Goal: Task Accomplishment & Management: Use online tool/utility

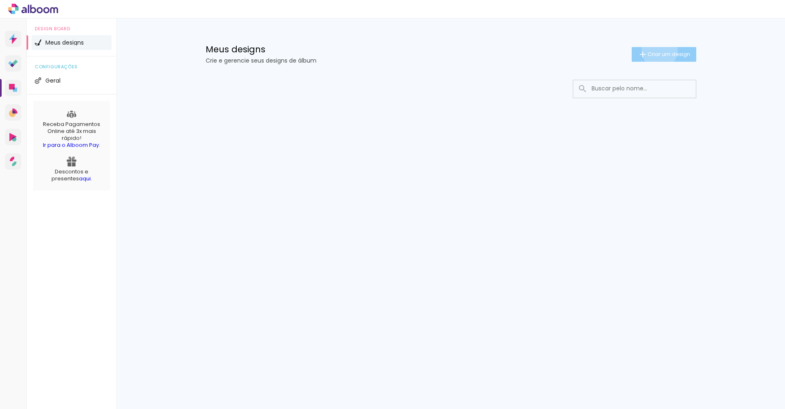
click at [657, 51] on span "Criar um design" at bounding box center [668, 53] width 42 height 5
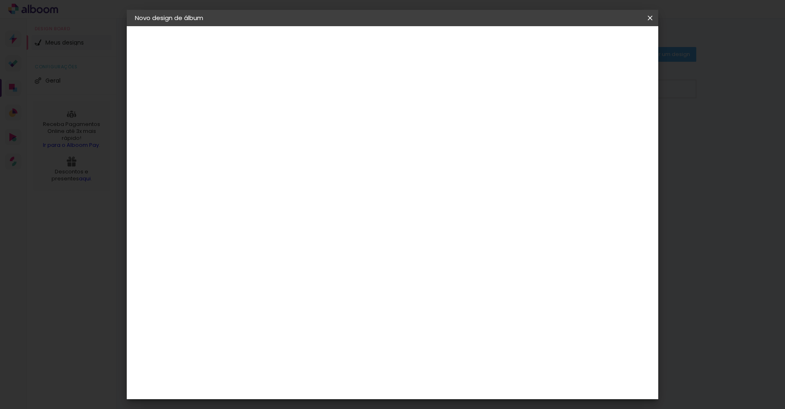
click at [268, 110] on input at bounding box center [268, 109] width 0 height 13
type input "Album [PERSON_NAME]"
type paper-input "Album [PERSON_NAME]"
click at [352, 43] on paper-button "Avançar" at bounding box center [332, 43] width 40 height 14
click at [0, 0] on slot "Tamanho Livre" at bounding box center [0, 0] width 0 height 0
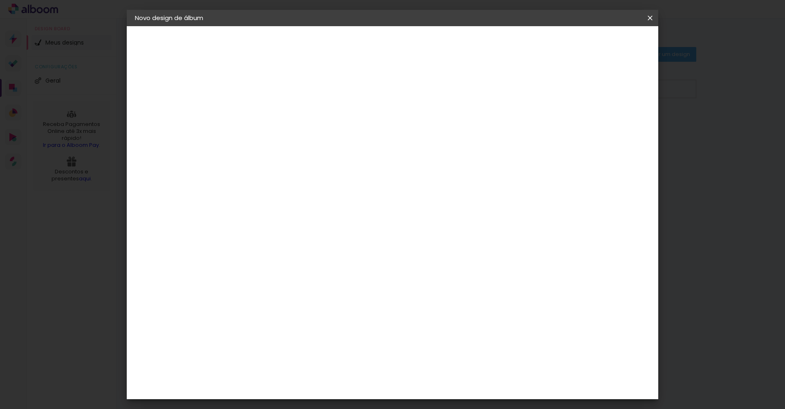
click at [0, 0] on slot "Tamanho Livre" at bounding box center [0, 0] width 0 height 0
click at [0, 0] on slot "Avançar" at bounding box center [0, 0] width 0 height 0
click at [360, 131] on span "30" at bounding box center [357, 128] width 13 height 12
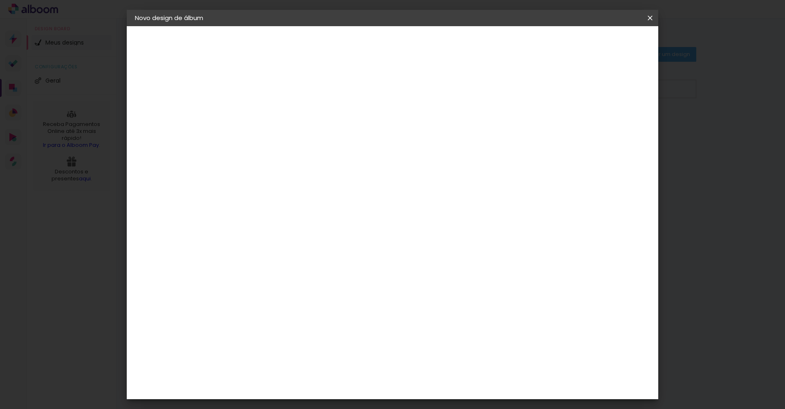
click at [360, 131] on span "30" at bounding box center [357, 128] width 13 height 12
click at [247, 235] on input "30" at bounding box center [242, 232] width 21 height 12
type input "24"
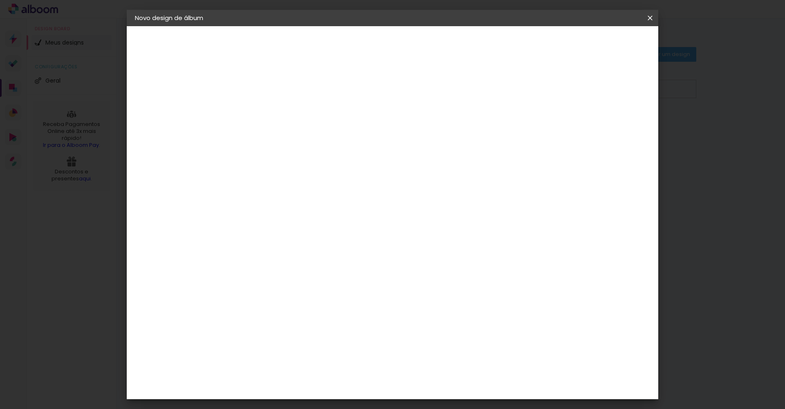
type paper-input "24"
type input "4"
type paper-input "4"
click at [610, 126] on input "4" at bounding box center [609, 123] width 15 height 12
type input "3"
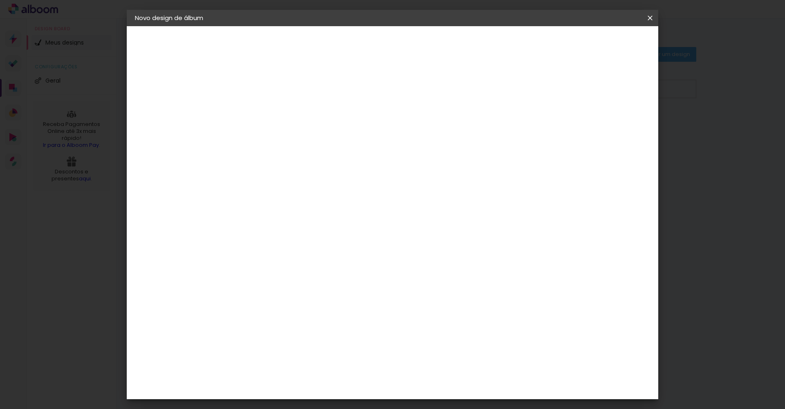
type paper-input "3"
click at [610, 126] on input "3" at bounding box center [609, 123] width 15 height 12
type input "2"
type paper-input "2"
click at [612, 126] on input "2" at bounding box center [611, 123] width 15 height 12
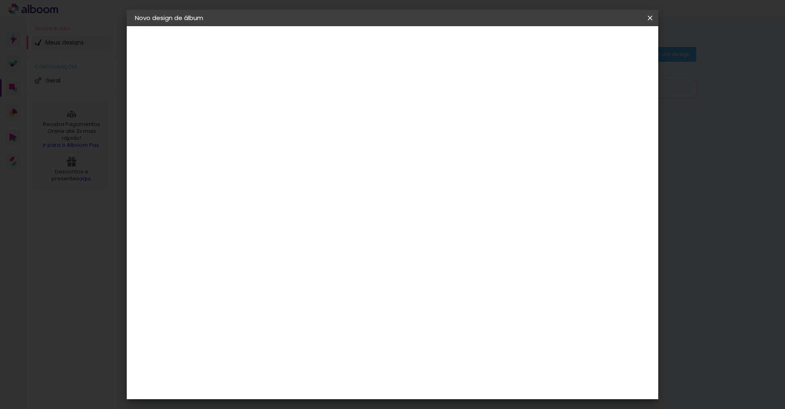
type input "3"
type paper-input "3"
click at [615, 121] on input "3" at bounding box center [611, 123] width 15 height 12
click at [607, 49] on paper-button "Iniciar design" at bounding box center [580, 43] width 54 height 14
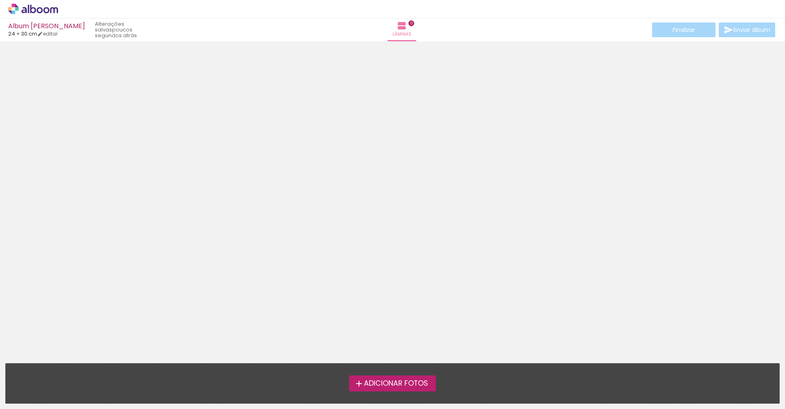
click at [414, 380] on span "Adicionar Fotos" at bounding box center [396, 383] width 64 height 7
click at [0, 0] on input "file" at bounding box center [0, 0] width 0 height 0
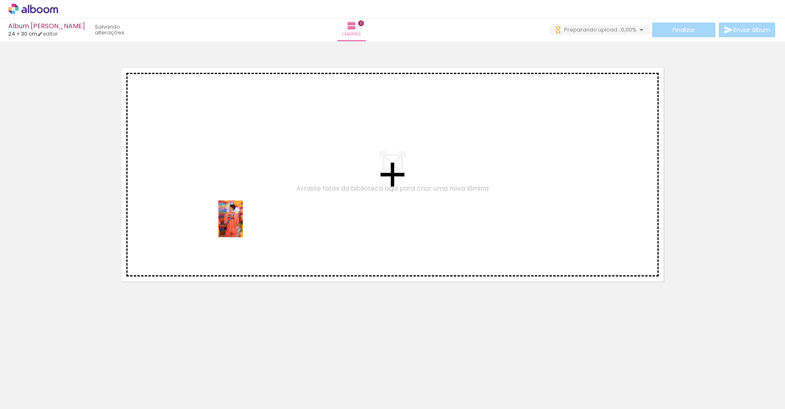
drag, startPoint x: 96, startPoint y: 362, endPoint x: 243, endPoint y: 225, distance: 200.4
click at [243, 225] on quentale-workspace at bounding box center [392, 204] width 785 height 409
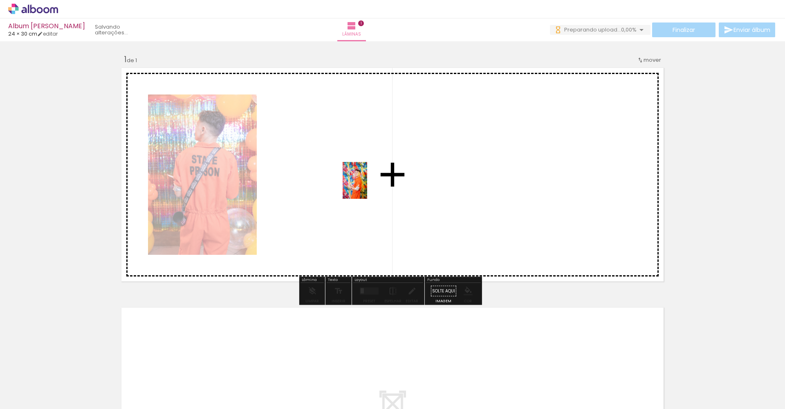
drag, startPoint x: 130, startPoint y: 386, endPoint x: 367, endPoint y: 186, distance: 309.7
click at [367, 186] on quentale-workspace at bounding box center [392, 204] width 785 height 409
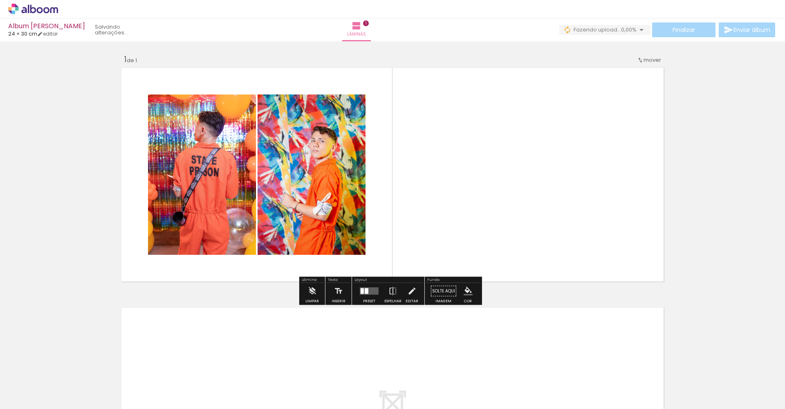
click at [367, 291] on quentale-layouter at bounding box center [369, 290] width 19 height 7
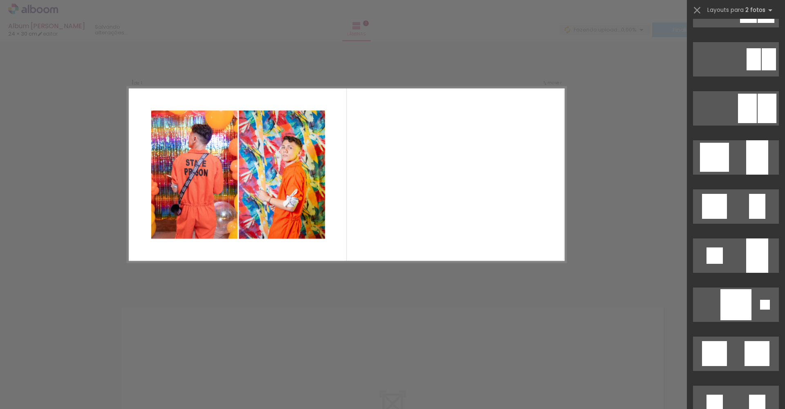
scroll to position [689, 0]
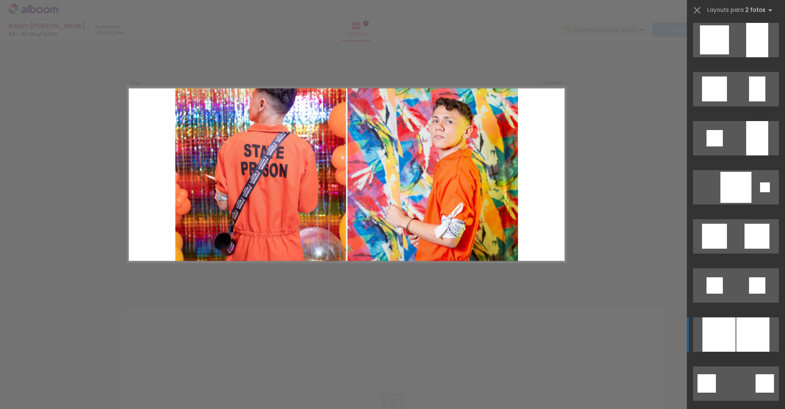
click at [738, 327] on div at bounding box center [752, 334] width 33 height 34
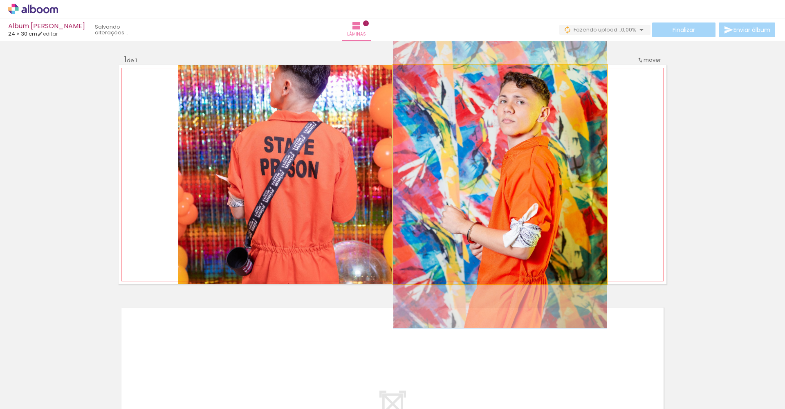
drag, startPoint x: 430, startPoint y: 128, endPoint x: 434, endPoint y: 121, distance: 7.5
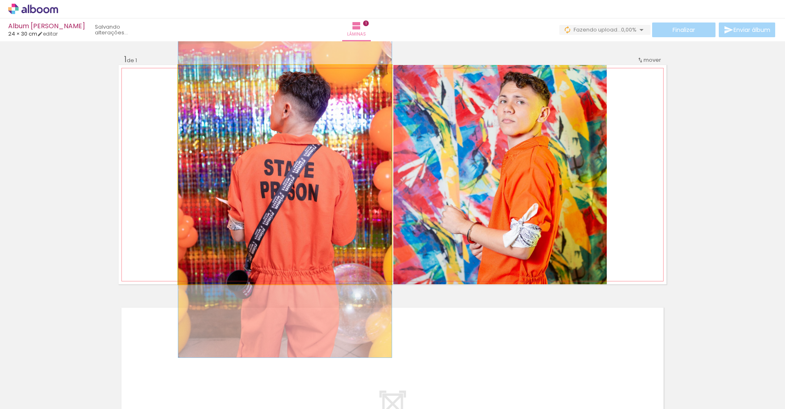
drag, startPoint x: 210, startPoint y: 103, endPoint x: 208, endPoint y: 126, distance: 23.0
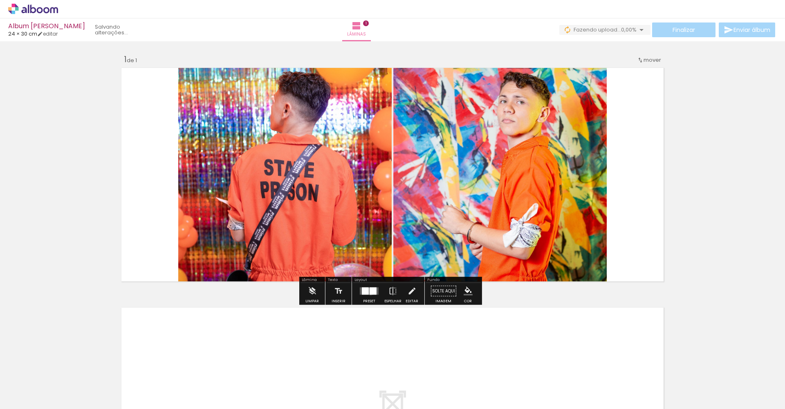
click at [369, 291] on div at bounding box center [372, 290] width 7 height 7
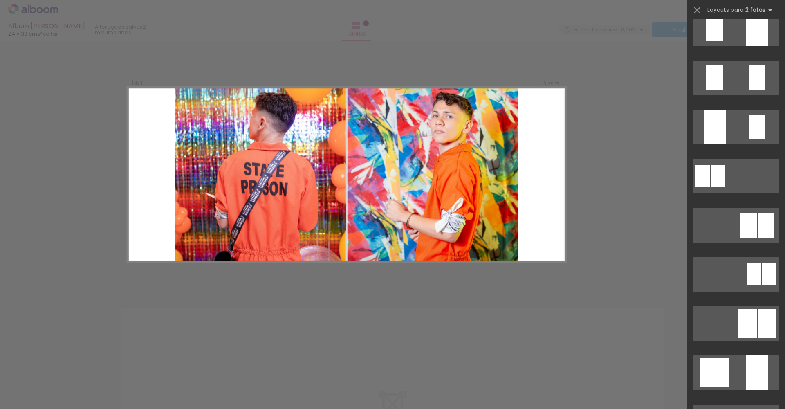
scroll to position [342, 0]
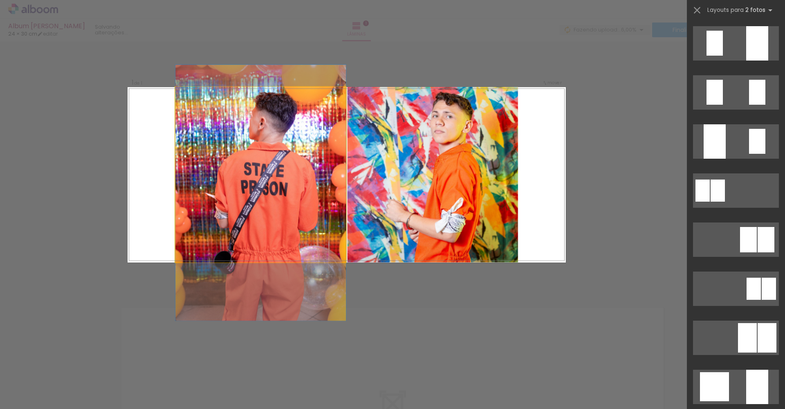
click at [243, 204] on quentale-photo at bounding box center [260, 174] width 171 height 175
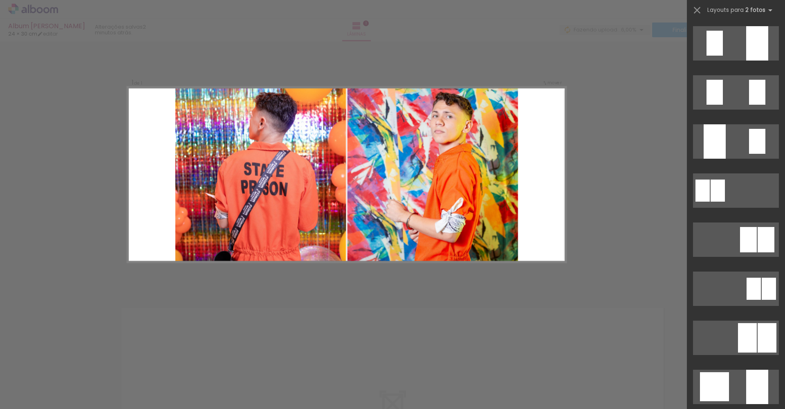
scroll to position [981, 0]
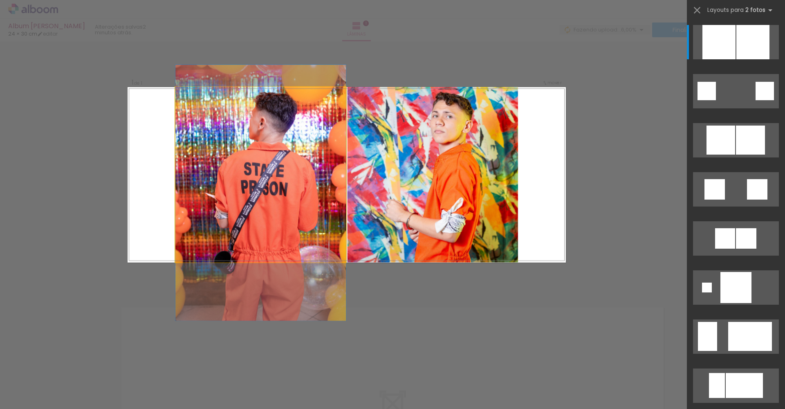
click at [243, 204] on quentale-photo at bounding box center [260, 174] width 171 height 175
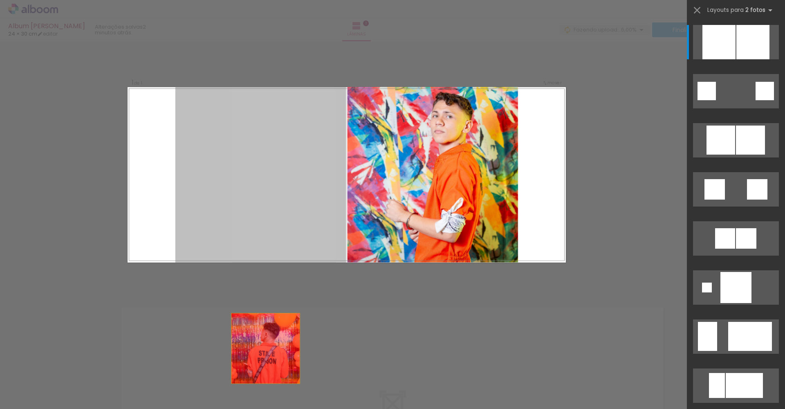
drag, startPoint x: 250, startPoint y: 190, endPoint x: 264, endPoint y: 391, distance: 201.5
click at [264, 391] on quentale-workspace at bounding box center [392, 204] width 785 height 409
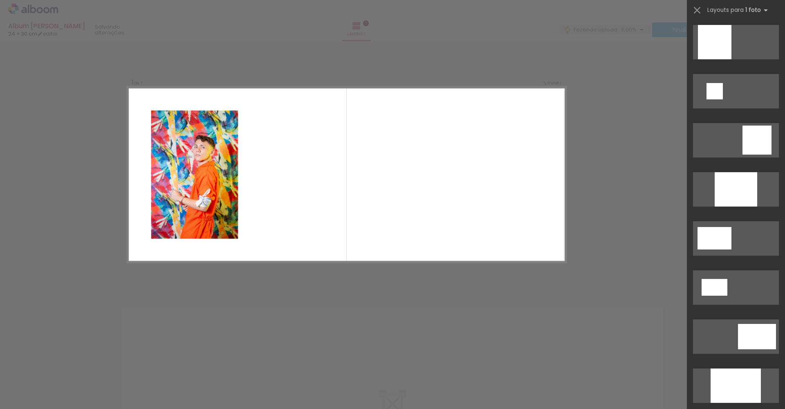
scroll to position [0, 0]
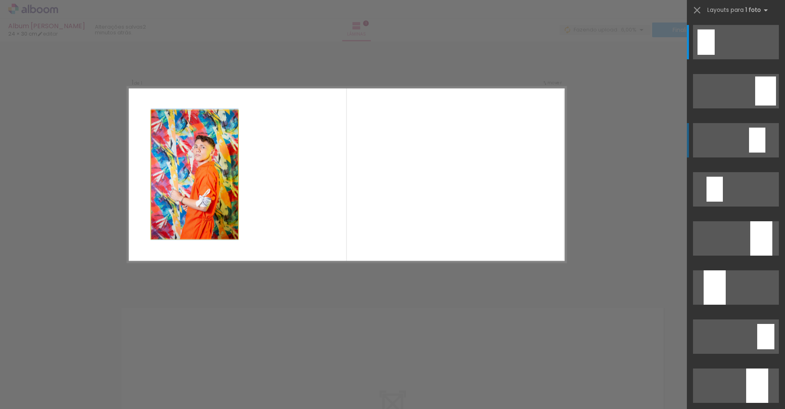
click at [207, 196] on quentale-photo at bounding box center [194, 174] width 87 height 128
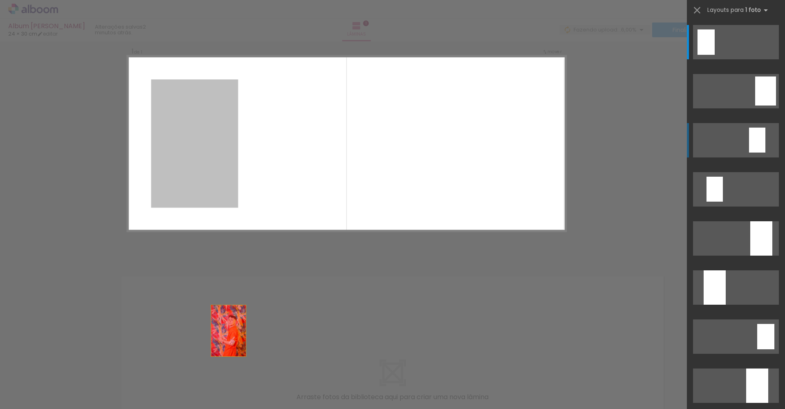
drag, startPoint x: 199, startPoint y: 231, endPoint x: 234, endPoint y: 408, distance: 180.2
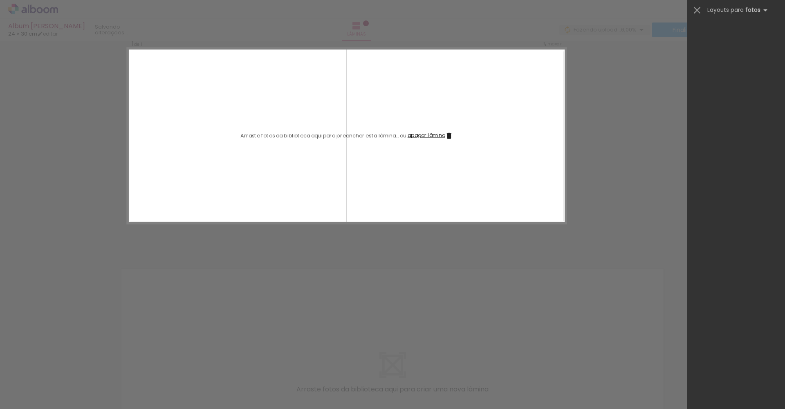
click at [145, 386] on quentale-thumb at bounding box center [128, 381] width 46 height 47
click at [140, 385] on div at bounding box center [127, 381] width 27 height 40
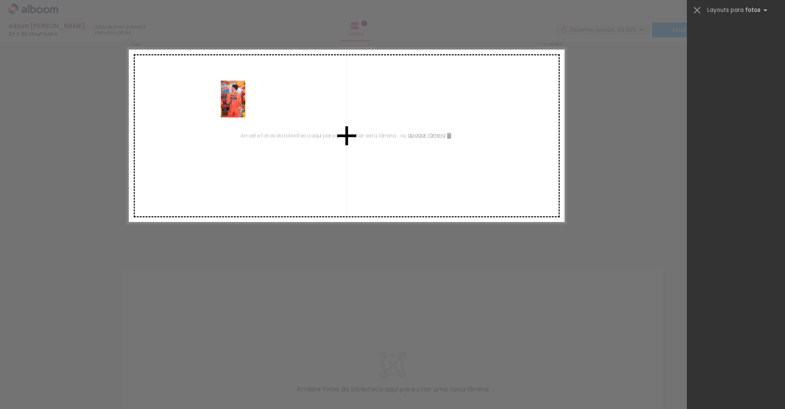
drag, startPoint x: 89, startPoint y: 387, endPoint x: 245, endPoint y: 105, distance: 322.8
click at [245, 105] on quentale-workspace at bounding box center [392, 204] width 785 height 409
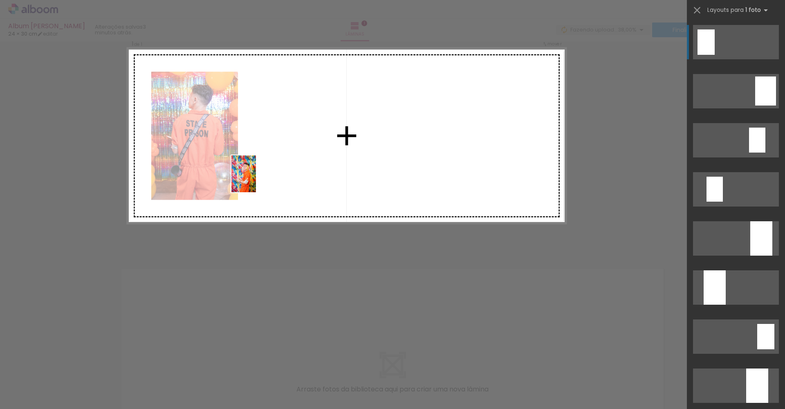
drag, startPoint x: 134, startPoint y: 382, endPoint x: 256, endPoint y: 180, distance: 236.7
click at [256, 180] on quentale-workspace at bounding box center [392, 204] width 785 height 409
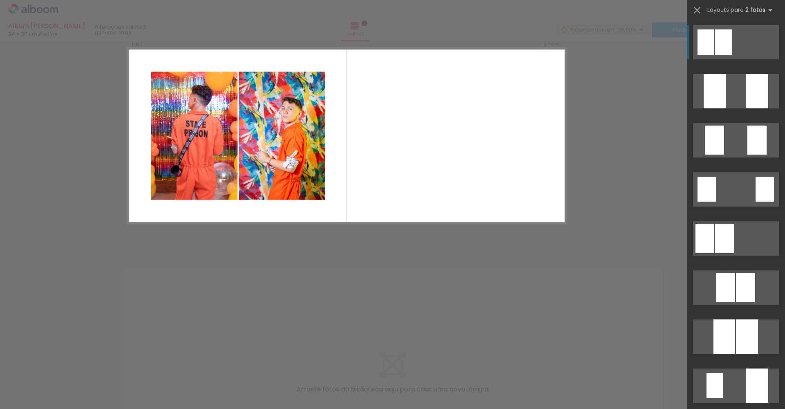
click at [386, 143] on quentale-layouter at bounding box center [346, 135] width 438 height 175
click at [697, 9] on iron-icon at bounding box center [696, 9] width 11 height 11
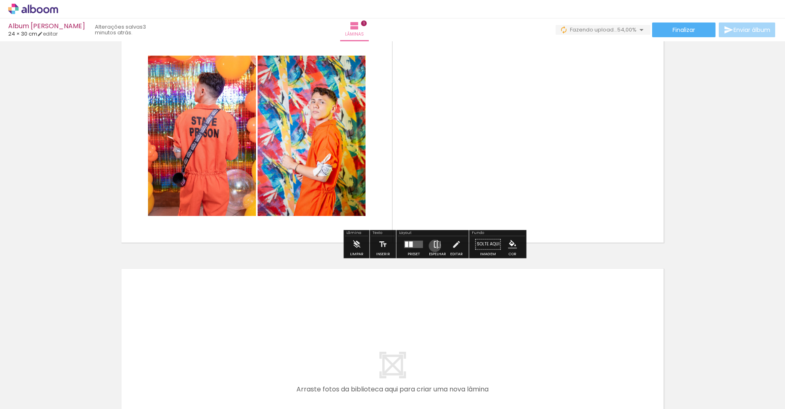
click at [433, 246] on iron-icon at bounding box center [437, 244] width 9 height 16
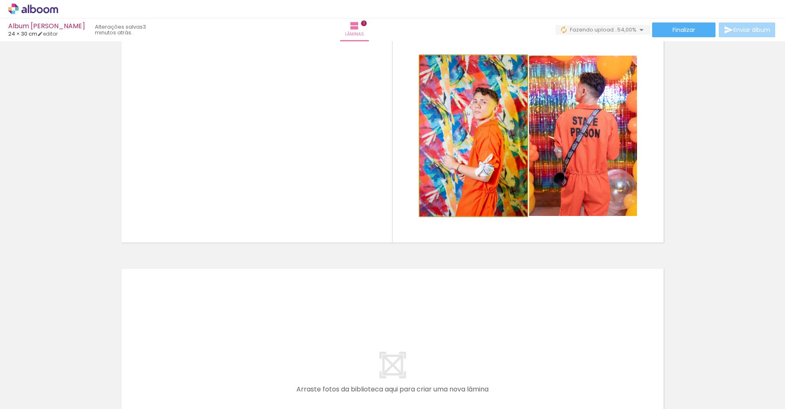
click at [509, 165] on quentale-photo at bounding box center [473, 136] width 108 height 160
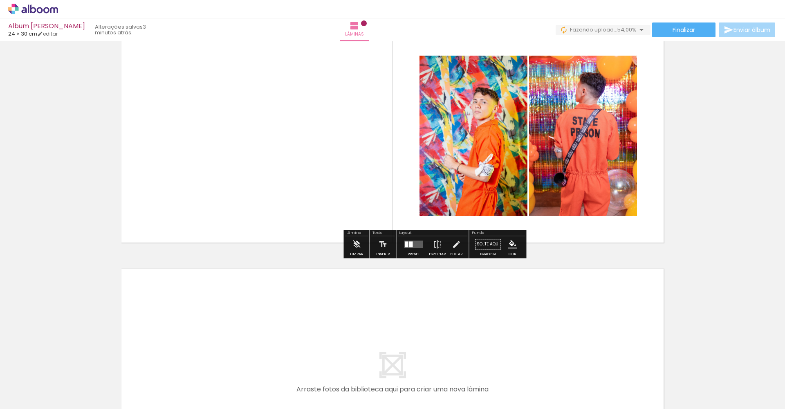
click at [418, 246] on quentale-layouter at bounding box center [413, 243] width 19 height 7
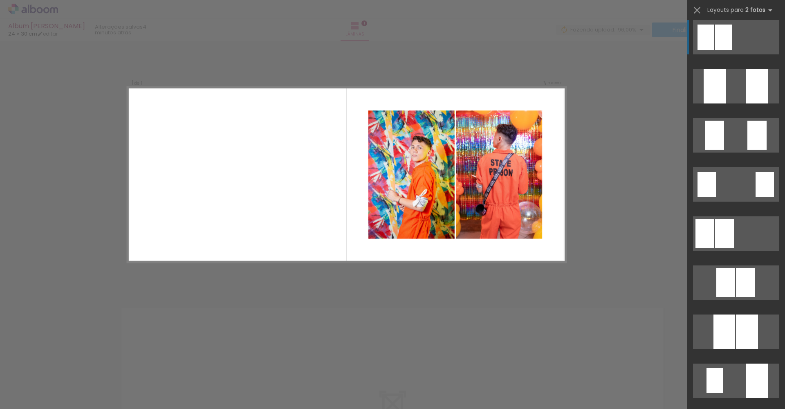
scroll to position [5, 0]
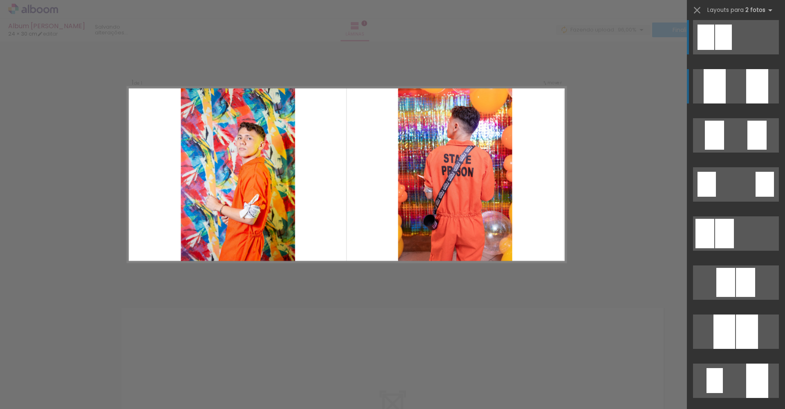
click at [760, 77] on div at bounding box center [757, 86] width 22 height 34
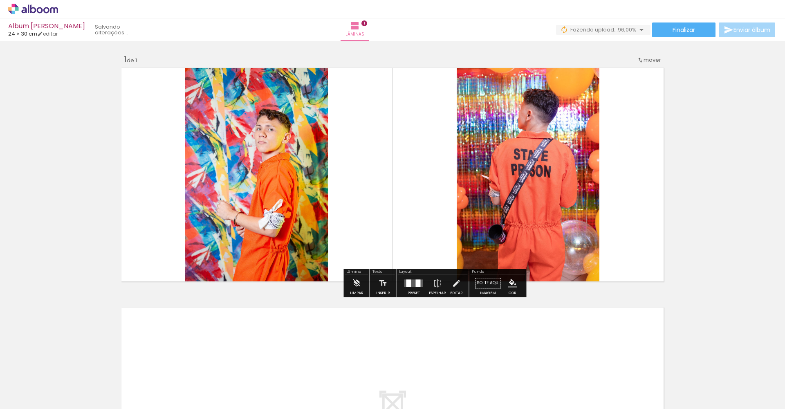
click at [226, 163] on quentale-photo at bounding box center [256, 174] width 143 height 219
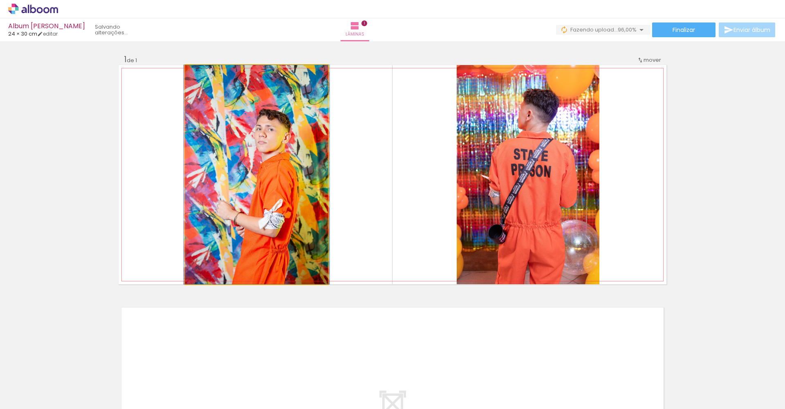
click at [226, 163] on quentale-photo at bounding box center [256, 174] width 143 height 219
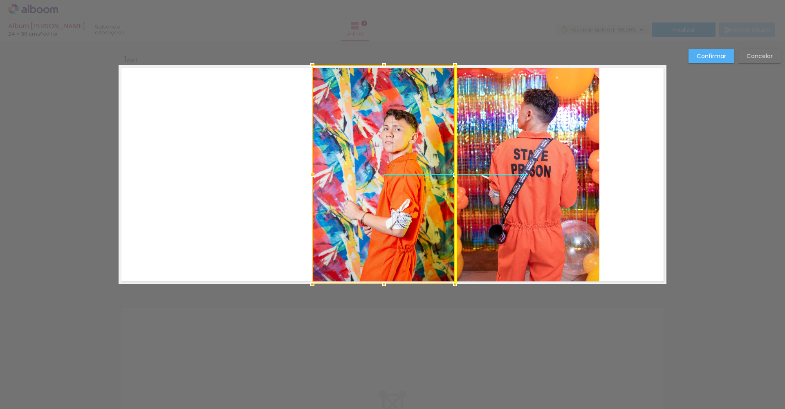
drag, startPoint x: 226, startPoint y: 163, endPoint x: 348, endPoint y: 159, distance: 122.7
click at [348, 159] on div at bounding box center [383, 174] width 143 height 219
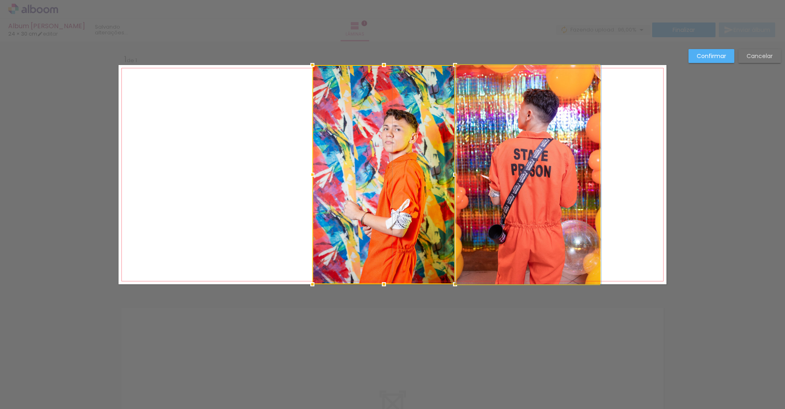
click at [499, 170] on quentale-photo at bounding box center [527, 174] width 143 height 219
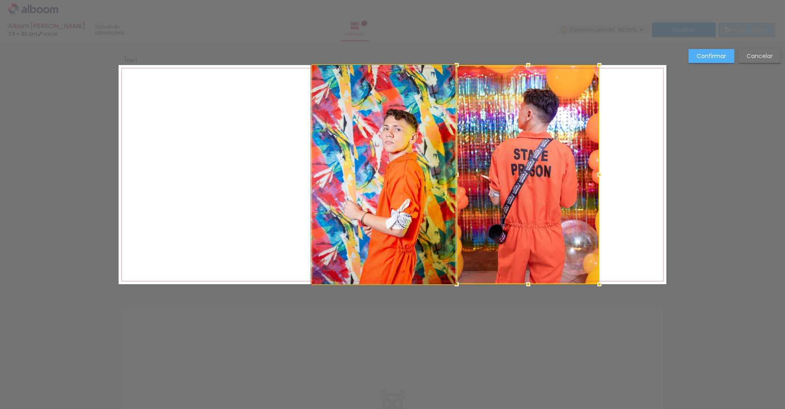
click at [422, 168] on quentale-photo at bounding box center [383, 174] width 143 height 219
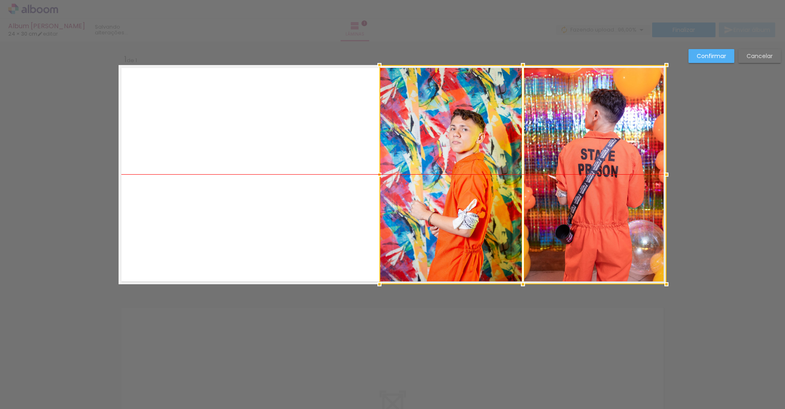
drag, startPoint x: 386, startPoint y: 167, endPoint x: 463, endPoint y: 168, distance: 76.8
click at [463, 168] on div at bounding box center [522, 174] width 287 height 219
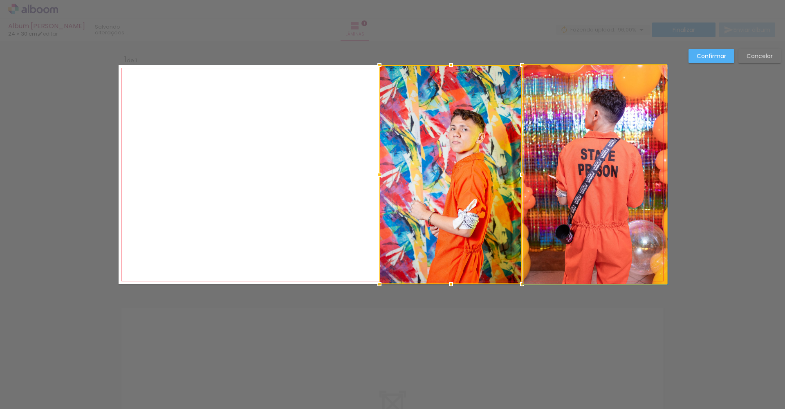
click at [540, 191] on quentale-photo at bounding box center [594, 174] width 143 height 219
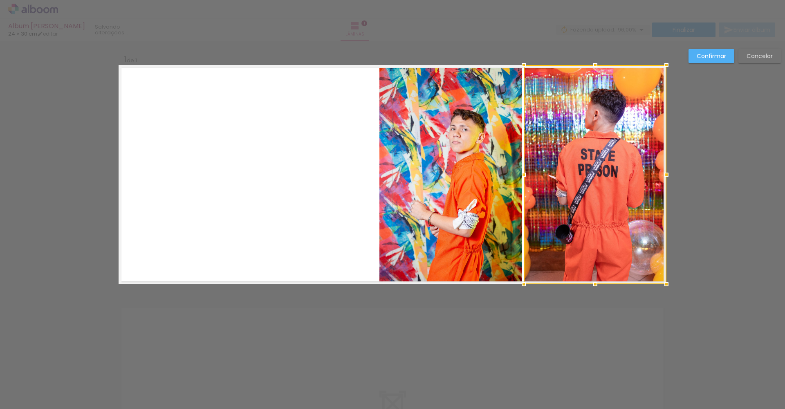
click at [534, 182] on div at bounding box center [594, 174] width 143 height 219
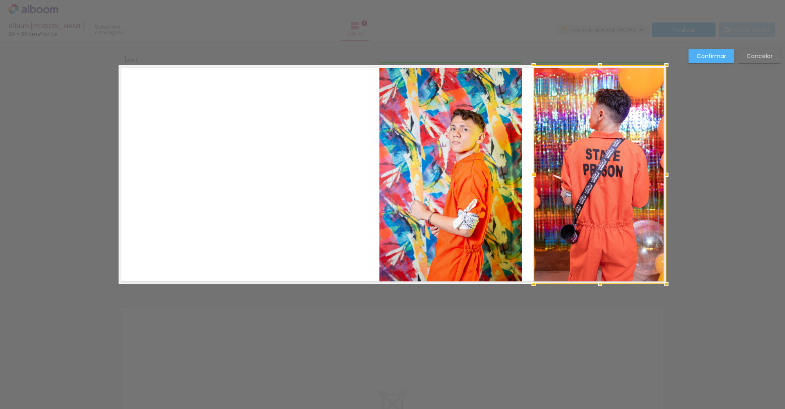
click at [525, 175] on div at bounding box center [533, 174] width 16 height 16
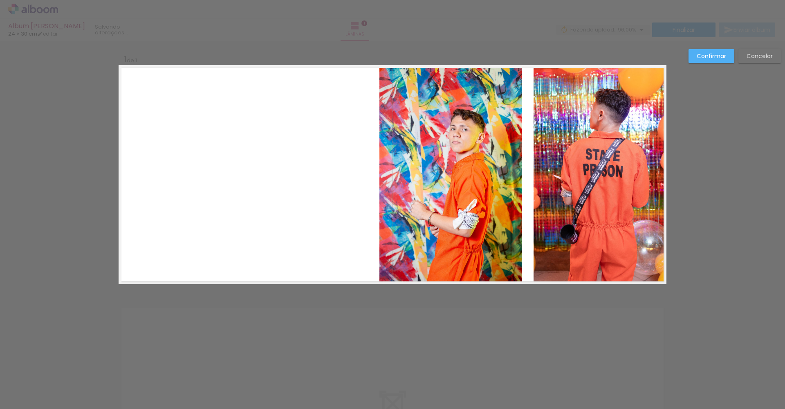
click at [485, 179] on quentale-photo at bounding box center [450, 174] width 143 height 219
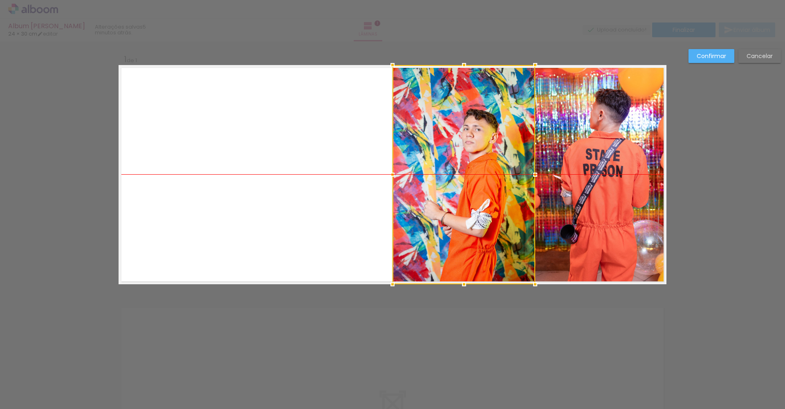
drag, startPoint x: 479, startPoint y: 183, endPoint x: 492, endPoint y: 183, distance: 13.1
click at [492, 183] on div at bounding box center [463, 174] width 143 height 219
click at [534, 48] on div "Confirmar Cancelar" at bounding box center [392, 290] width 785 height 499
click at [0, 0] on slot "Confirmar" at bounding box center [0, 0] width 0 height 0
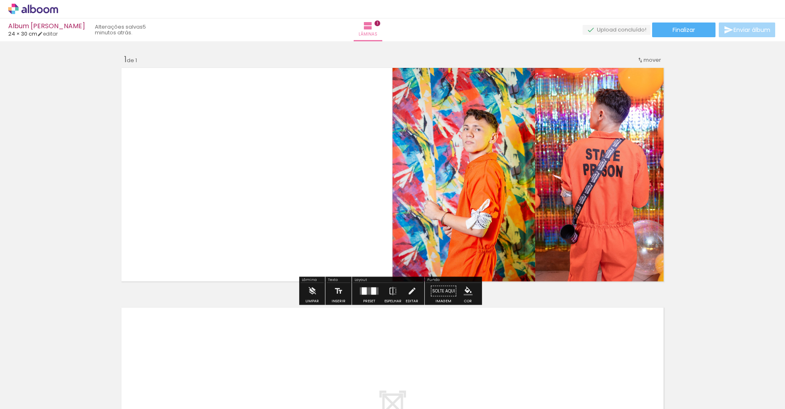
click at [439, 170] on quentale-photo at bounding box center [463, 174] width 143 height 219
click at [505, 172] on quentale-photo at bounding box center [463, 174] width 143 height 219
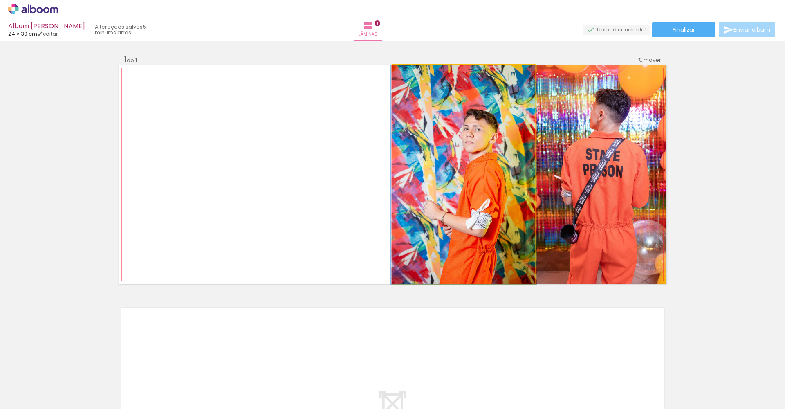
click at [505, 172] on quentale-photo at bounding box center [463, 174] width 143 height 219
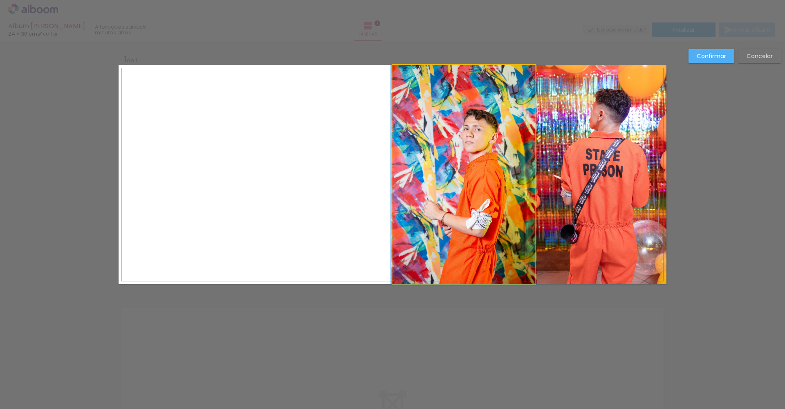
click at [505, 172] on quentale-photo at bounding box center [463, 174] width 143 height 219
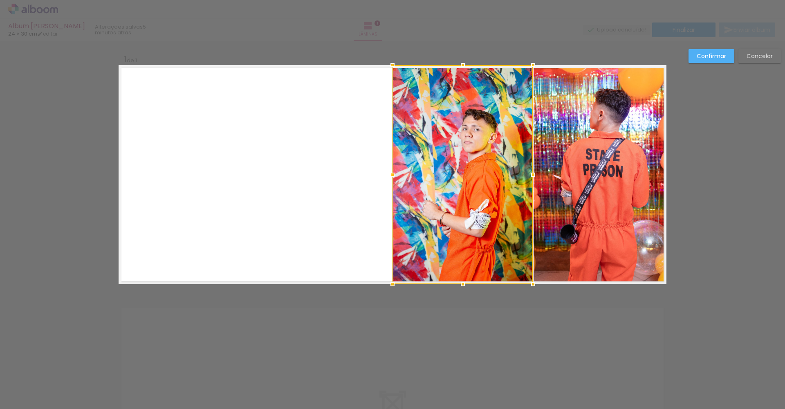
click at [531, 174] on div at bounding box center [533, 174] width 16 height 16
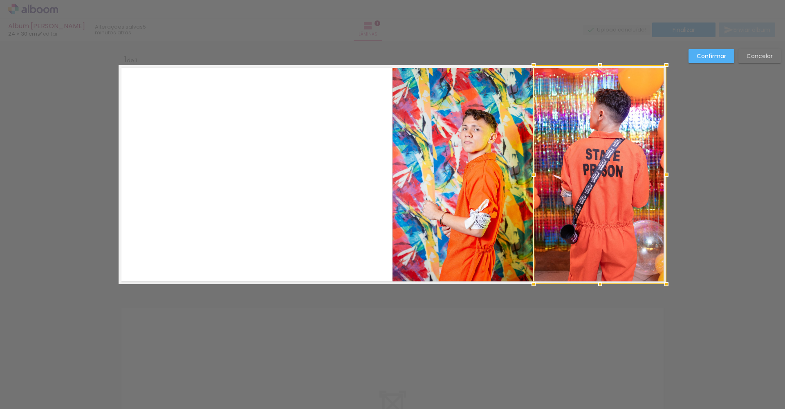
click at [349, 48] on div "Confirmar Cancelar" at bounding box center [392, 290] width 785 height 499
click at [0, 0] on slot "Confirmar" at bounding box center [0, 0] width 0 height 0
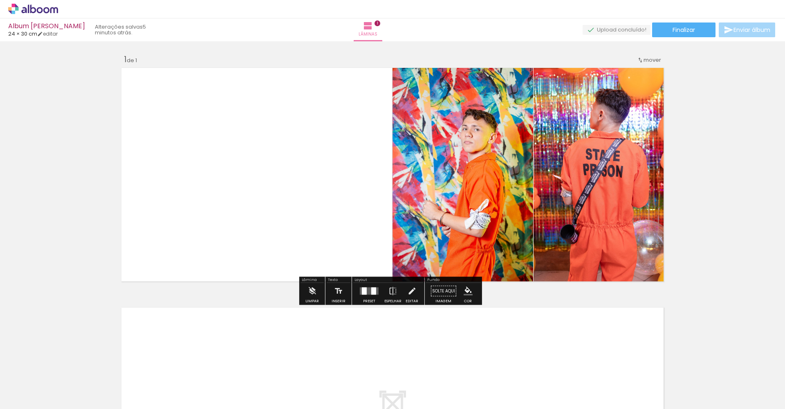
click at [492, 47] on div "Inserir lâmina 1 de 1" at bounding box center [392, 283] width 785 height 479
click at [727, 171] on div "Inserir lâmina 1 de 1" at bounding box center [392, 283] width 785 height 479
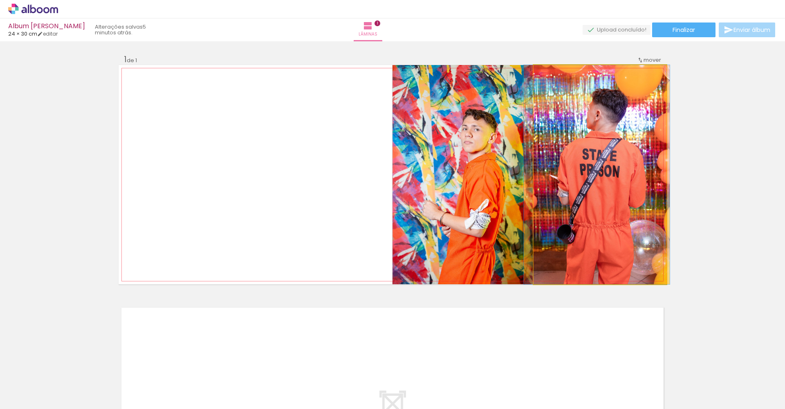
drag, startPoint x: 635, startPoint y: 194, endPoint x: 632, endPoint y: 188, distance: 6.9
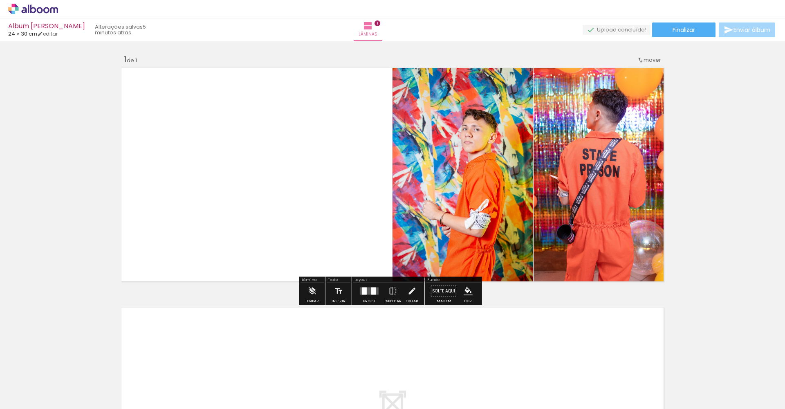
click at [344, 208] on quentale-layouter at bounding box center [393, 174] width 548 height 219
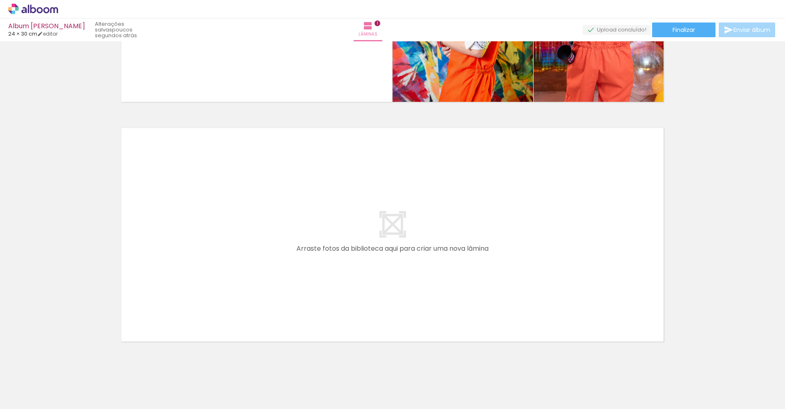
scroll to position [195, 0]
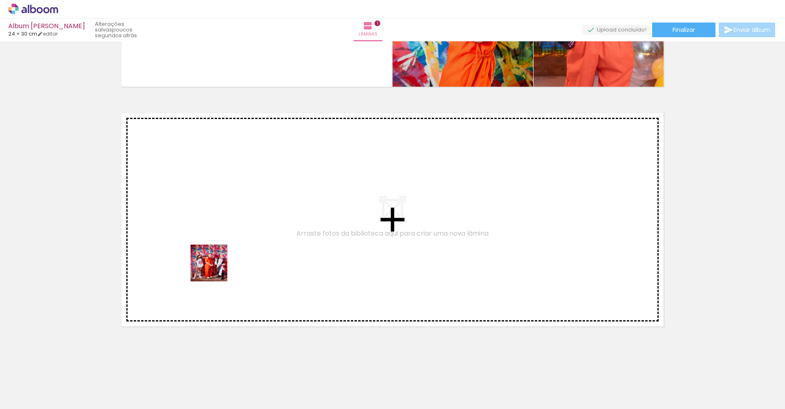
drag, startPoint x: 181, startPoint y: 382, endPoint x: 218, endPoint y: 257, distance: 130.3
click at [218, 257] on quentale-workspace at bounding box center [392, 204] width 785 height 409
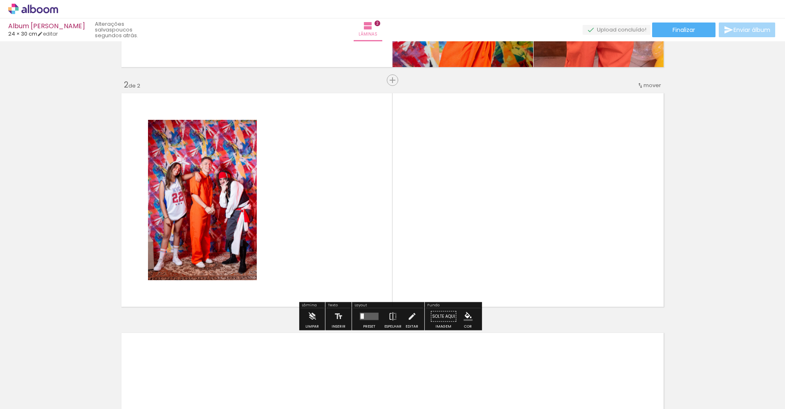
scroll to position [215, 0]
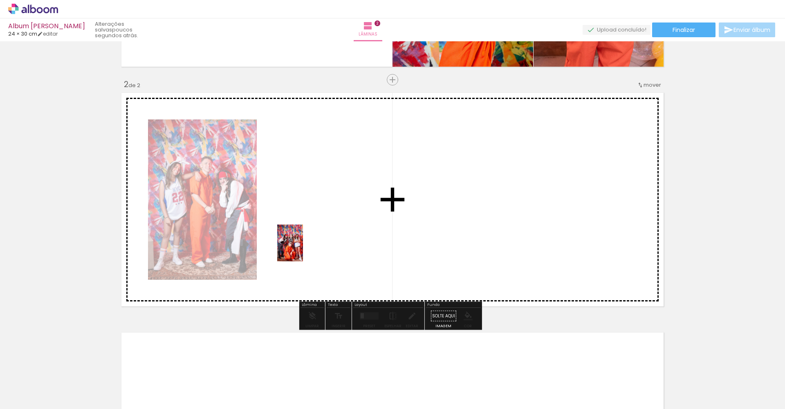
drag, startPoint x: 225, startPoint y: 378, endPoint x: 302, endPoint y: 248, distance: 151.0
click at [302, 248] on quentale-workspace at bounding box center [392, 204] width 785 height 409
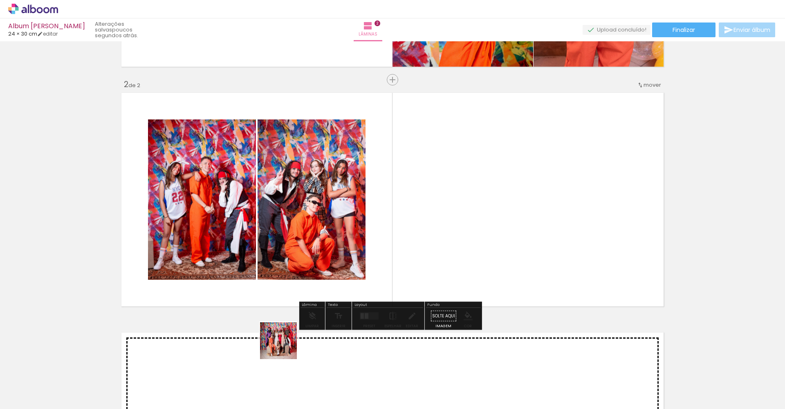
drag, startPoint x: 267, startPoint y: 382, endPoint x: 401, endPoint y: 232, distance: 200.8
click at [401, 232] on quentale-workspace at bounding box center [392, 204] width 785 height 409
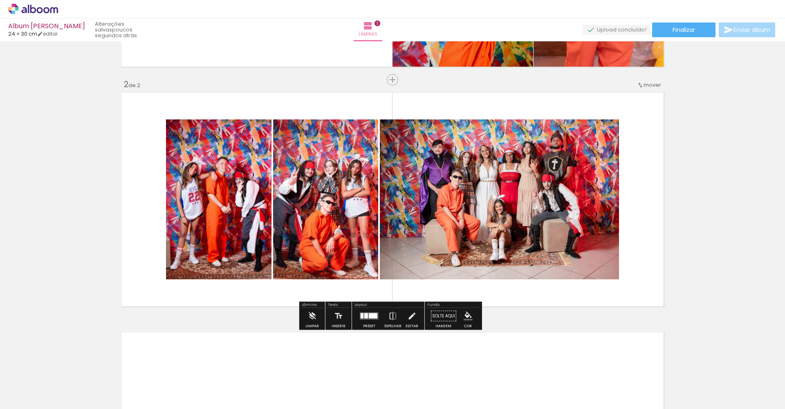
click at [369, 318] on quentale-layouter at bounding box center [369, 315] width 19 height 7
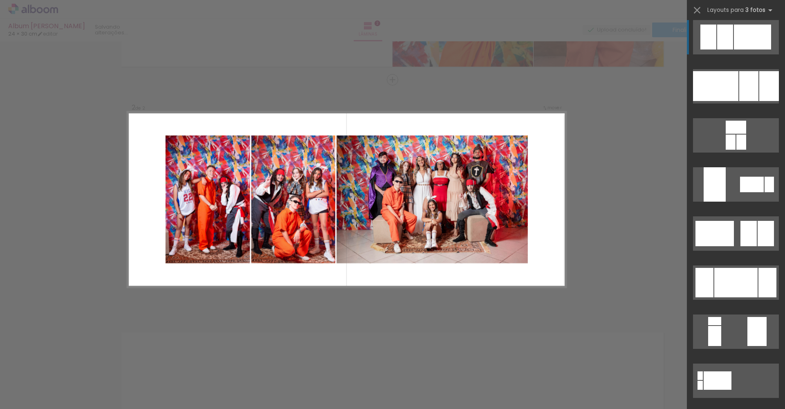
scroll to position [0, 0]
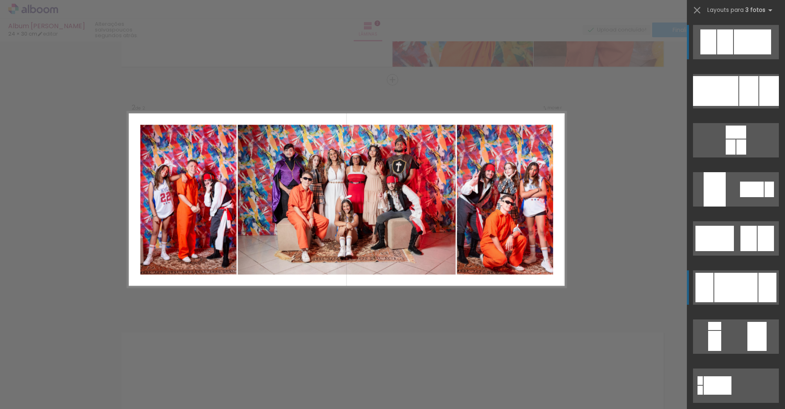
click at [725, 279] on div at bounding box center [735, 287] width 43 height 29
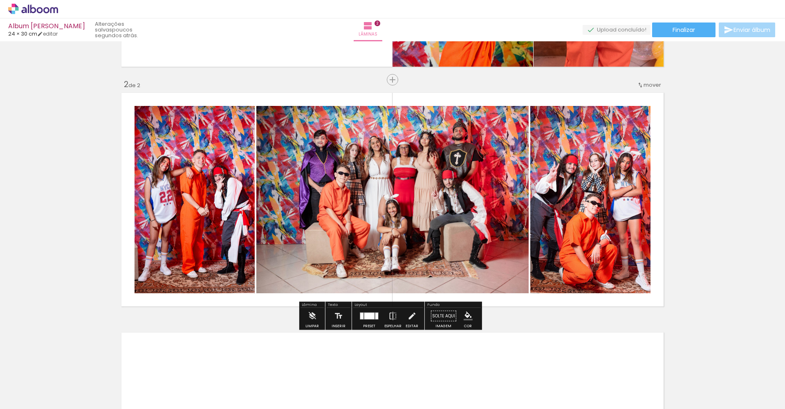
click at [455, 244] on quentale-photo at bounding box center [392, 199] width 272 height 187
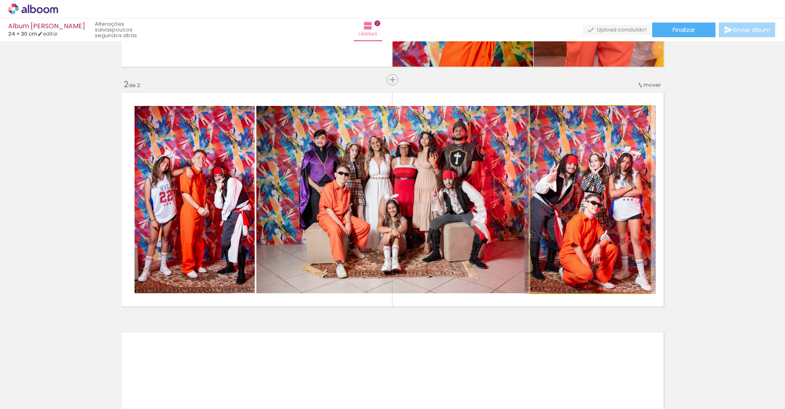
click at [569, 231] on quentale-photo at bounding box center [590, 199] width 120 height 187
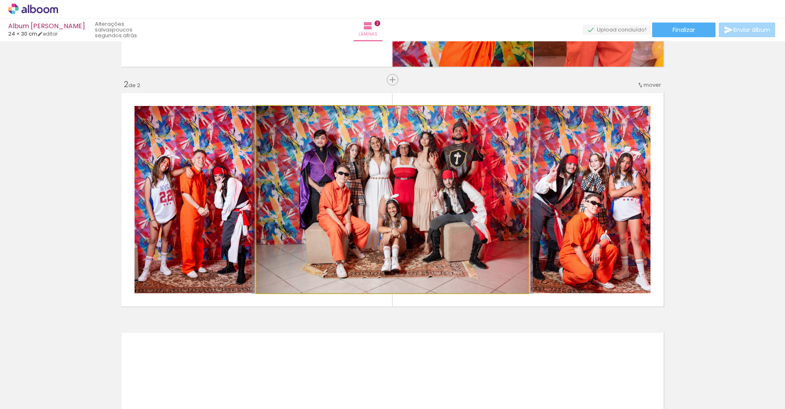
click at [414, 241] on quentale-photo at bounding box center [392, 199] width 272 height 187
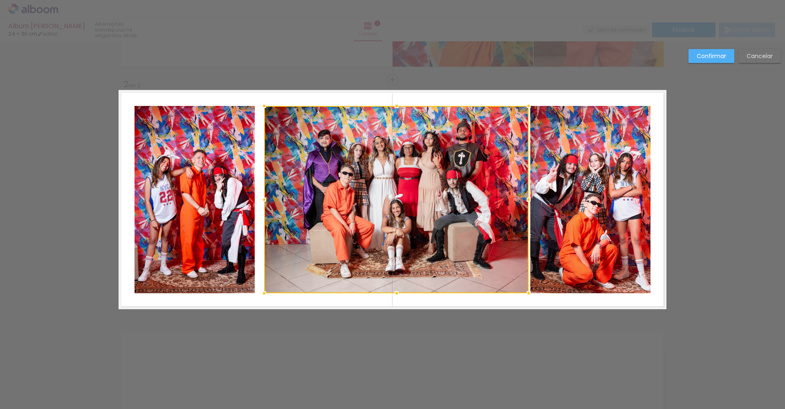
drag, startPoint x: 251, startPoint y: 201, endPoint x: 259, endPoint y: 199, distance: 7.9
click at [259, 199] on div at bounding box center [264, 199] width 16 height 16
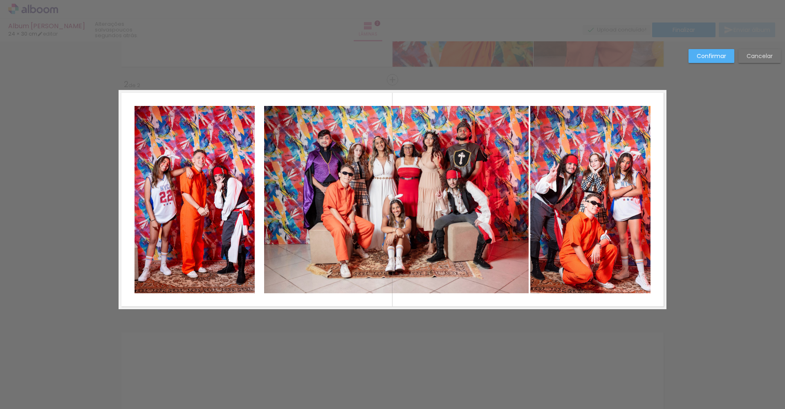
click at [456, 77] on div "Confirmar Cancelar" at bounding box center [392, 196] width 785 height 738
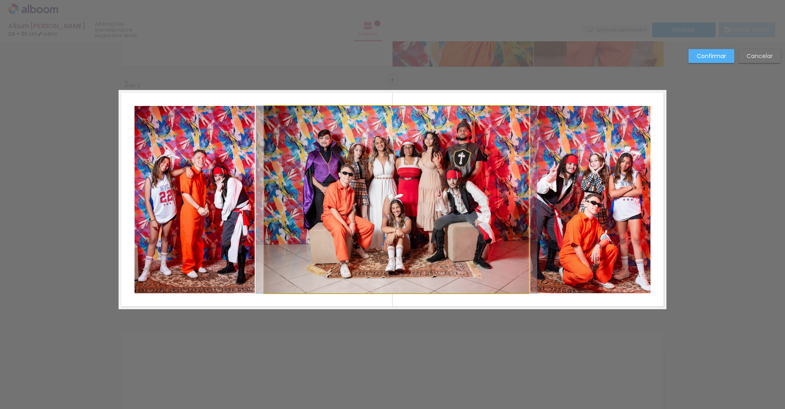
click at [401, 190] on quentale-photo at bounding box center [396, 199] width 264 height 187
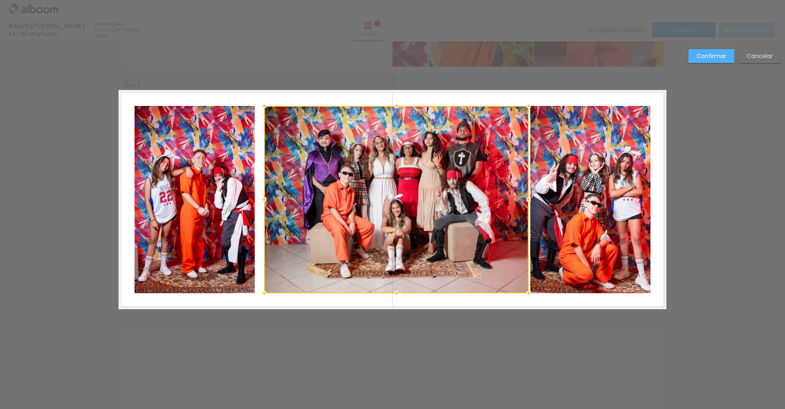
click at [563, 79] on div "Confirmar Cancelar" at bounding box center [392, 196] width 785 height 738
click at [0, 0] on slot "Confirmar" at bounding box center [0, 0] width 0 height 0
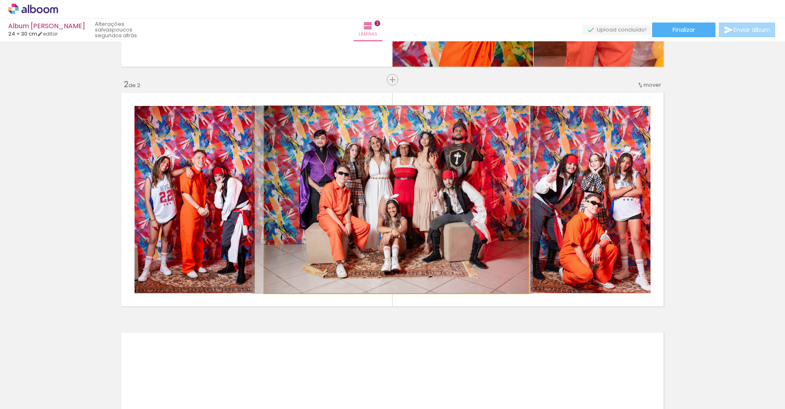
drag, startPoint x: 402, startPoint y: 239, endPoint x: 398, endPoint y: 239, distance: 4.1
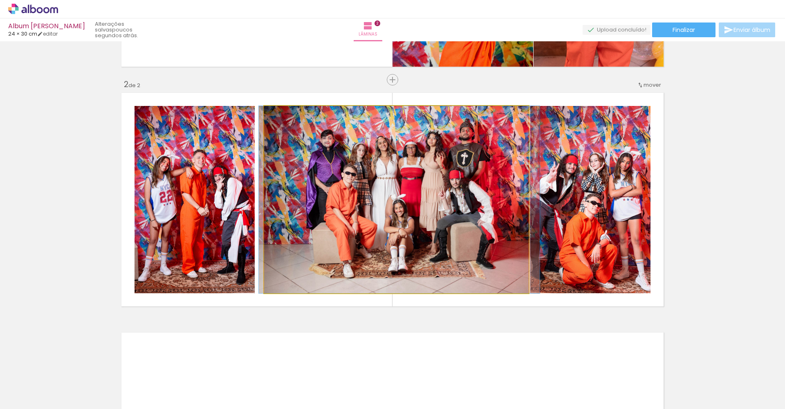
drag, startPoint x: 401, startPoint y: 240, endPoint x: 407, endPoint y: 240, distance: 5.3
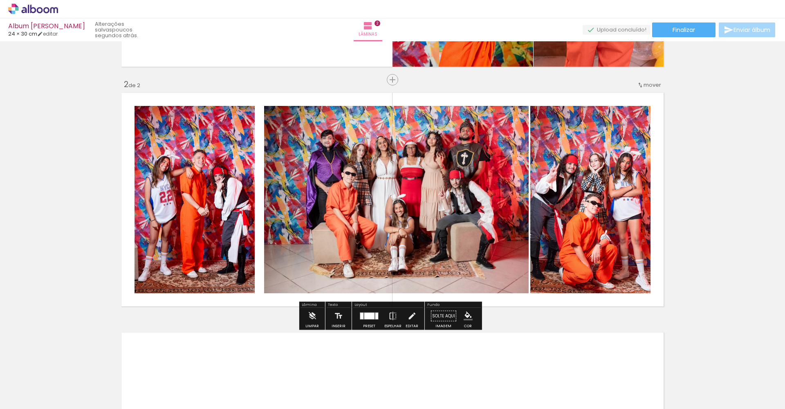
click at [584, 215] on quentale-photo at bounding box center [590, 199] width 120 height 187
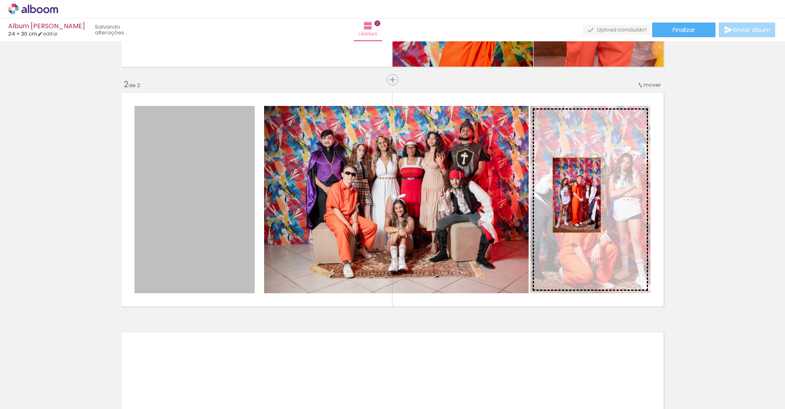
drag, startPoint x: 179, startPoint y: 195, endPoint x: 573, endPoint y: 195, distance: 394.3
click at [0, 0] on slot at bounding box center [0, 0] width 0 height 0
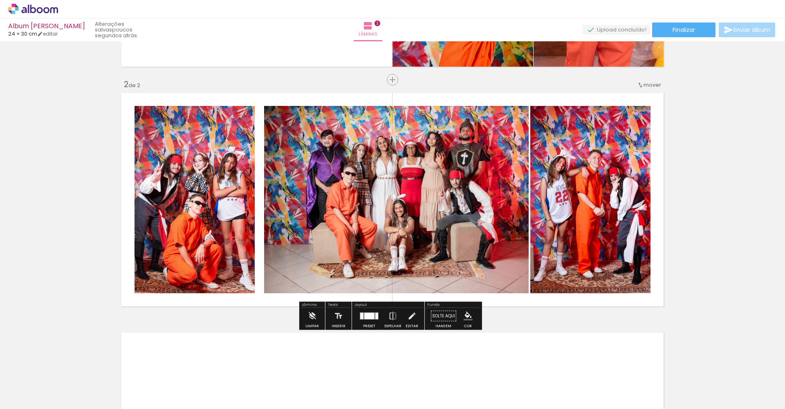
click at [212, 226] on quentale-photo at bounding box center [194, 199] width 120 height 187
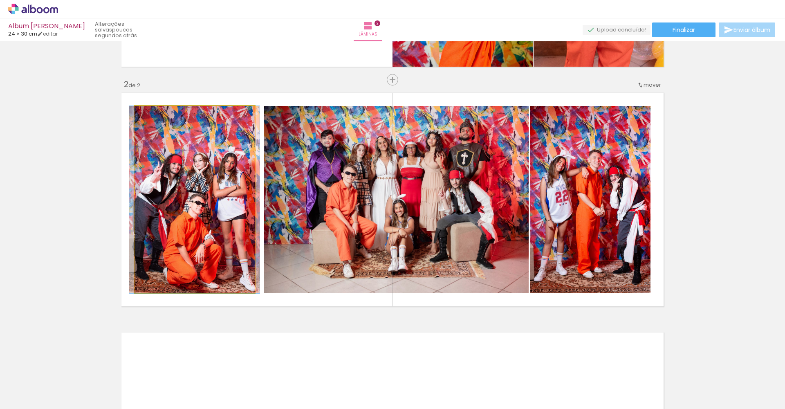
click at [239, 208] on quentale-photo at bounding box center [194, 199] width 120 height 187
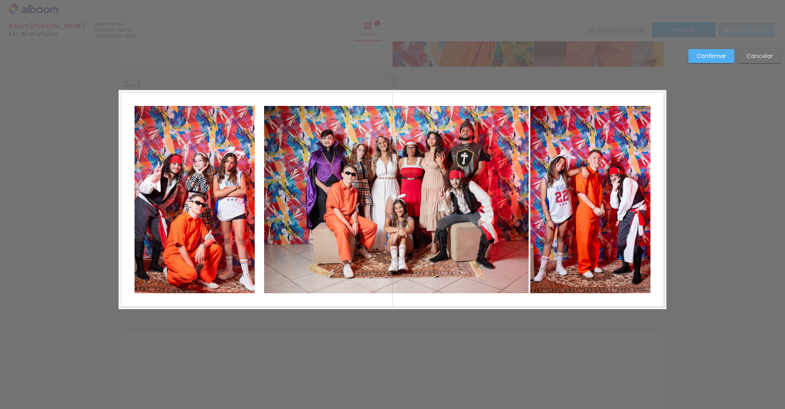
click at [243, 203] on quentale-photo at bounding box center [194, 199] width 120 height 187
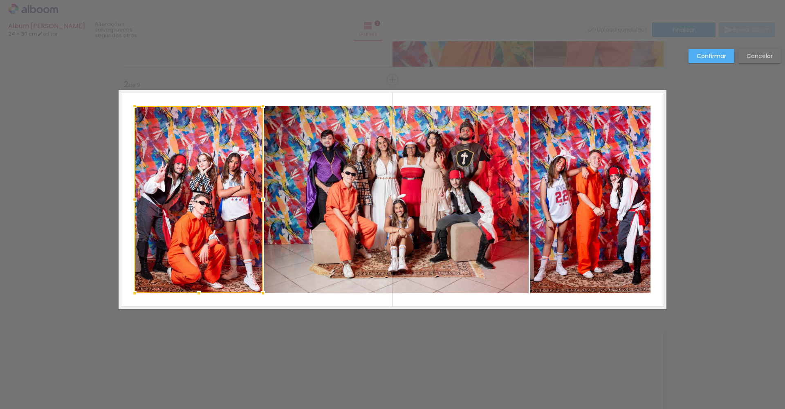
drag, startPoint x: 250, startPoint y: 199, endPoint x: 259, endPoint y: 199, distance: 8.2
click at [259, 199] on div at bounding box center [263, 199] width 16 height 16
click at [84, 233] on div "Confirmar Cancelar" at bounding box center [392, 196] width 785 height 738
click at [0, 0] on slot "Confirmar" at bounding box center [0, 0] width 0 height 0
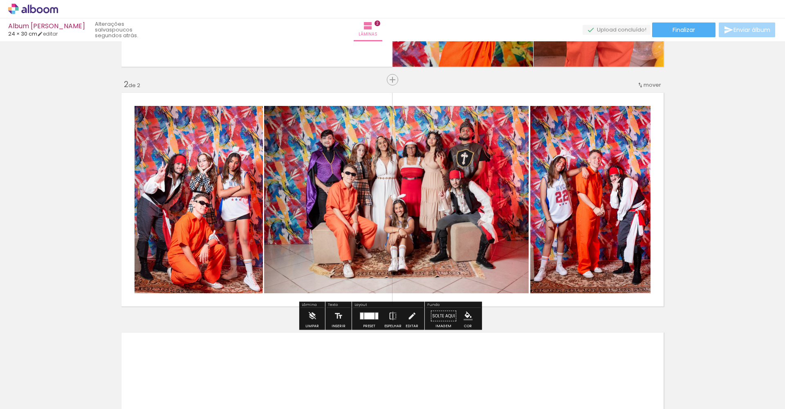
click at [724, 192] on div "Inserir lâmina 1 de 2 Inserir lâmina 2 de 2" at bounding box center [392, 189] width 785 height 719
click at [713, 197] on div "Inserir lâmina 1 de 2 Inserir lâmina 2 de 2" at bounding box center [392, 189] width 785 height 719
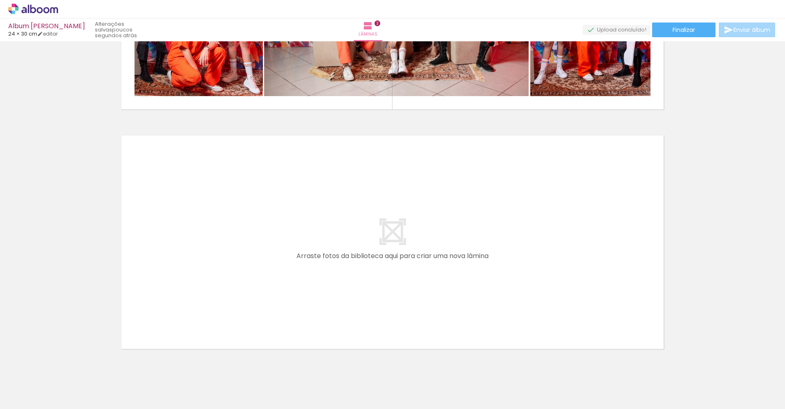
scroll to position [434, 0]
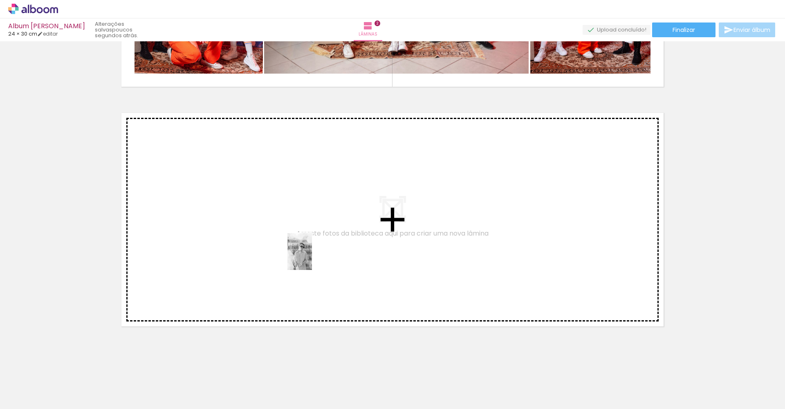
drag, startPoint x: 325, startPoint y: 326, endPoint x: 312, endPoint y: 257, distance: 69.5
click at [312, 257] on quentale-workspace at bounding box center [392, 204] width 785 height 409
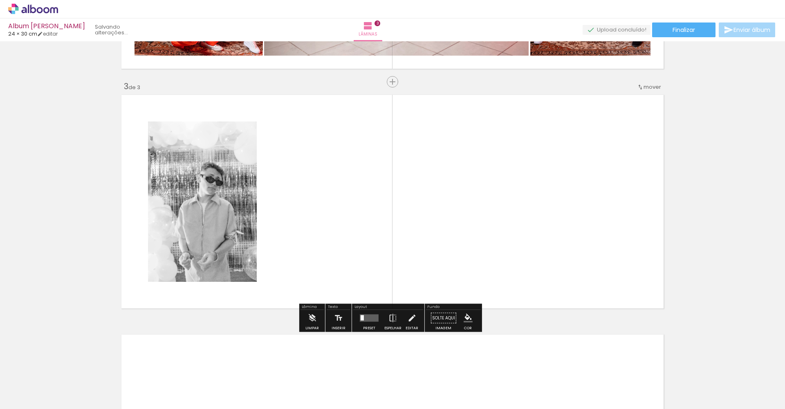
scroll to position [454, 0]
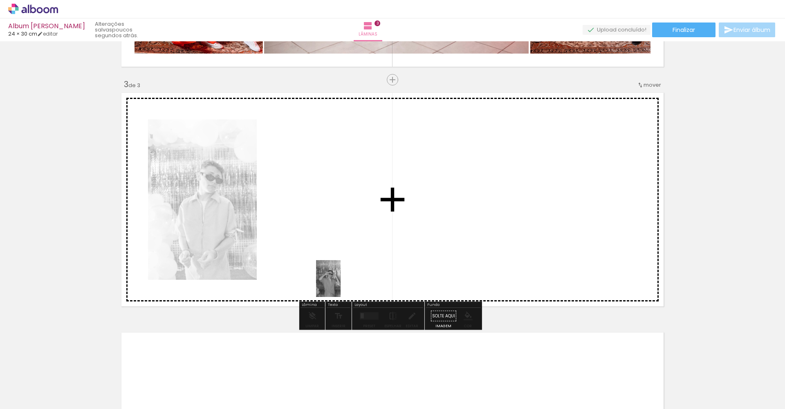
drag, startPoint x: 403, startPoint y: 389, endPoint x: 340, endPoint y: 284, distance: 121.5
click at [340, 284] on quentale-workspace at bounding box center [392, 204] width 785 height 409
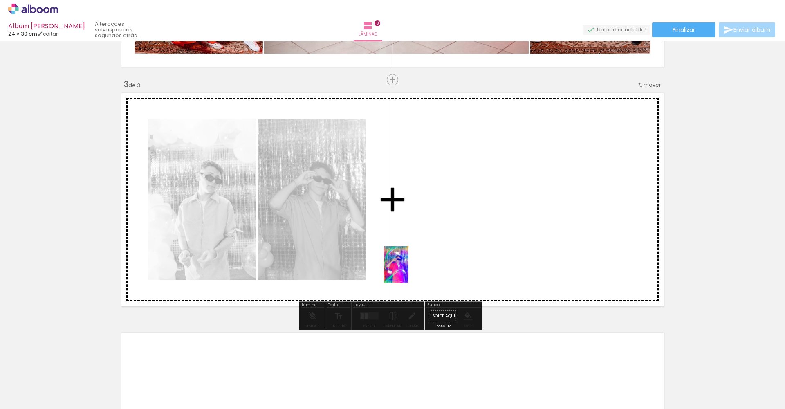
drag, startPoint x: 452, startPoint y: 386, endPoint x: 410, endPoint y: 263, distance: 129.5
click at [410, 263] on quentale-workspace at bounding box center [392, 204] width 785 height 409
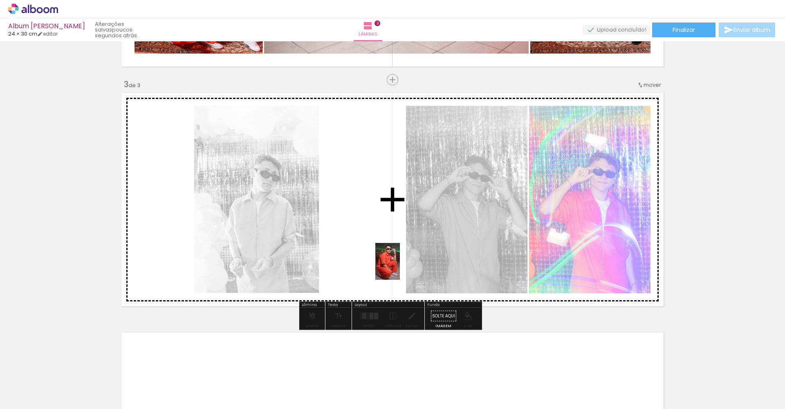
drag, startPoint x: 497, startPoint y: 391, endPoint x: 400, endPoint y: 267, distance: 157.1
click at [400, 267] on quentale-workspace at bounding box center [392, 204] width 785 height 409
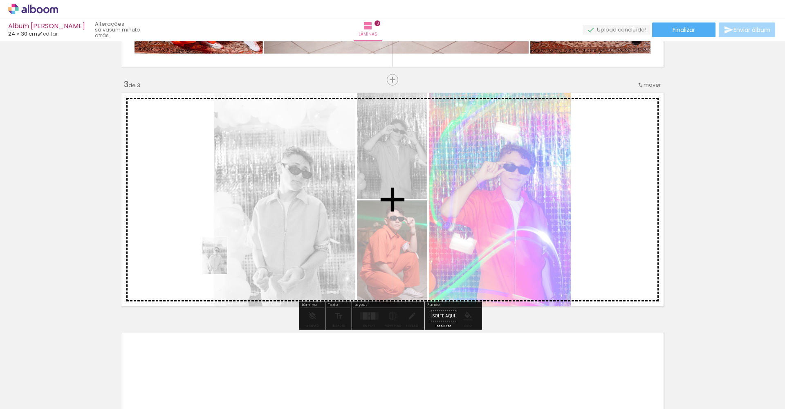
drag, startPoint x: 319, startPoint y: 385, endPoint x: 227, endPoint y: 262, distance: 153.9
click at [227, 262] on quentale-workspace at bounding box center [392, 204] width 785 height 409
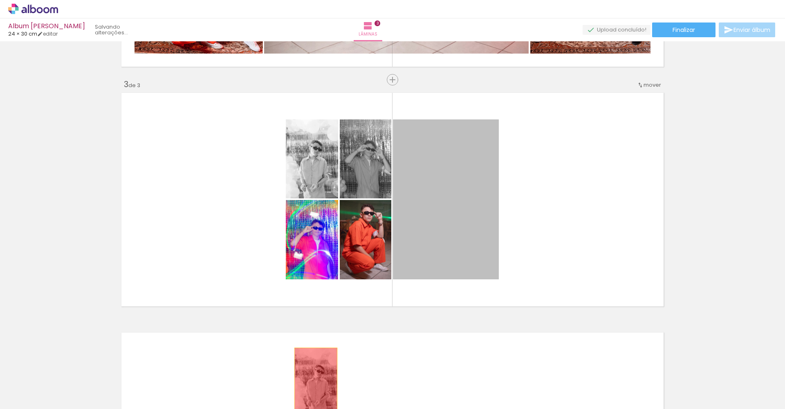
drag, startPoint x: 453, startPoint y: 202, endPoint x: 313, endPoint y: 380, distance: 226.0
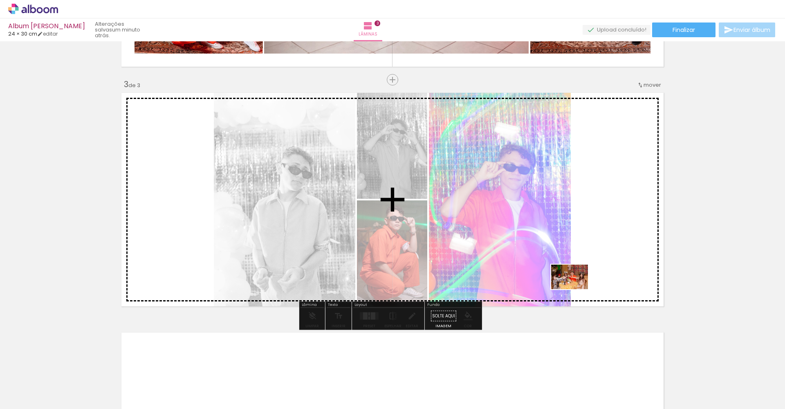
drag, startPoint x: 356, startPoint y: 393, endPoint x: 575, endPoint y: 289, distance: 242.7
click at [575, 289] on quentale-workspace at bounding box center [392, 204] width 785 height 409
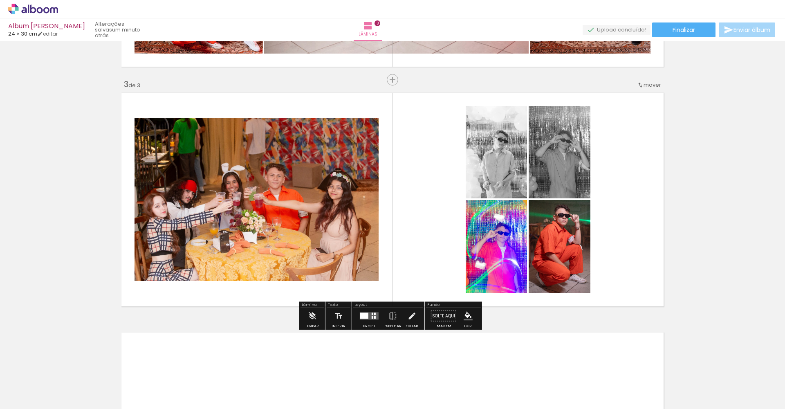
click at [370, 315] on quentale-layouter at bounding box center [369, 315] width 19 height 7
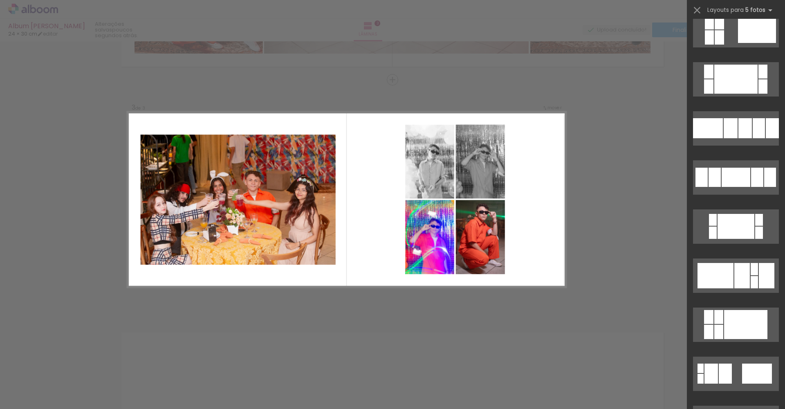
scroll to position [673, 0]
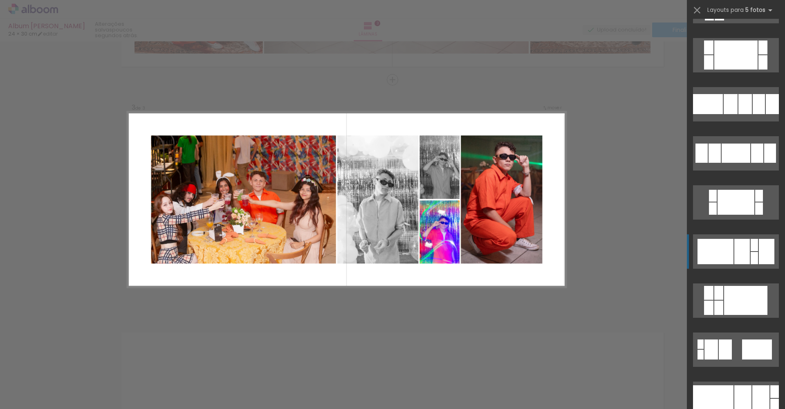
click at [726, 256] on div at bounding box center [715, 251] width 36 height 25
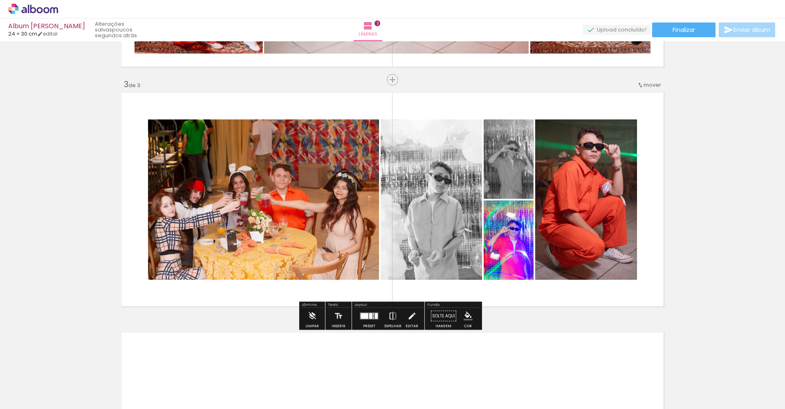
click at [391, 315] on iron-icon at bounding box center [392, 316] width 9 height 16
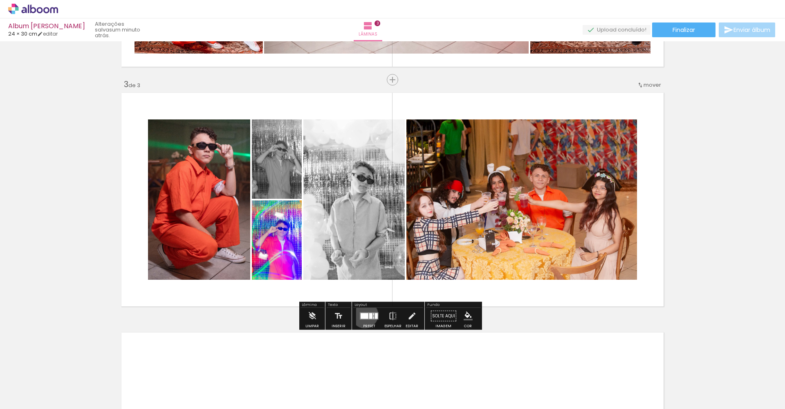
click at [362, 314] on div at bounding box center [364, 316] width 8 height 6
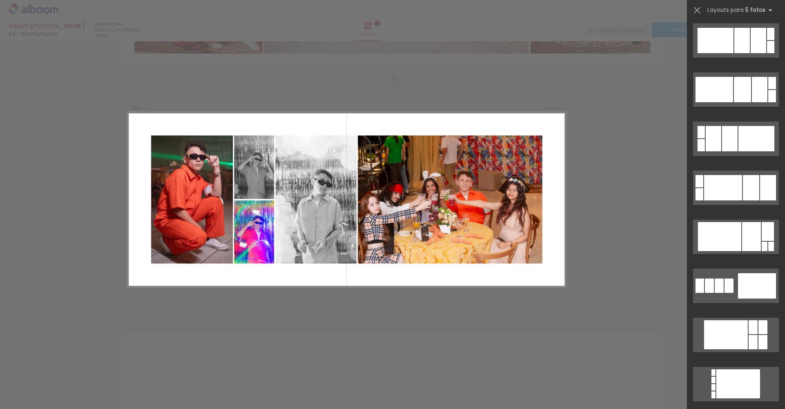
scroll to position [1203, 0]
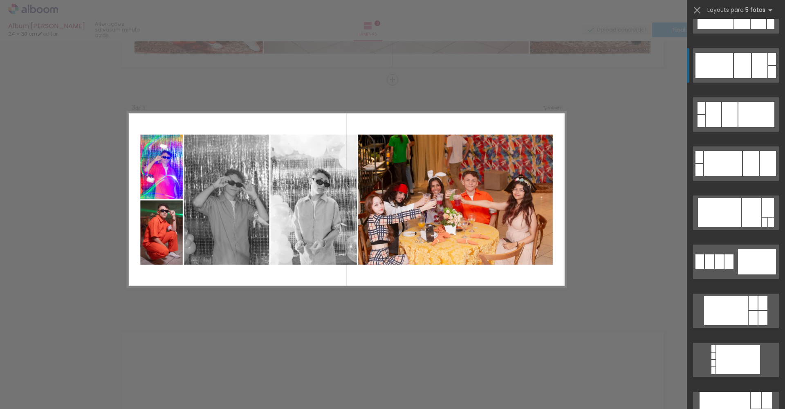
click at [751, 75] on div at bounding box center [759, 65] width 16 height 25
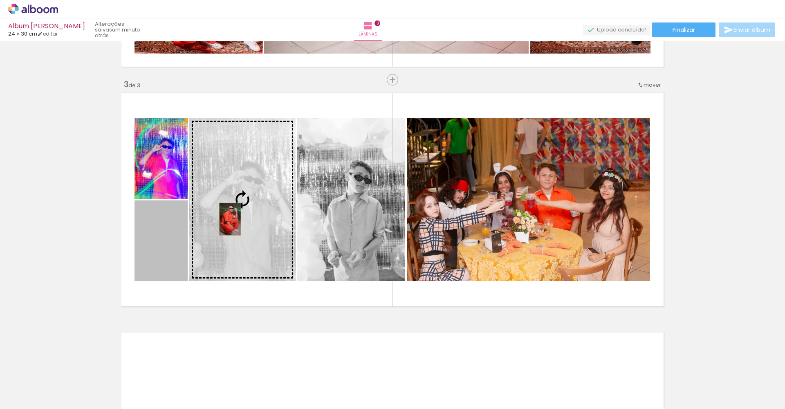
drag, startPoint x: 169, startPoint y: 245, endPoint x: 227, endPoint y: 219, distance: 63.1
click at [0, 0] on slot at bounding box center [0, 0] width 0 height 0
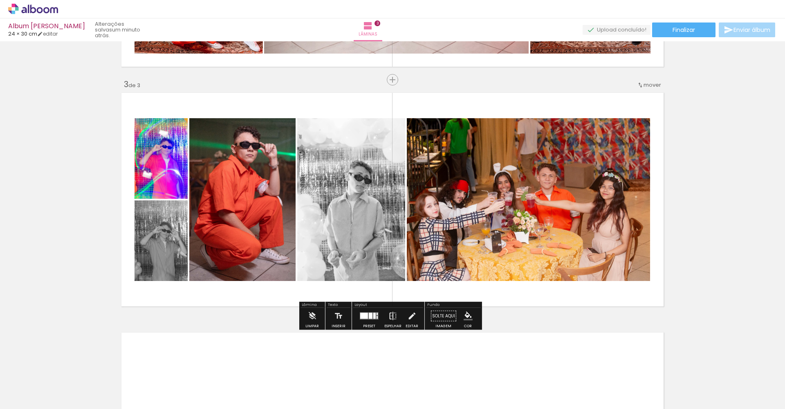
click at [389, 315] on iron-icon at bounding box center [392, 316] width 9 height 16
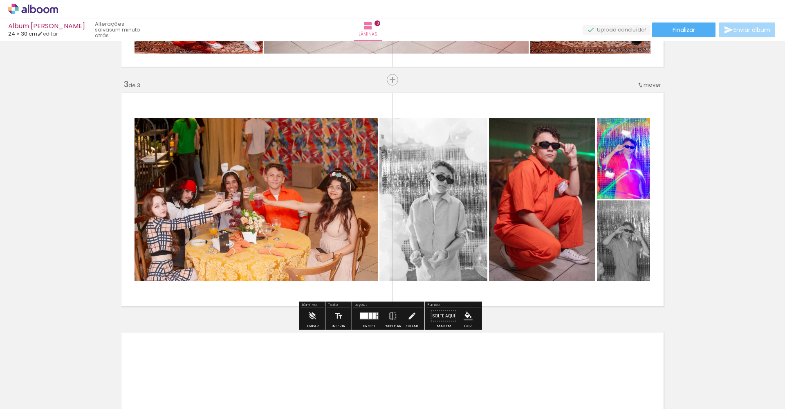
click at [389, 315] on iron-icon at bounding box center [392, 316] width 9 height 16
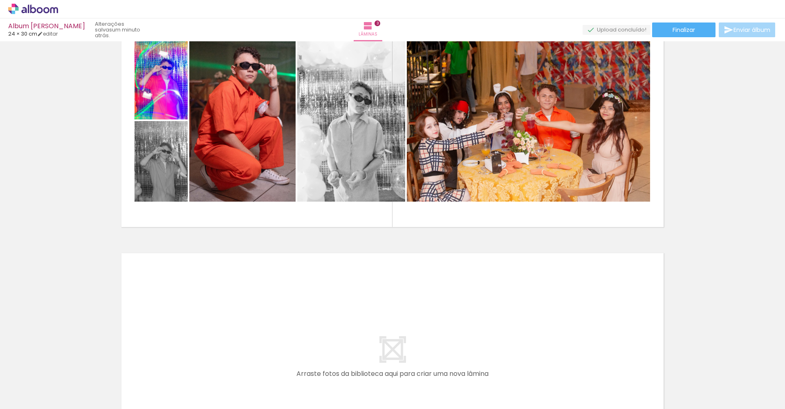
scroll to position [539, 0]
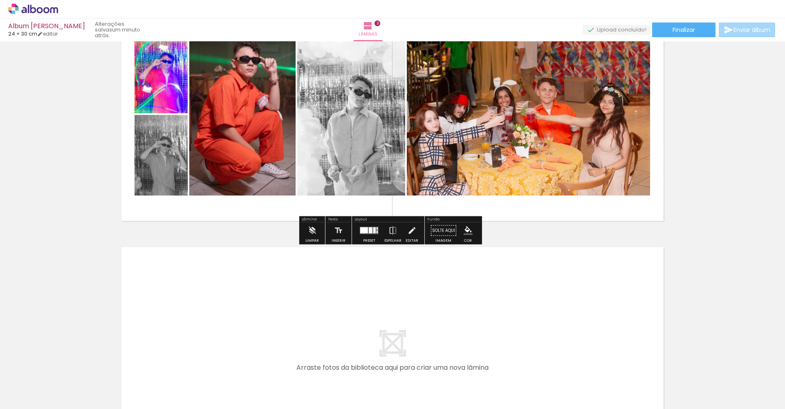
click at [370, 228] on div at bounding box center [371, 230] width 4 height 6
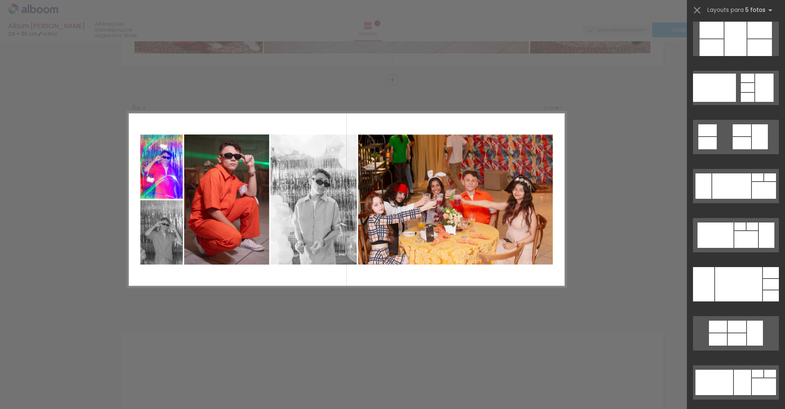
scroll to position [11207, 0]
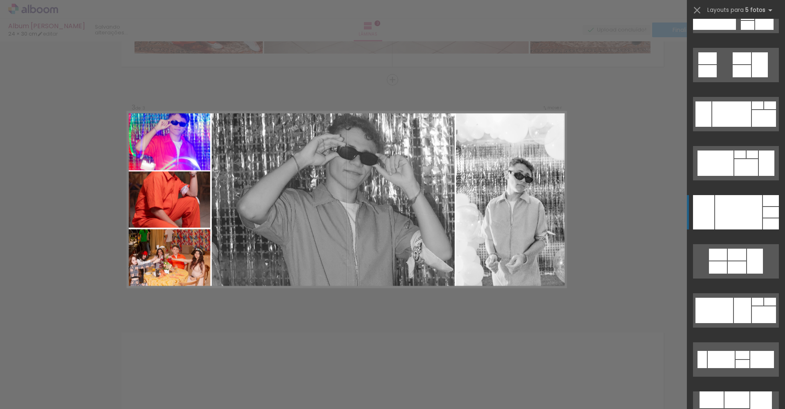
click at [756, 217] on div at bounding box center [738, 212] width 47 height 34
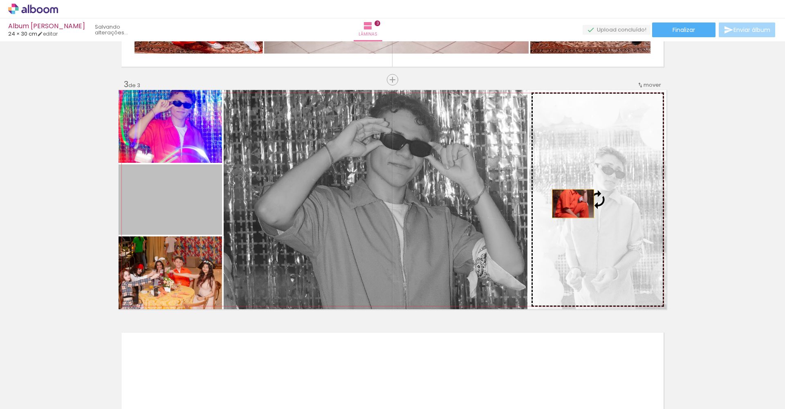
drag, startPoint x: 190, startPoint y: 206, endPoint x: 570, endPoint y: 204, distance: 379.6
click at [0, 0] on slot at bounding box center [0, 0] width 0 height 0
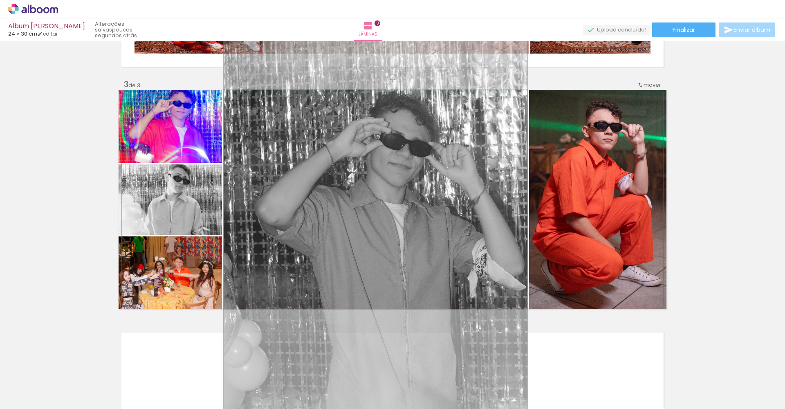
click at [448, 219] on quentale-photo at bounding box center [376, 199] width 304 height 219
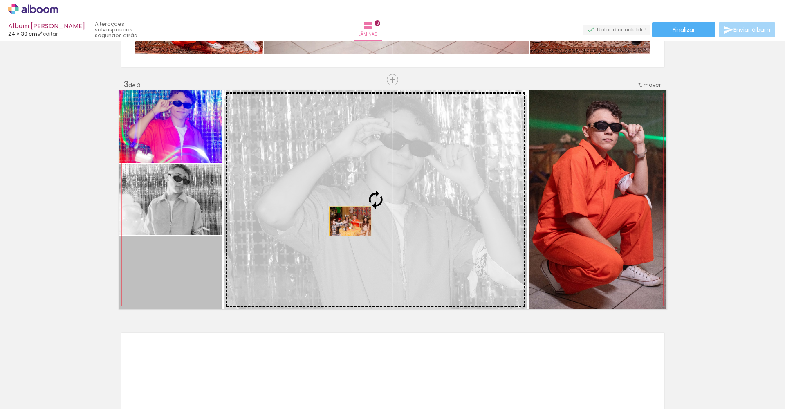
drag, startPoint x: 193, startPoint y: 266, endPoint x: 347, endPoint y: 221, distance: 160.5
click at [0, 0] on slot at bounding box center [0, 0] width 0 height 0
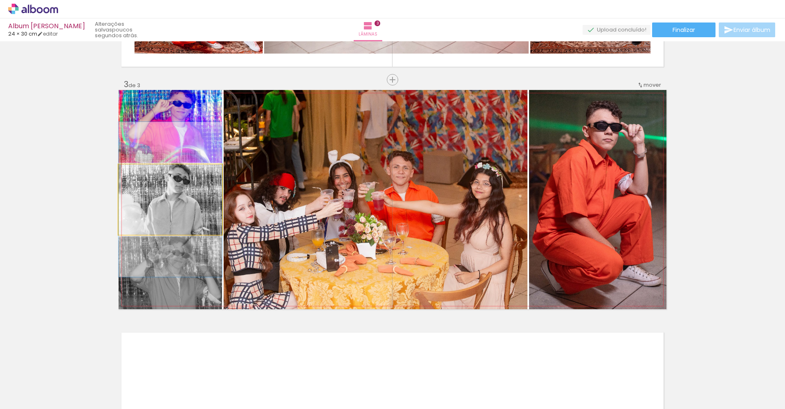
click at [190, 206] on quentale-photo at bounding box center [170, 199] width 103 height 70
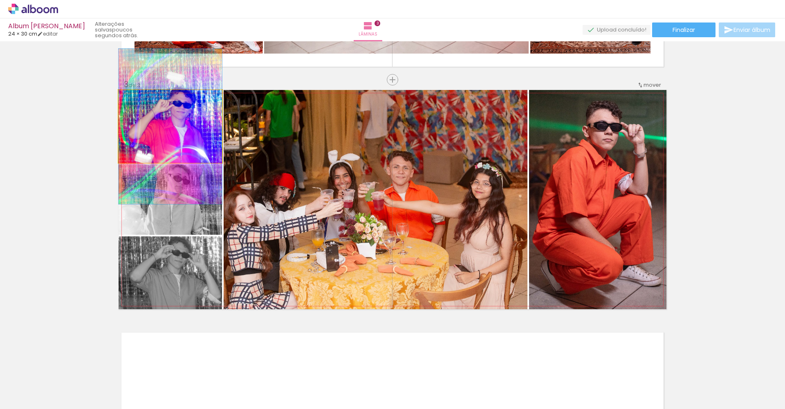
click at [189, 141] on quentale-photo at bounding box center [170, 126] width 103 height 73
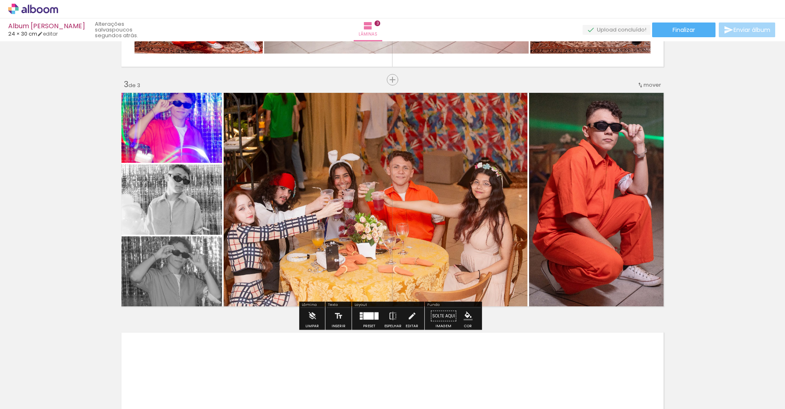
click at [367, 314] on div at bounding box center [368, 315] width 10 height 7
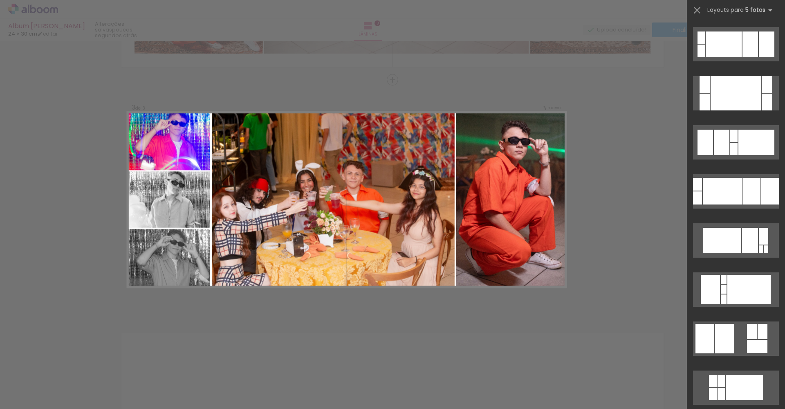
scroll to position [0, 0]
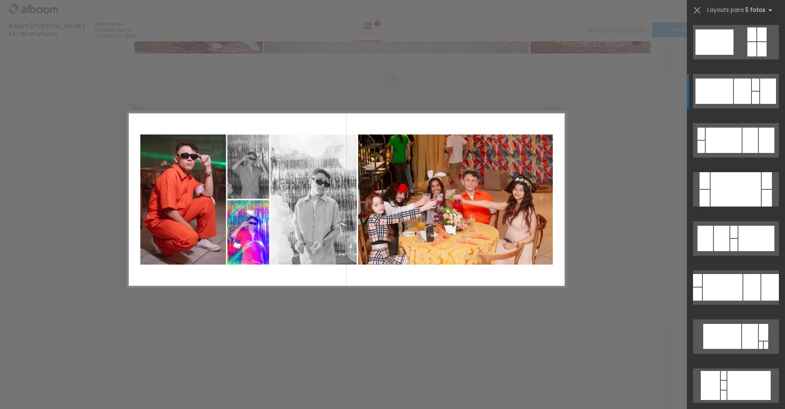
click at [751, 82] on div at bounding box center [754, 84] width 7 height 12
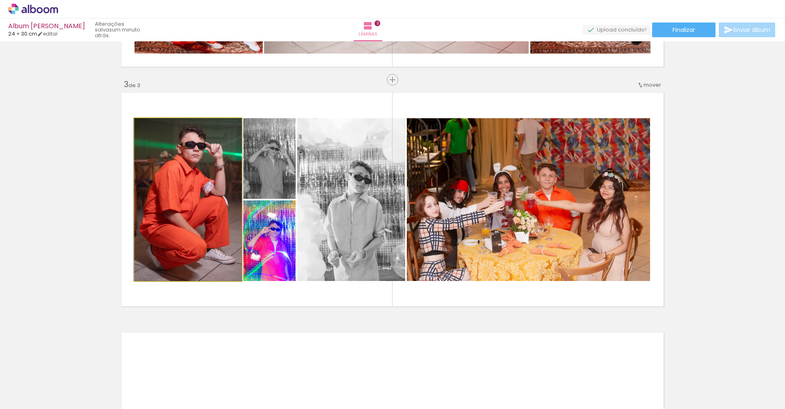
click at [170, 141] on quentale-photo at bounding box center [187, 199] width 107 height 163
click at [188, 145] on quentale-photo at bounding box center [187, 199] width 107 height 163
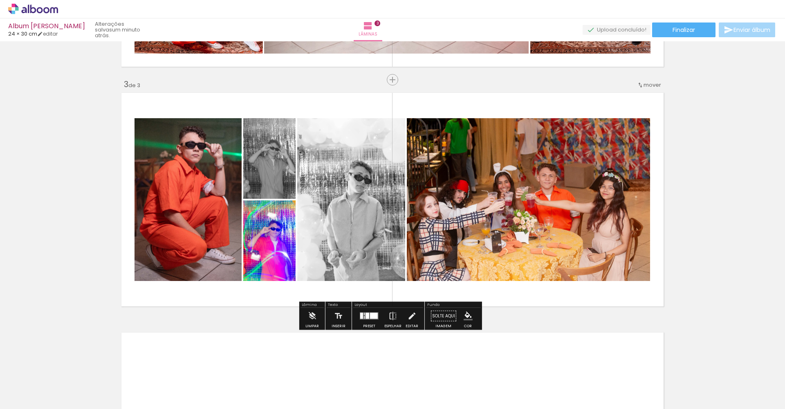
click at [217, 160] on quentale-photo at bounding box center [187, 199] width 107 height 163
click at [217, 159] on quentale-photo at bounding box center [187, 199] width 107 height 163
click at [0, 0] on div at bounding box center [0, 0] width 0 height 0
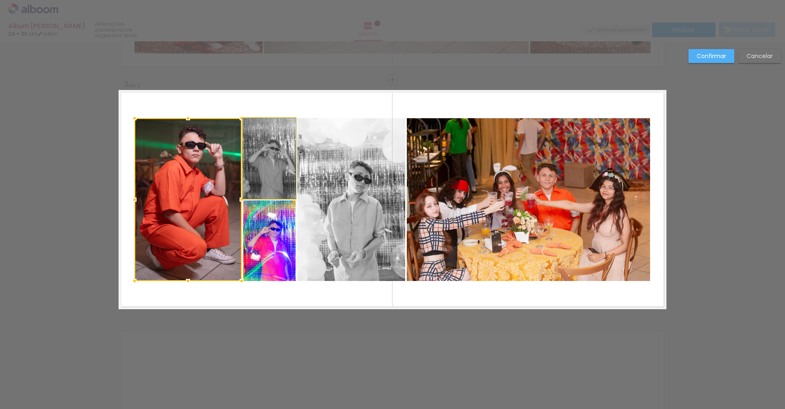
click at [257, 159] on quentale-photo at bounding box center [269, 158] width 52 height 81
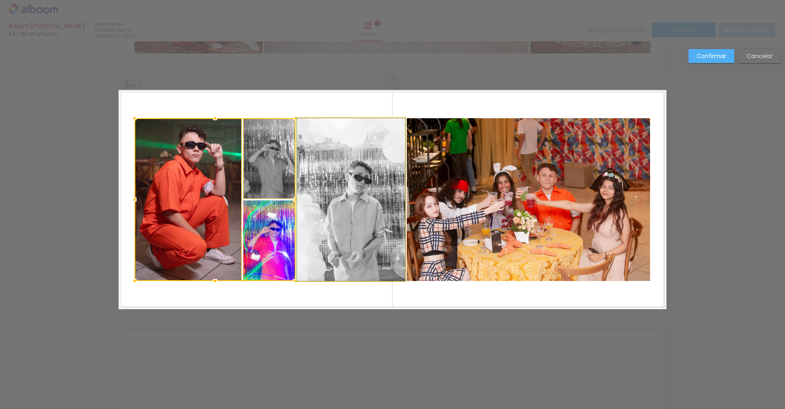
click at [327, 160] on quentale-photo at bounding box center [351, 199] width 108 height 163
click at [257, 242] on div at bounding box center [269, 199] width 271 height 163
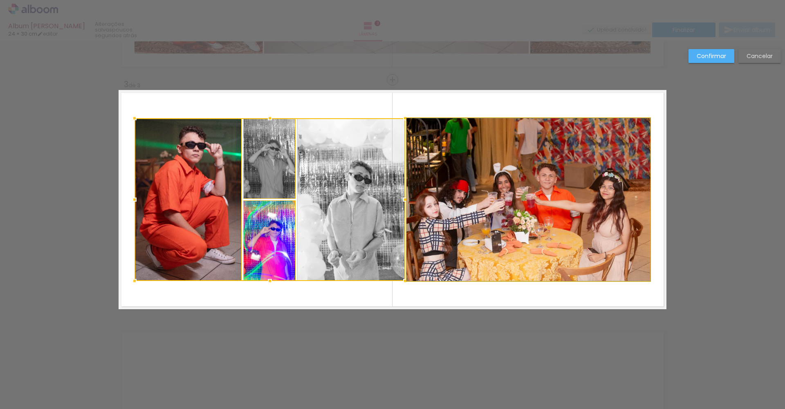
click at [478, 201] on quentale-photo at bounding box center [528, 199] width 243 height 163
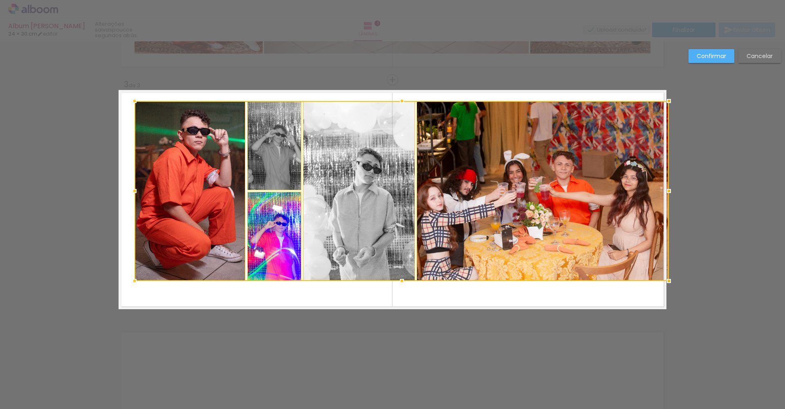
drag, startPoint x: 645, startPoint y: 119, endPoint x: 663, endPoint y: 102, distance: 24.9
click at [663, 102] on div at bounding box center [668, 101] width 16 height 16
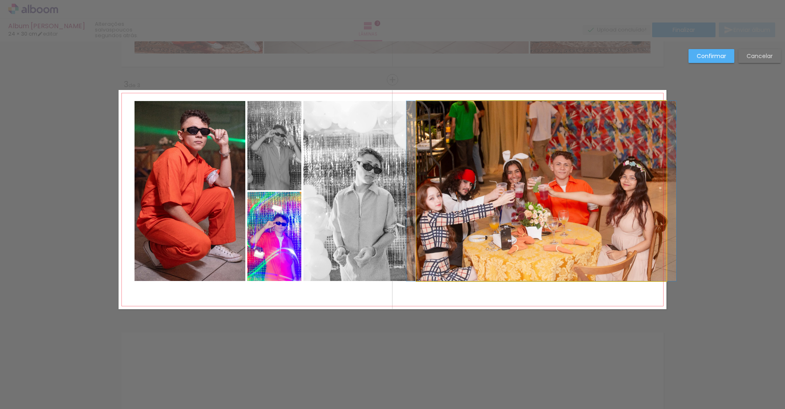
click at [575, 152] on quentale-photo at bounding box center [541, 191] width 250 height 180
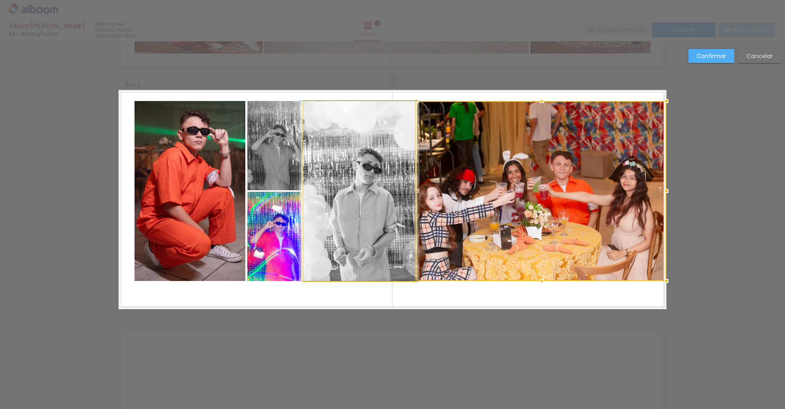
click at [377, 208] on quentale-photo at bounding box center [359, 191] width 112 height 180
click at [277, 219] on quentale-photo at bounding box center [274, 236] width 54 height 89
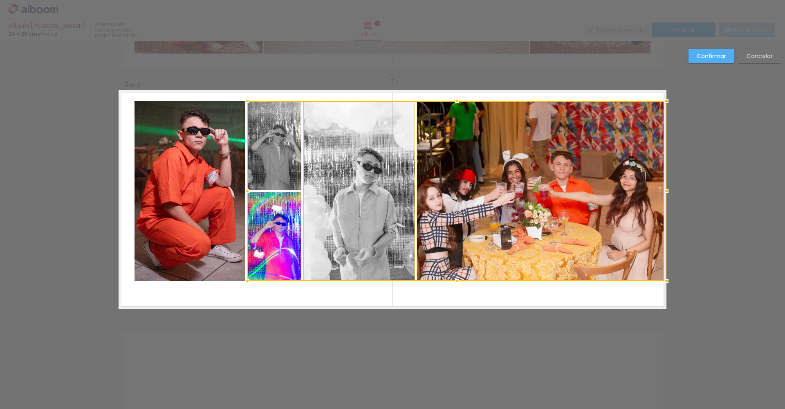
click at [274, 168] on div at bounding box center [456, 191] width 419 height 180
click at [210, 179] on quentale-photo at bounding box center [189, 191] width 111 height 180
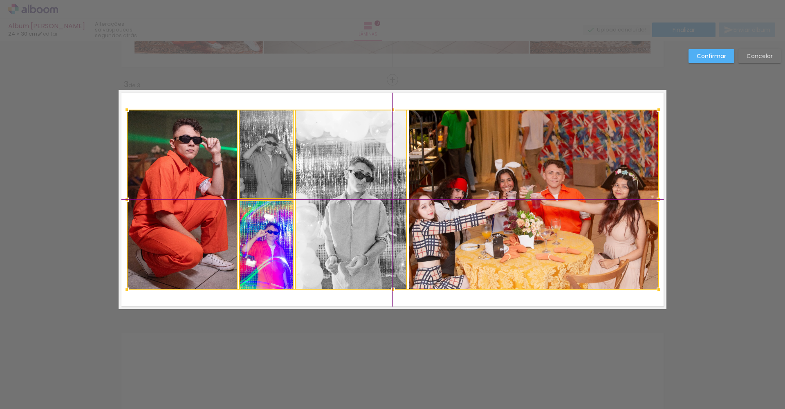
drag, startPoint x: 334, startPoint y: 179, endPoint x: 325, endPoint y: 186, distance: 11.4
click at [325, 186] on div at bounding box center [393, 200] width 532 height 180
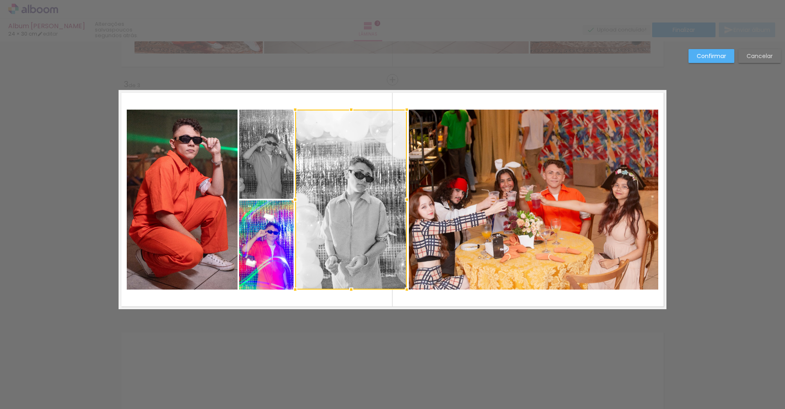
click at [86, 171] on div "Confirmar Cancelar" at bounding box center [392, 75] width 785 height 977
click at [318, 79] on div "Confirmar Cancelar" at bounding box center [392, 75] width 785 height 977
click at [0, 0] on slot "Confirmar" at bounding box center [0, 0] width 0 height 0
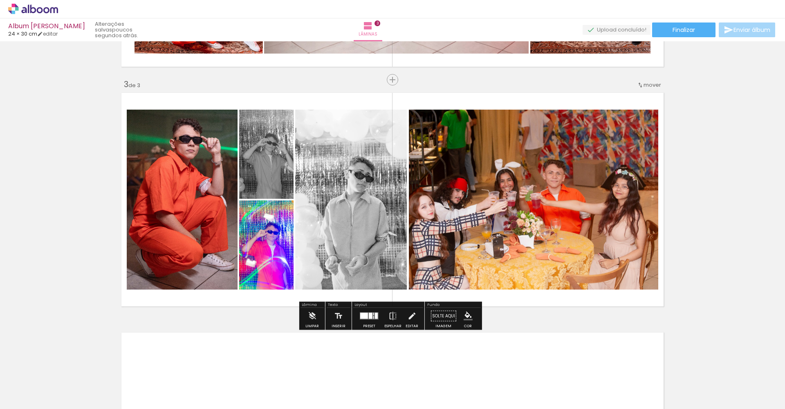
click at [562, 187] on quentale-photo at bounding box center [534, 200] width 250 height 180
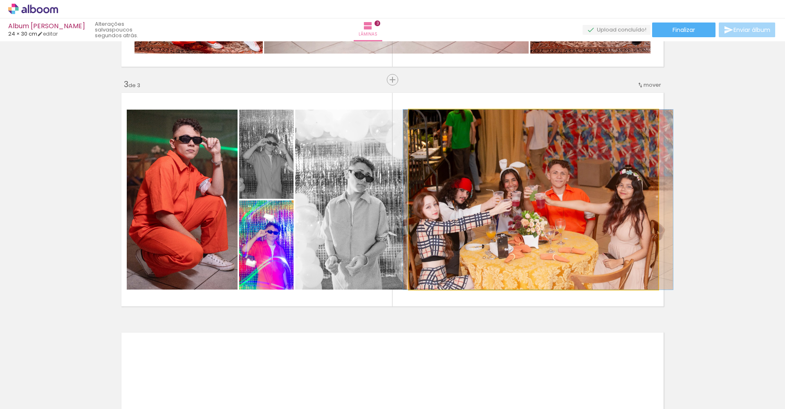
drag, startPoint x: 562, startPoint y: 188, endPoint x: 566, endPoint y: 188, distance: 4.1
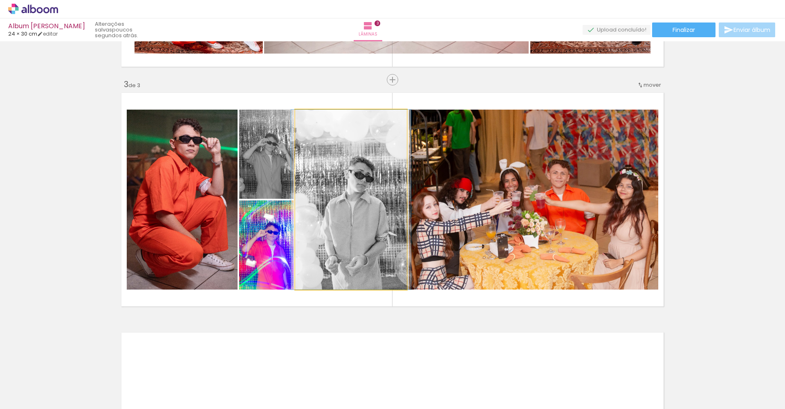
click at [308, 221] on quentale-photo at bounding box center [351, 200] width 112 height 180
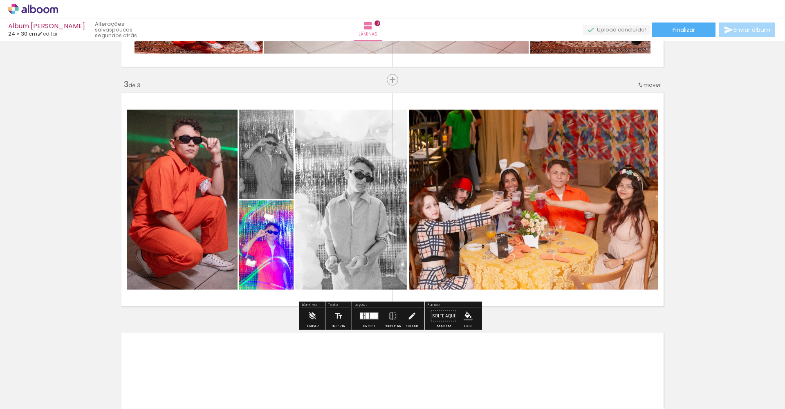
click at [285, 231] on quentale-photo at bounding box center [266, 244] width 54 height 89
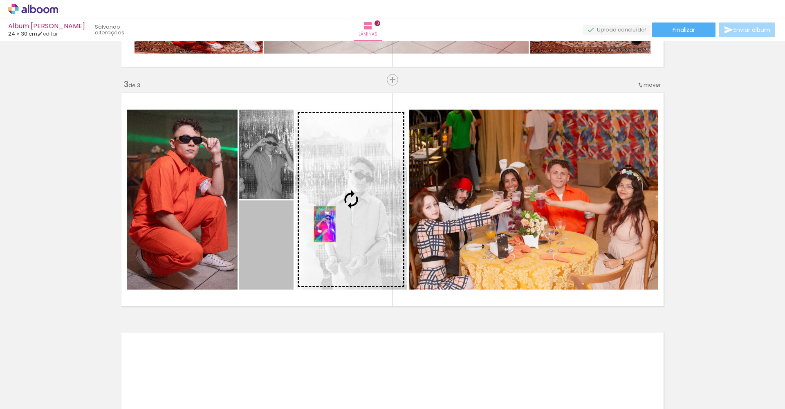
drag, startPoint x: 262, startPoint y: 239, endPoint x: 322, endPoint y: 224, distance: 61.1
click at [0, 0] on slot at bounding box center [0, 0] width 0 height 0
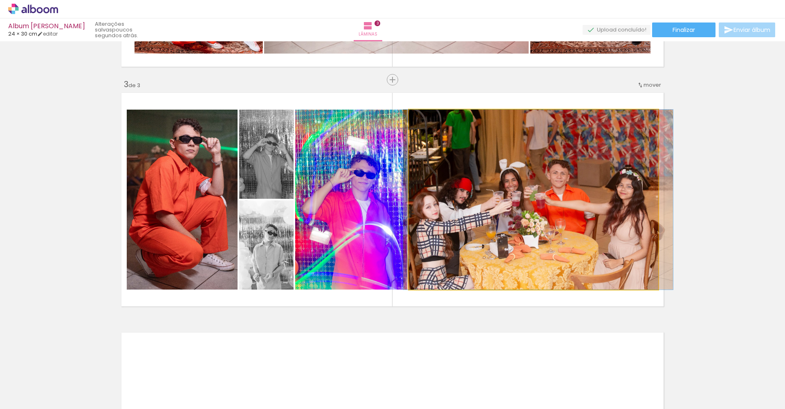
click at [515, 210] on quentale-photo at bounding box center [534, 200] width 250 height 180
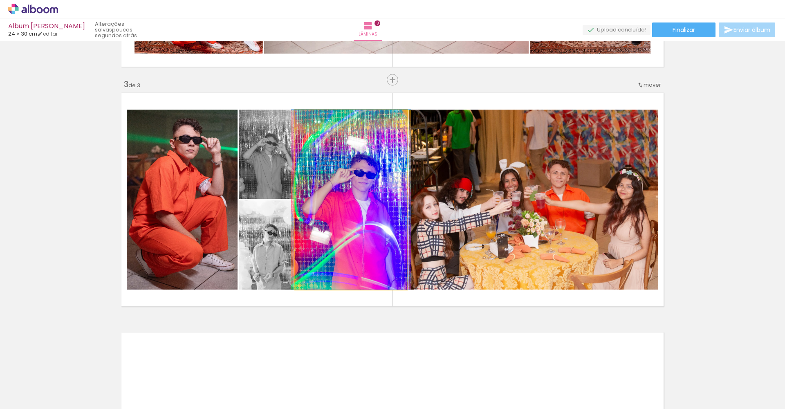
click at [379, 239] on quentale-photo at bounding box center [351, 200] width 112 height 180
click at [382, 236] on quentale-photo at bounding box center [351, 200] width 112 height 180
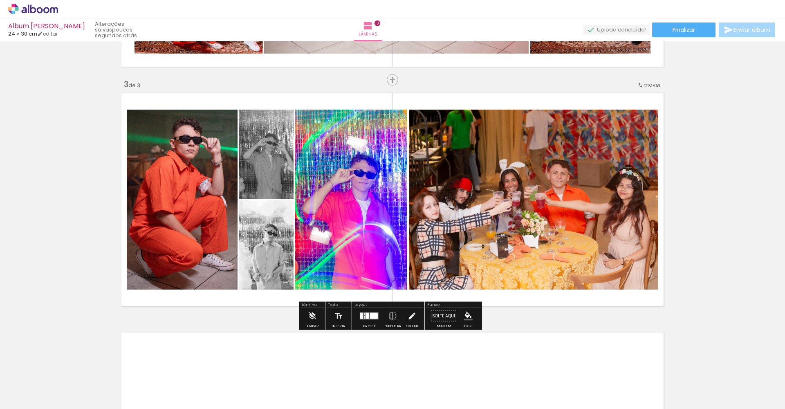
click at [392, 217] on quentale-photo at bounding box center [351, 200] width 112 height 180
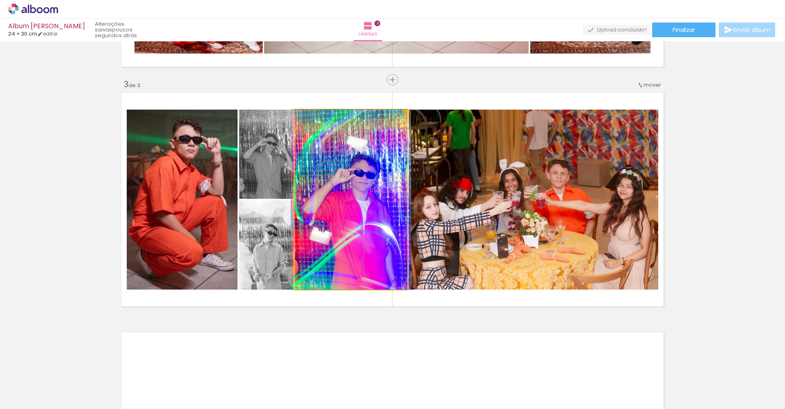
click at [392, 217] on quentale-photo at bounding box center [351, 200] width 112 height 180
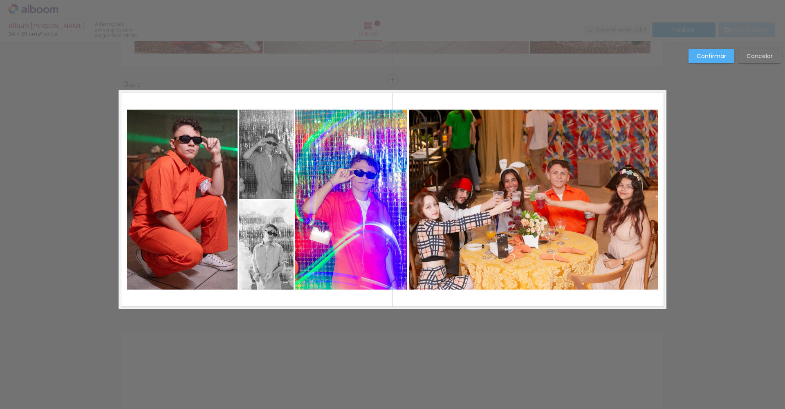
click at [392, 217] on quentale-photo at bounding box center [351, 200] width 112 height 180
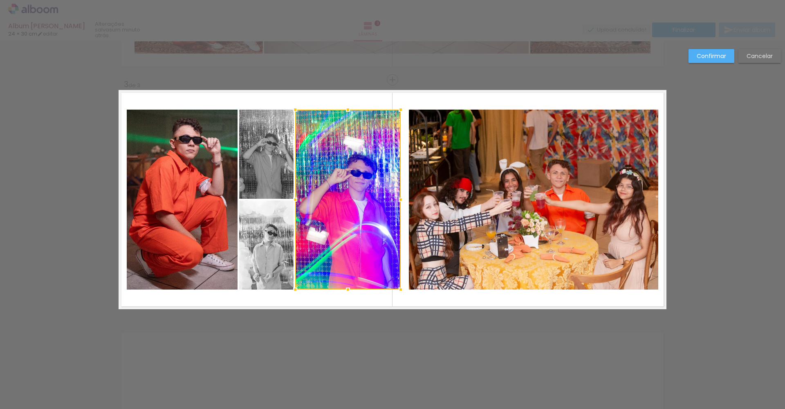
drag, startPoint x: 405, startPoint y: 200, endPoint x: 400, endPoint y: 200, distance: 5.3
click at [400, 200] on div at bounding box center [400, 199] width 16 height 16
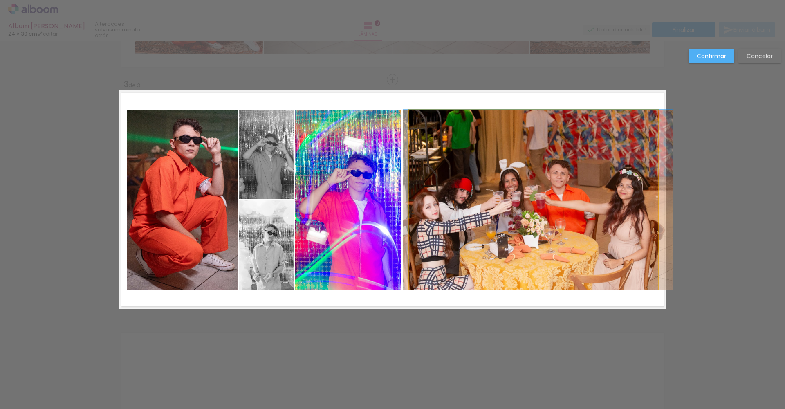
click at [425, 214] on quentale-photo at bounding box center [534, 200] width 250 height 180
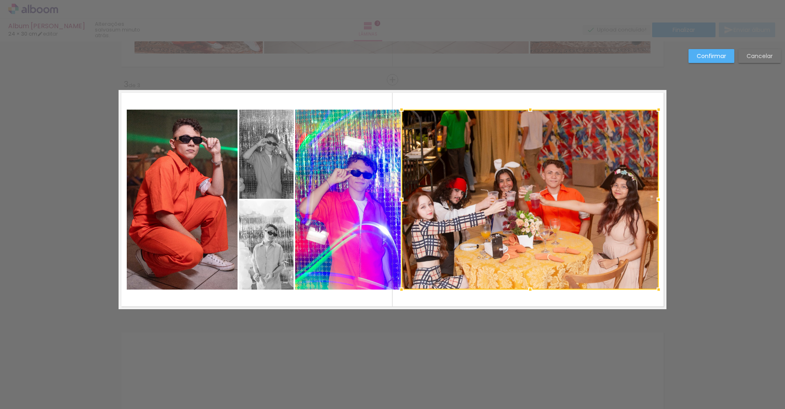
drag, startPoint x: 406, startPoint y: 198, endPoint x: 398, endPoint y: 198, distance: 7.4
click at [398, 198] on div at bounding box center [401, 199] width 16 height 16
click at [579, 101] on quentale-layouter at bounding box center [393, 199] width 548 height 219
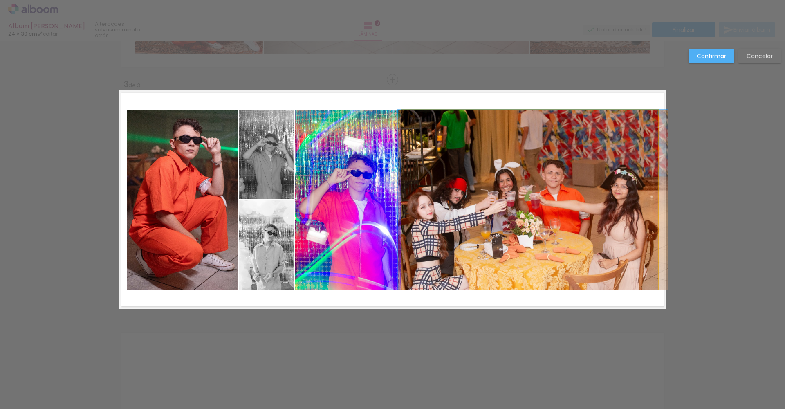
click at [459, 157] on quentale-photo at bounding box center [529, 200] width 257 height 180
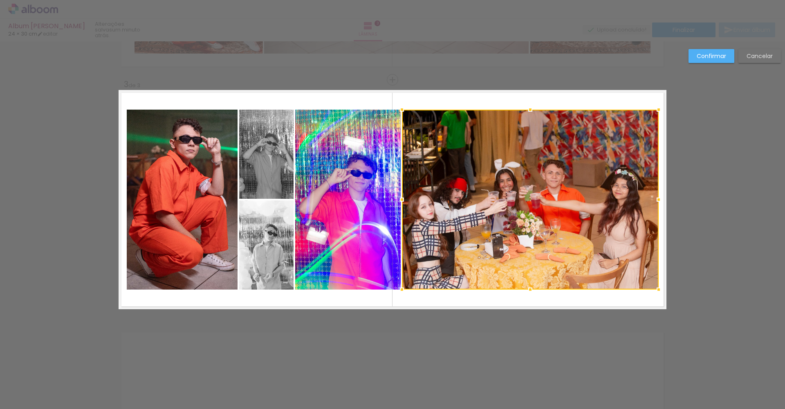
click at [399, 199] on div at bounding box center [402, 199] width 16 height 16
click at [437, 95] on quentale-layouter at bounding box center [393, 199] width 548 height 219
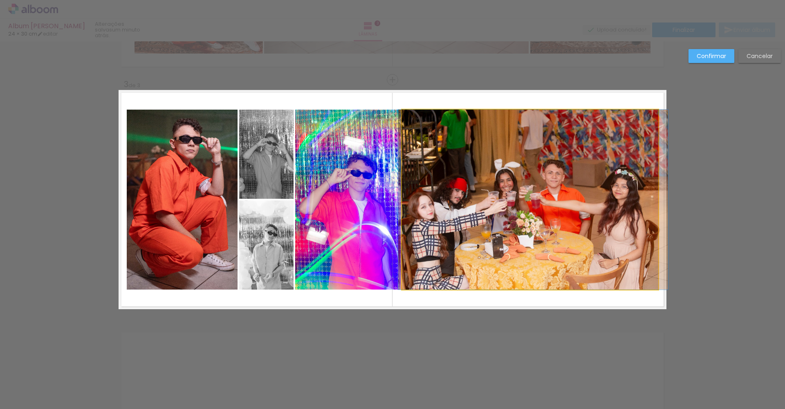
click at [416, 187] on quentale-photo at bounding box center [530, 200] width 257 height 180
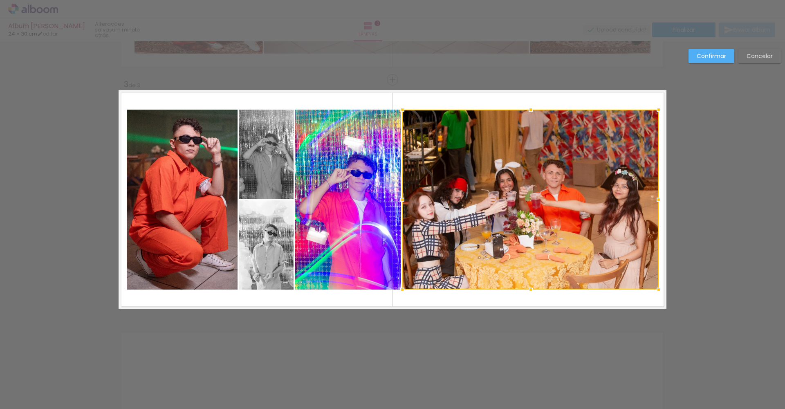
click at [399, 199] on div at bounding box center [402, 199] width 16 height 16
click at [0, 0] on slot "Confirmar" at bounding box center [0, 0] width 0 height 0
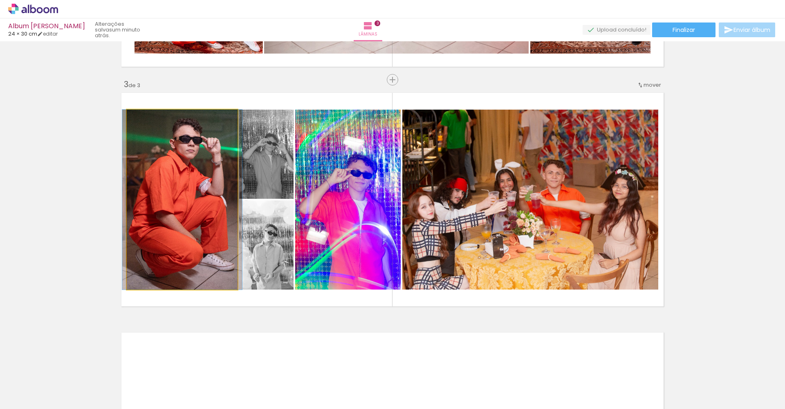
click at [191, 201] on quentale-photo at bounding box center [182, 200] width 111 height 180
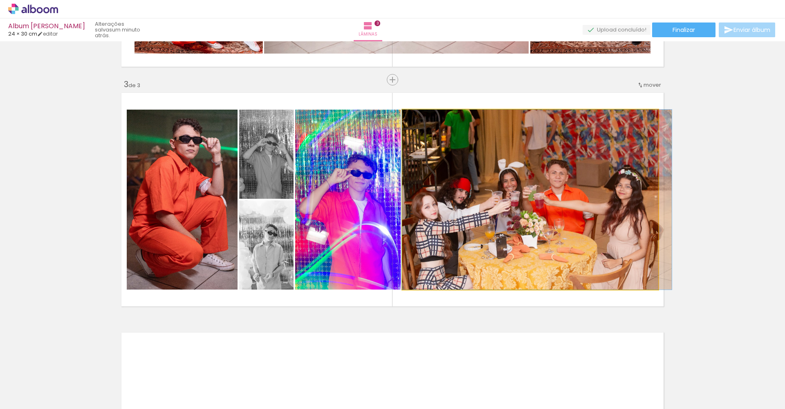
drag, startPoint x: 505, startPoint y: 234, endPoint x: 510, endPoint y: 233, distance: 5.8
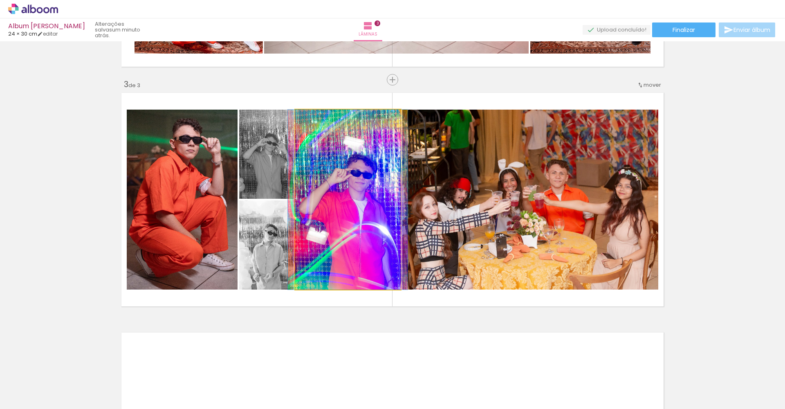
click at [319, 219] on quentale-photo at bounding box center [347, 200] width 105 height 180
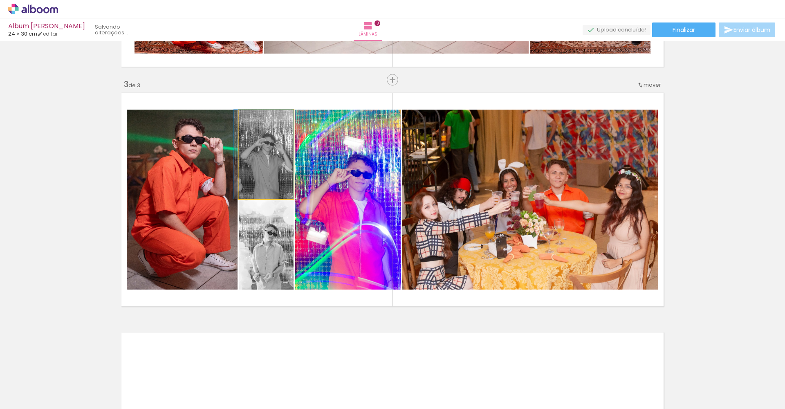
drag, startPoint x: 277, startPoint y: 184, endPoint x: 271, endPoint y: 183, distance: 6.2
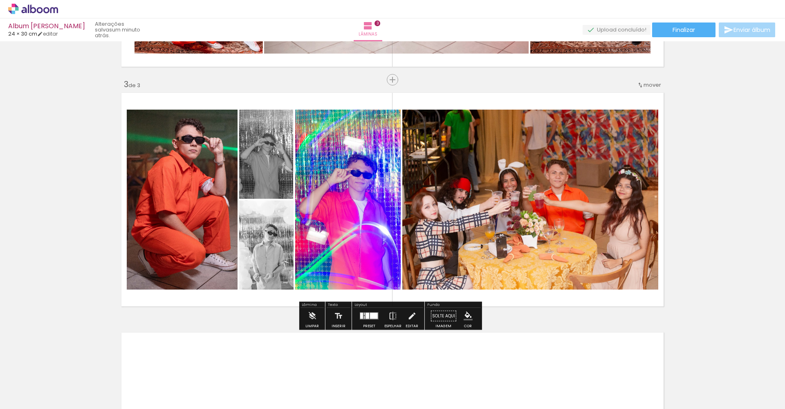
click at [258, 253] on paper-item at bounding box center [265, 252] width 15 height 6
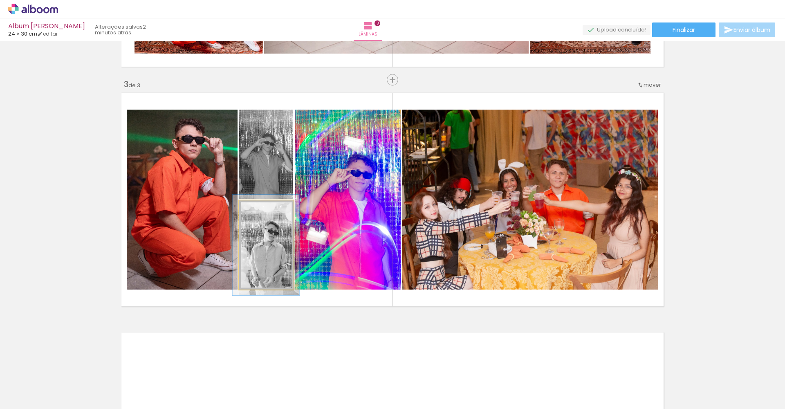
type paper-slider "113"
click at [257, 208] on div at bounding box center [260, 208] width 7 height 7
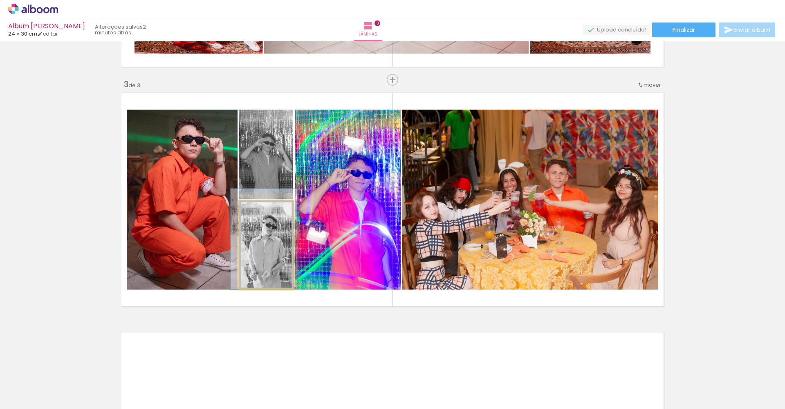
drag, startPoint x: 276, startPoint y: 264, endPoint x: 274, endPoint y: 249, distance: 15.3
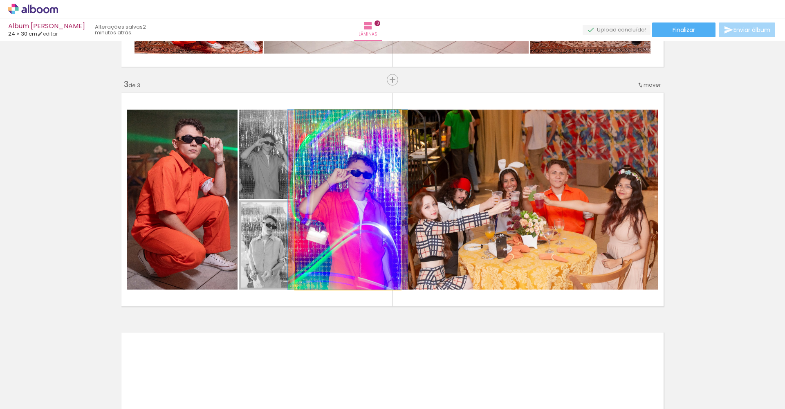
click at [323, 177] on quentale-photo at bounding box center [347, 200] width 105 height 180
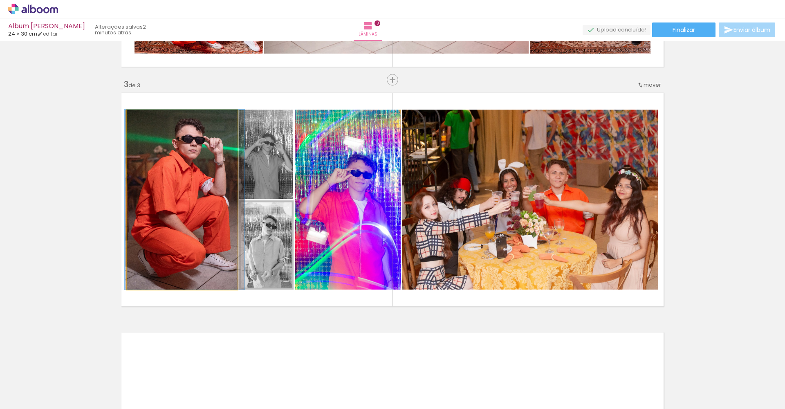
click at [181, 189] on quentale-photo at bounding box center [182, 200] width 111 height 180
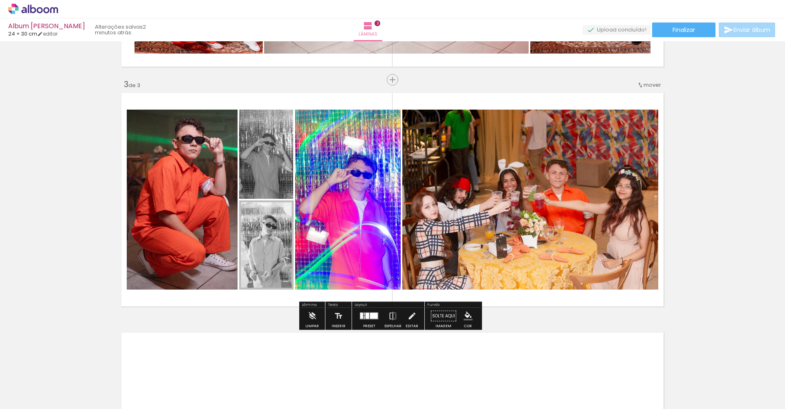
click at [690, 199] on div "Inserir lâmina 1 de 3 Inserir lâmina 2 de 3 Inserir lâmina 3 de 3" at bounding box center [392, 69] width 785 height 958
click at [710, 195] on div "Inserir lâmina 1 de 3 Inserir lâmina 2 de 3 Inserir lâmina 3 de 3" at bounding box center [392, 69] width 785 height 958
click at [268, 247] on quentale-photo at bounding box center [266, 244] width 54 height 89
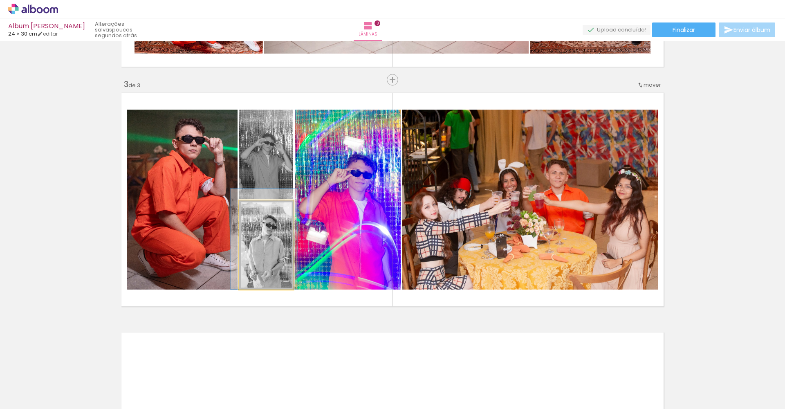
click at [268, 245] on quentale-photo at bounding box center [266, 244] width 54 height 89
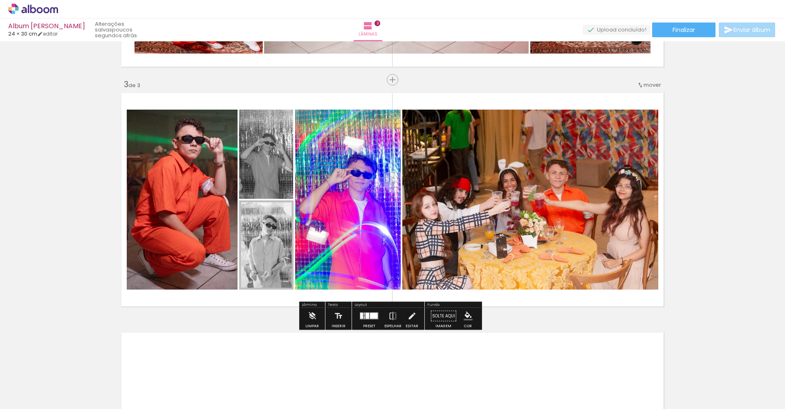
click at [262, 235] on span at bounding box center [265, 235] width 8 height 2
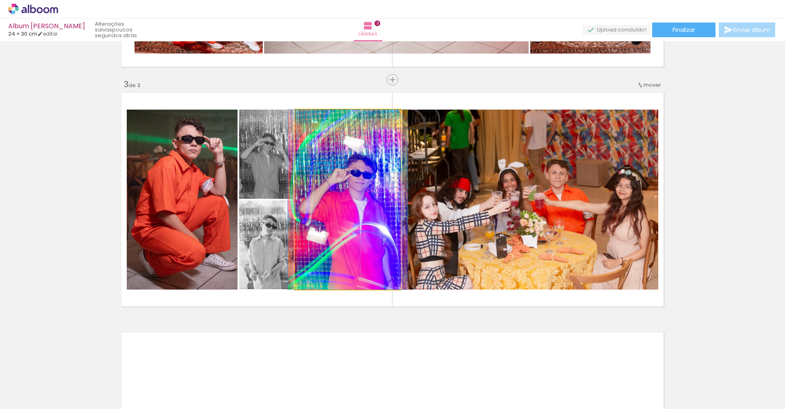
click at [329, 221] on quentale-photo at bounding box center [347, 200] width 105 height 180
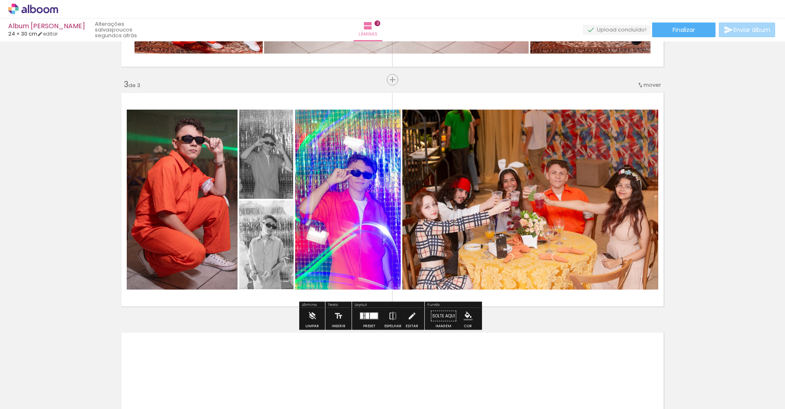
click at [525, 217] on quentale-photo at bounding box center [530, 200] width 256 height 180
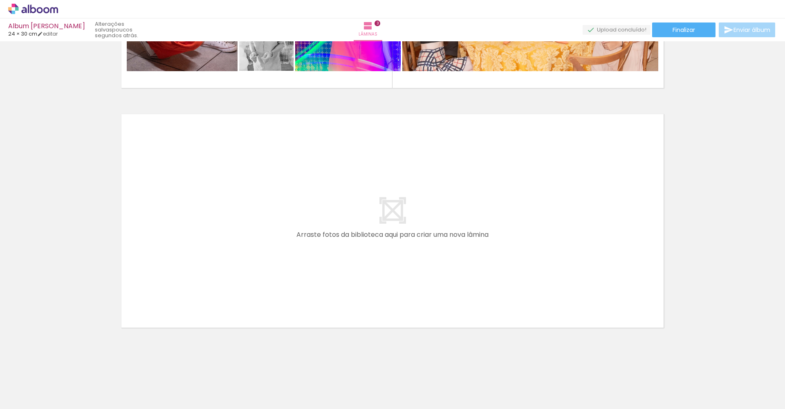
scroll to position [673, 0]
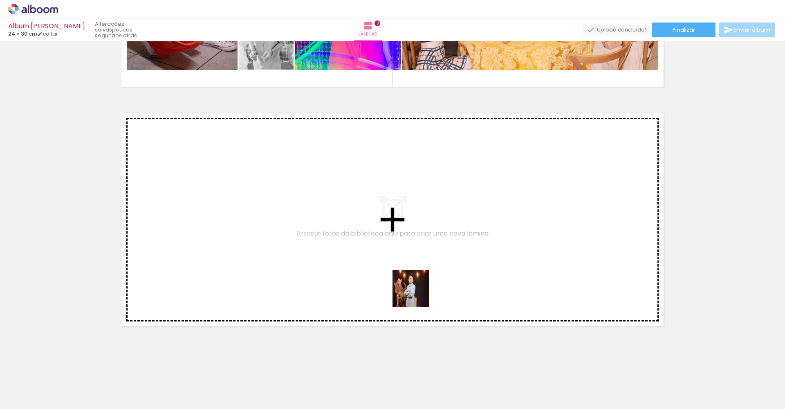
drag, startPoint x: 547, startPoint y: 382, endPoint x: 414, endPoint y: 292, distance: 160.5
click at [414, 292] on quentale-workspace at bounding box center [392, 204] width 785 height 409
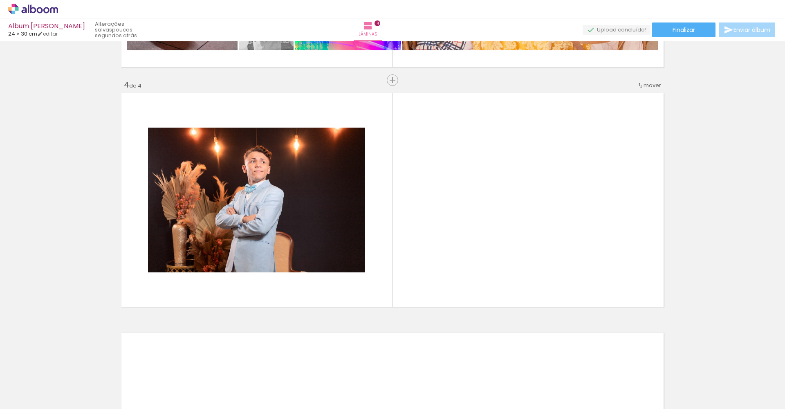
scroll to position [693, 0]
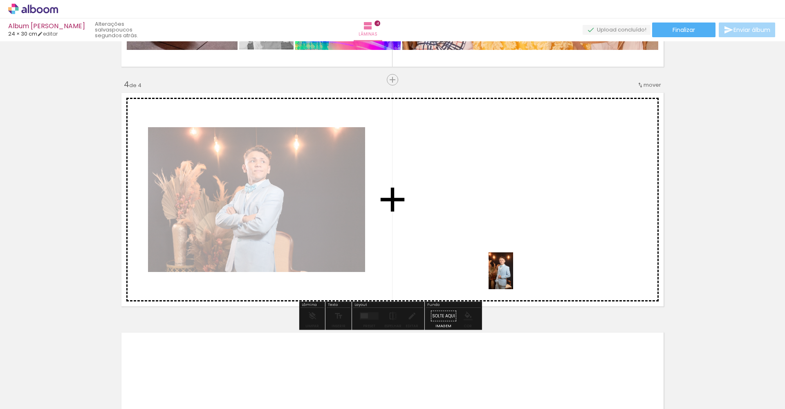
drag, startPoint x: 582, startPoint y: 380, endPoint x: 513, endPoint y: 277, distance: 124.3
click at [513, 277] on quentale-workspace at bounding box center [392, 204] width 785 height 409
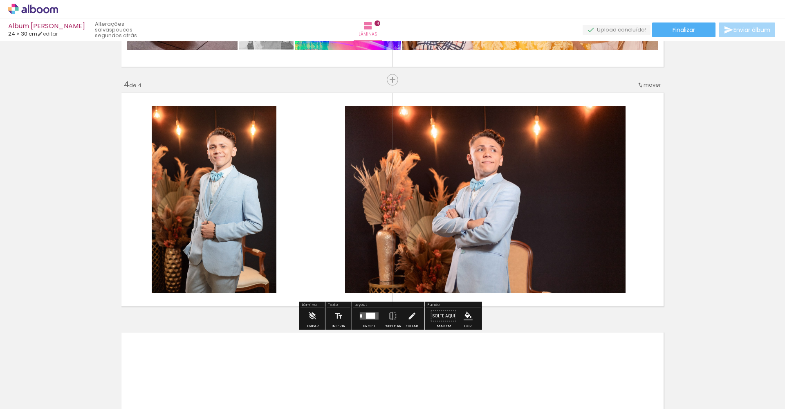
click at [371, 315] on div at bounding box center [370, 316] width 9 height 6
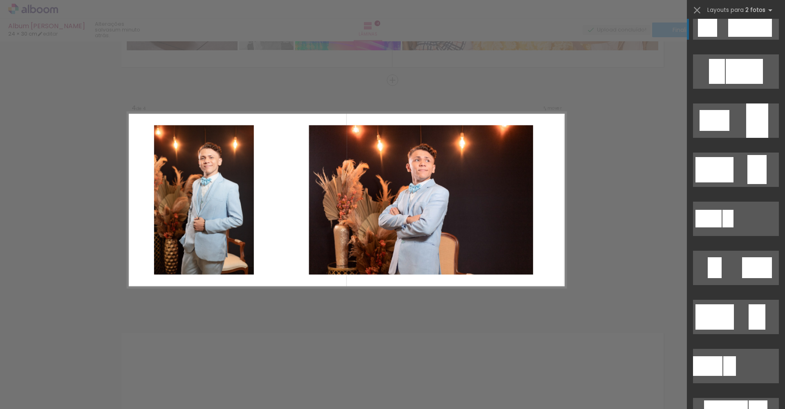
scroll to position [0, 0]
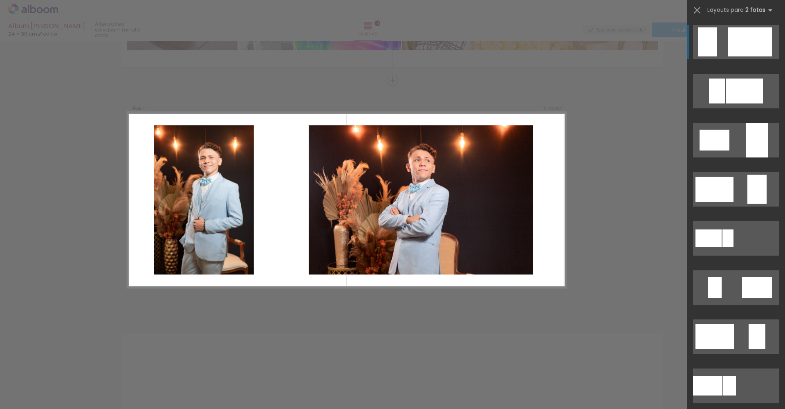
click at [755, 39] on div at bounding box center [750, 41] width 44 height 29
click at [387, 198] on quentale-photo at bounding box center [421, 200] width 224 height 150
click at [397, 198] on quentale-photo at bounding box center [421, 200] width 224 height 150
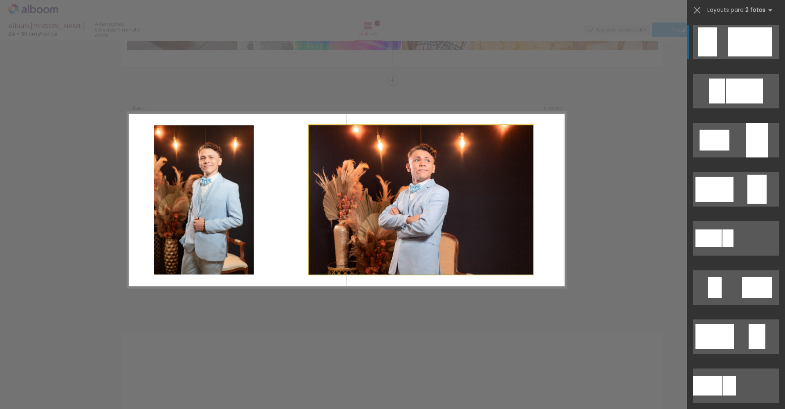
click at [392, 151] on quentale-photo at bounding box center [421, 200] width 224 height 150
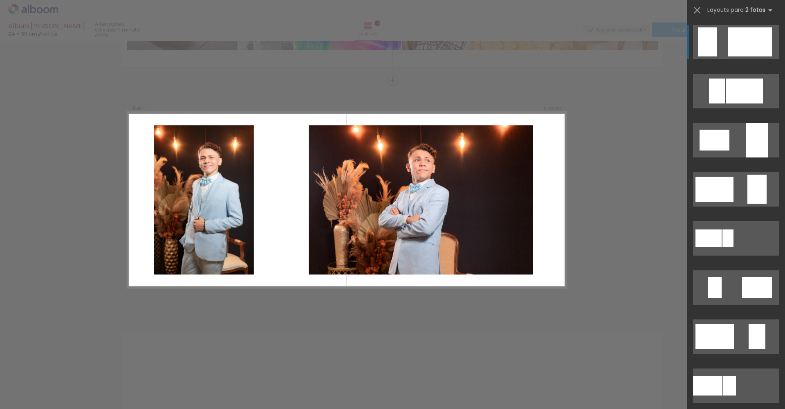
click at [392, 151] on quentale-photo at bounding box center [421, 200] width 224 height 150
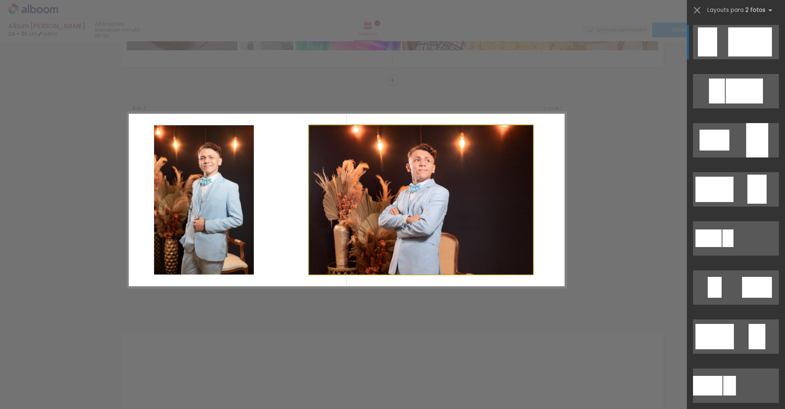
click at [392, 151] on quentale-photo at bounding box center [421, 200] width 224 height 150
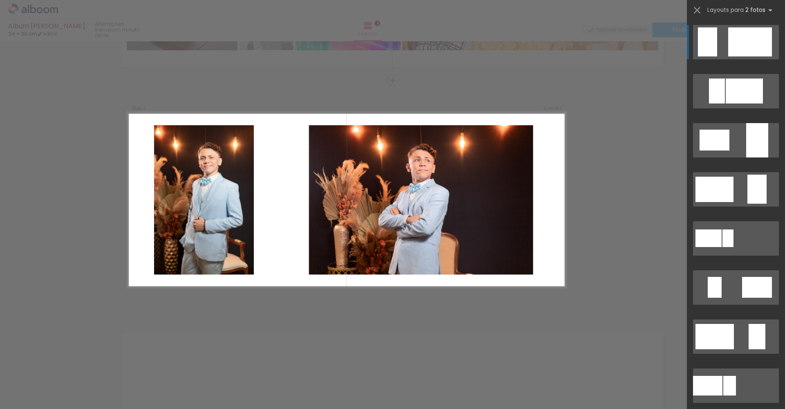
click at [392, 151] on quentale-photo at bounding box center [421, 200] width 224 height 150
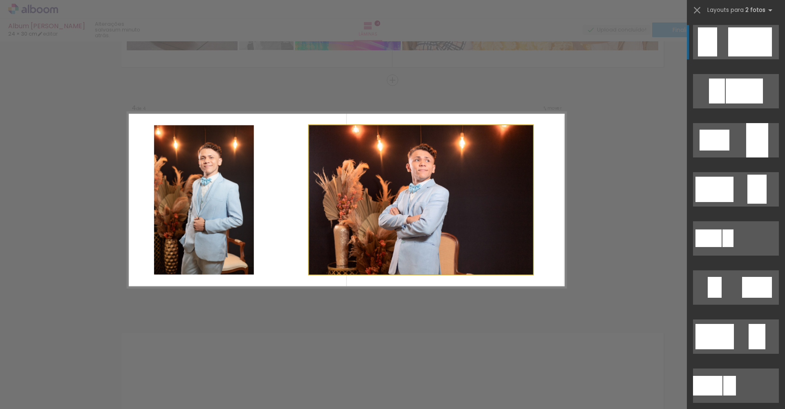
click at [441, 190] on quentale-photo at bounding box center [421, 200] width 224 height 150
drag, startPoint x: 443, startPoint y: 223, endPoint x: 478, endPoint y: 225, distance: 35.2
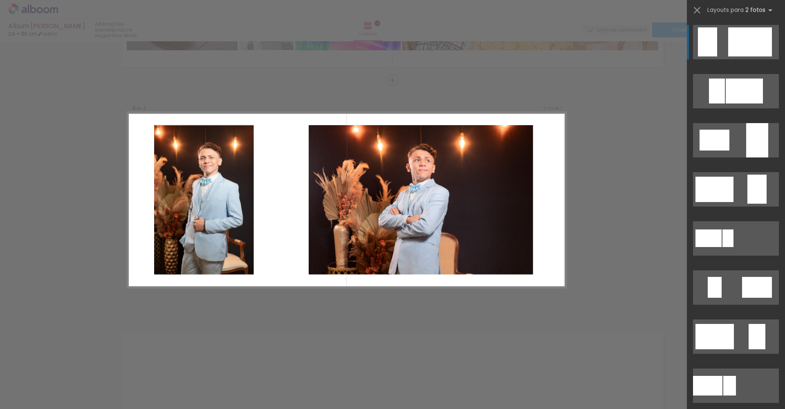
click at [478, 225] on quentale-photo at bounding box center [421, 200] width 224 height 150
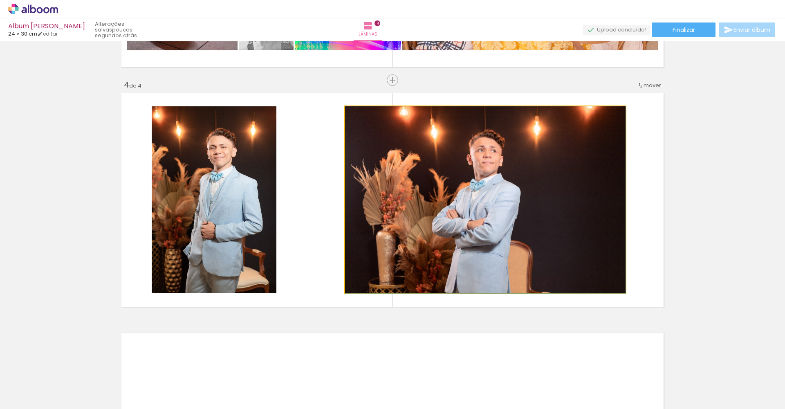
click at [541, 154] on quentale-photo at bounding box center [485, 199] width 280 height 187
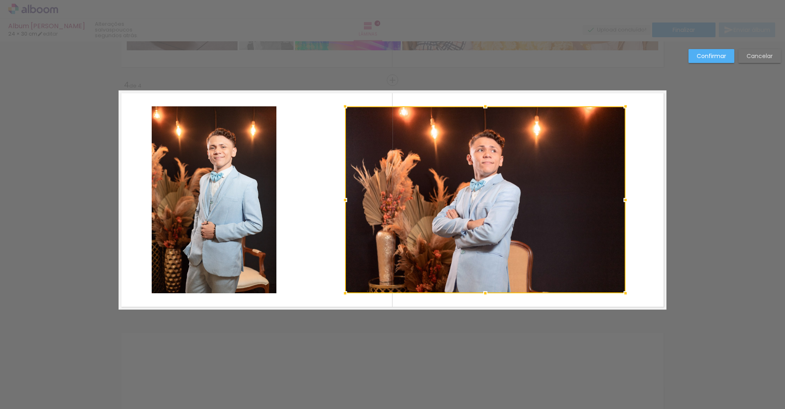
scroll to position [693, 0]
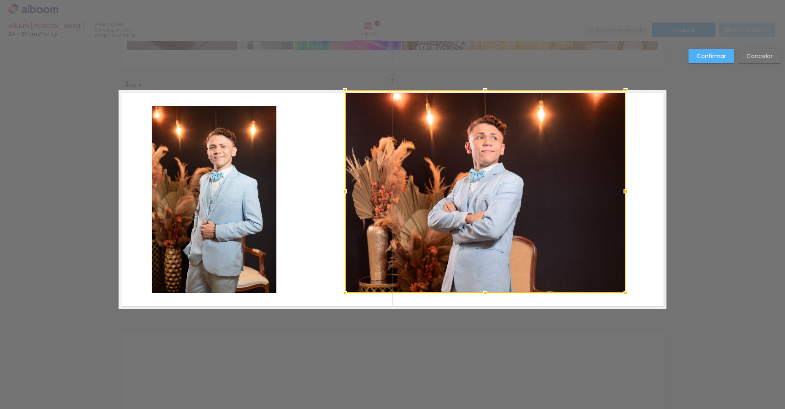
drag, startPoint x: 481, startPoint y: 106, endPoint x: 485, endPoint y: 91, distance: 16.1
click at [485, 91] on div at bounding box center [485, 90] width 16 height 16
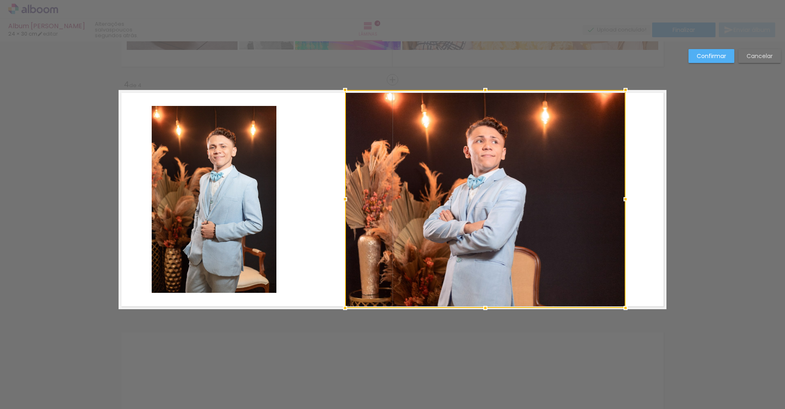
drag, startPoint x: 481, startPoint y: 291, endPoint x: 480, endPoint y: 305, distance: 14.8
click at [480, 305] on div at bounding box center [485, 308] width 16 height 16
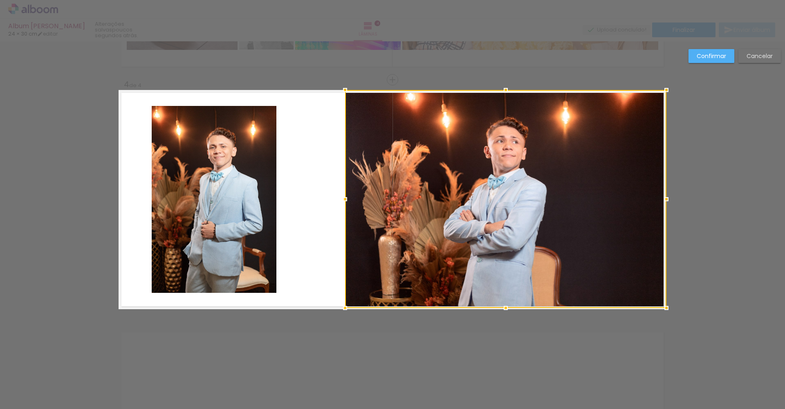
drag, startPoint x: 622, startPoint y: 199, endPoint x: 663, endPoint y: 197, distance: 40.5
click at [663, 197] on div at bounding box center [666, 199] width 16 height 16
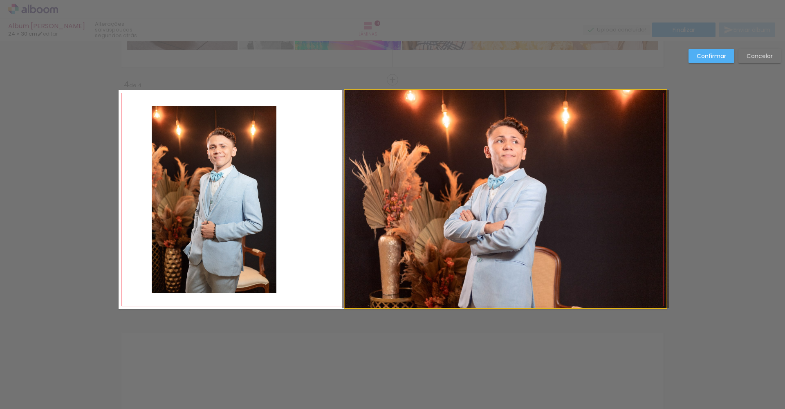
click at [399, 210] on quentale-photo at bounding box center [505, 199] width 321 height 218
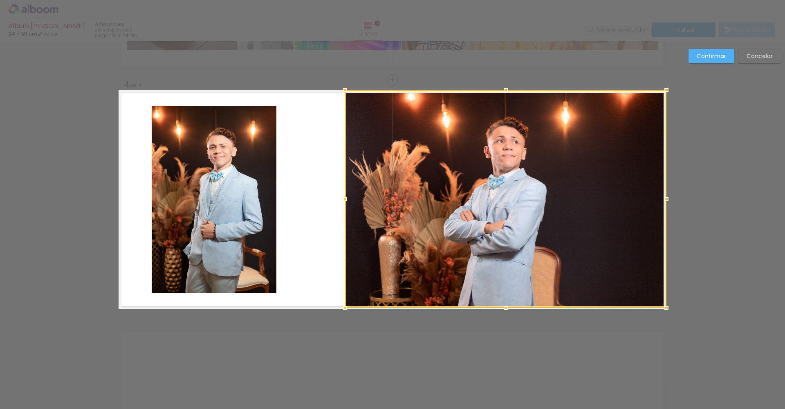
click at [399, 210] on div at bounding box center [505, 199] width 321 height 218
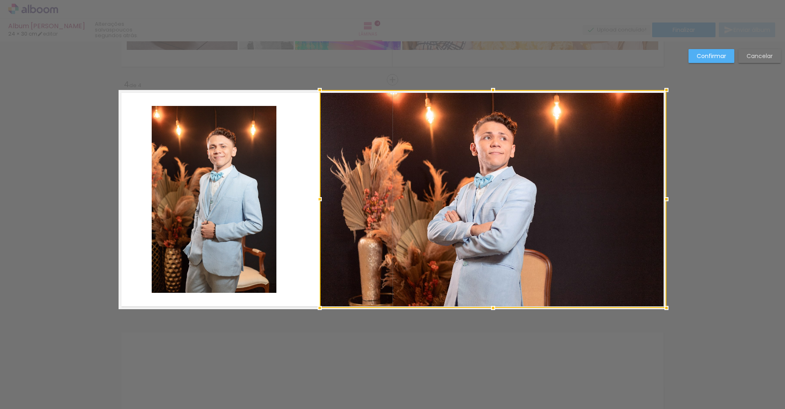
drag, startPoint x: 343, startPoint y: 199, endPoint x: 318, endPoint y: 199, distance: 25.3
click at [318, 199] on div at bounding box center [319, 199] width 16 height 16
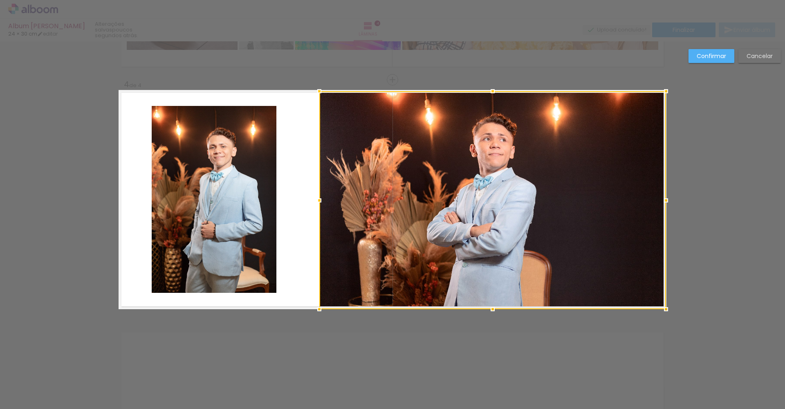
drag, startPoint x: 432, startPoint y: 219, endPoint x: 432, endPoint y: 229, distance: 10.2
click at [432, 229] on div at bounding box center [492, 200] width 347 height 218
click at [0, 0] on slot "Confirmar" at bounding box center [0, 0] width 0 height 0
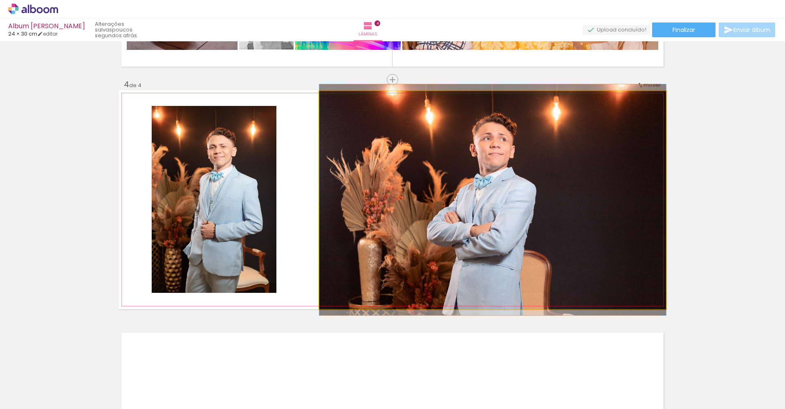
drag, startPoint x: 553, startPoint y: 151, endPoint x: 548, endPoint y: 151, distance: 5.3
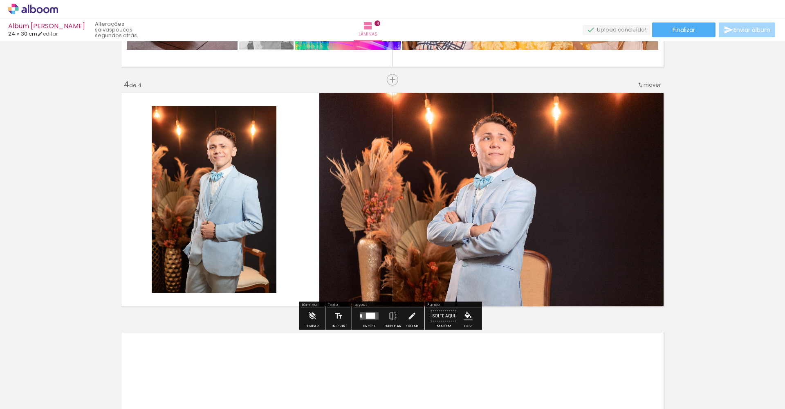
click at [294, 229] on quentale-layouter at bounding box center [393, 199] width 548 height 219
click at [467, 315] on iron-icon "color picker" at bounding box center [467, 315] width 9 height 9
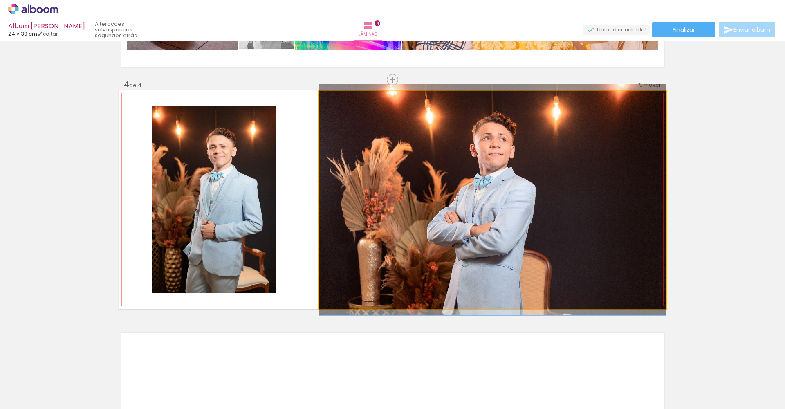
click at [326, 231] on quentale-photo at bounding box center [492, 200] width 347 height 218
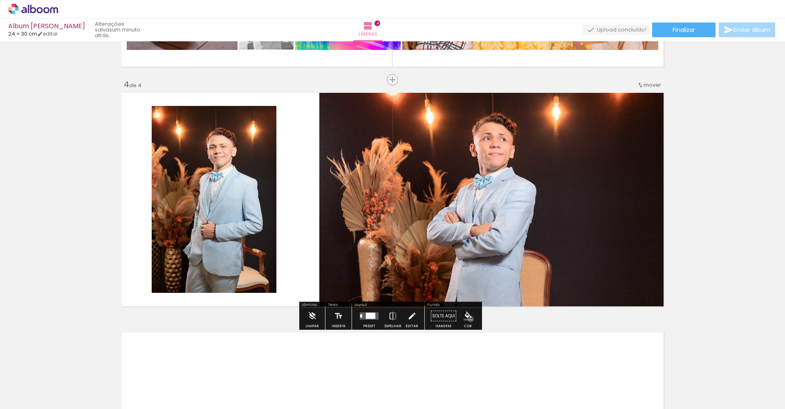
click at [467, 319] on iron-icon "color picker" at bounding box center [467, 315] width 9 height 9
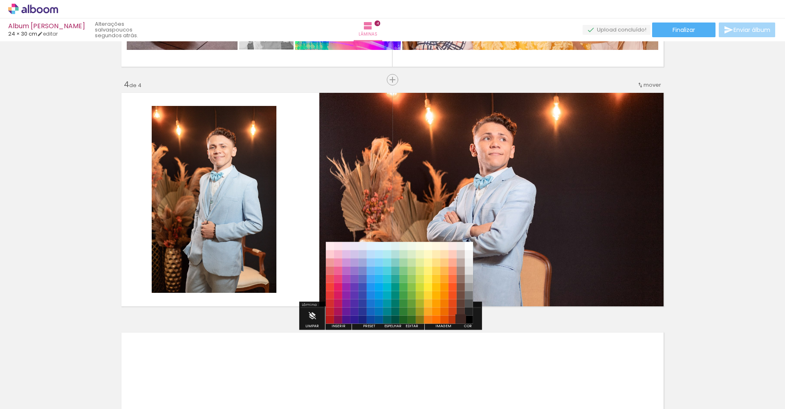
click at [462, 319] on paper-item "#3e2723" at bounding box center [460, 319] width 8 height 8
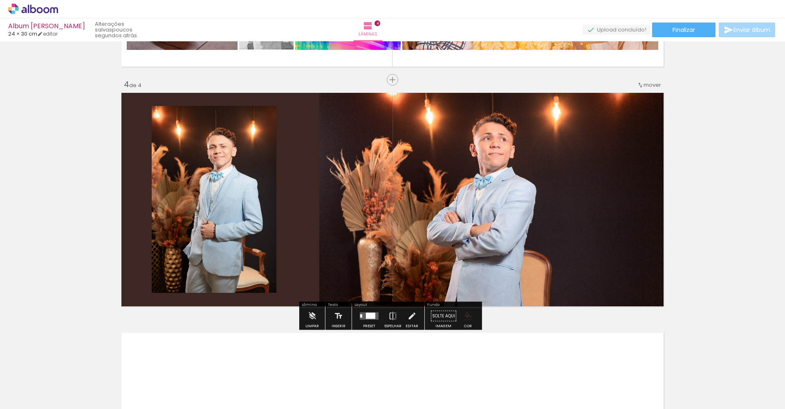
click at [463, 316] on iron-icon "color picker" at bounding box center [467, 315] width 9 height 9
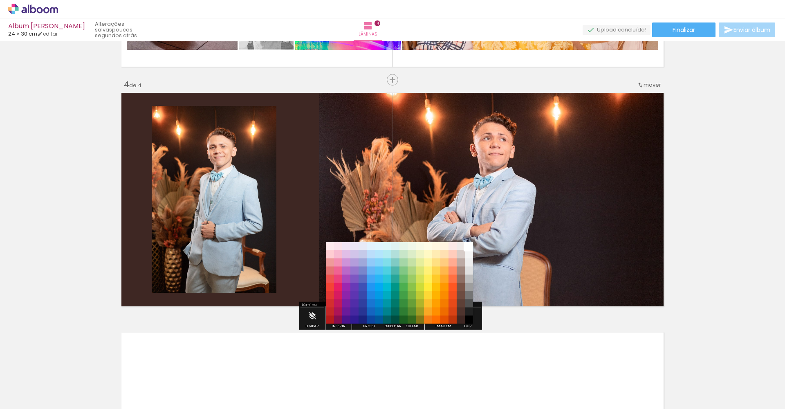
click at [467, 244] on paper-item "#ffffff" at bounding box center [469, 246] width 8 height 8
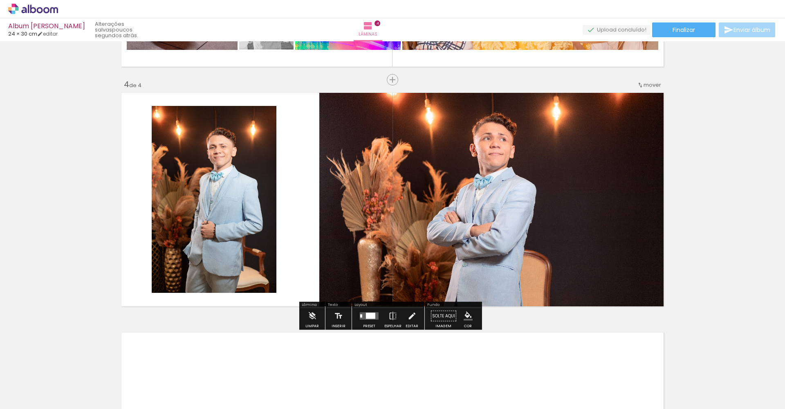
click at [465, 314] on iron-icon "color picker" at bounding box center [467, 315] width 9 height 9
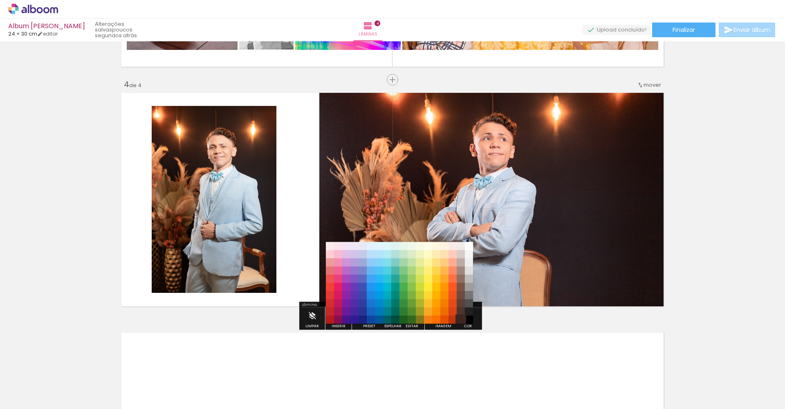
click at [461, 321] on paper-item "#3e2723" at bounding box center [460, 319] width 8 height 8
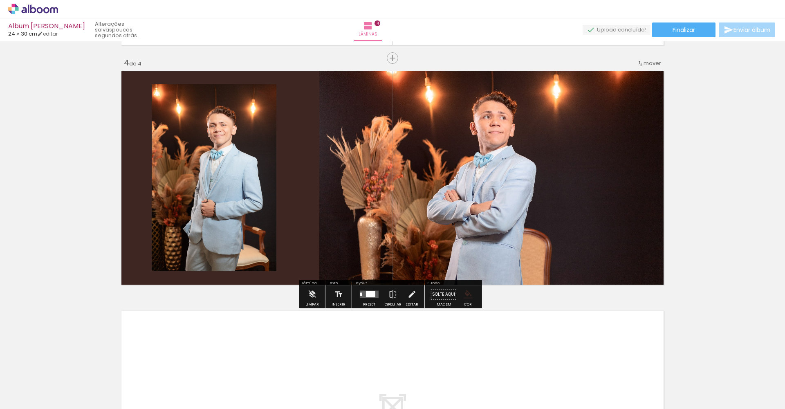
scroll to position [718, 0]
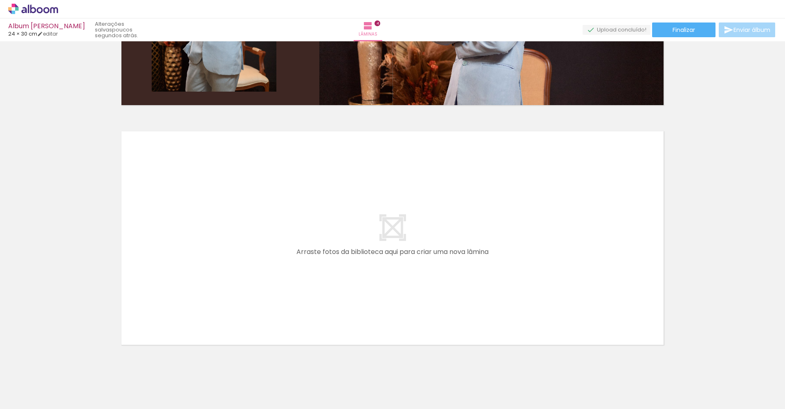
scroll to position [913, 0]
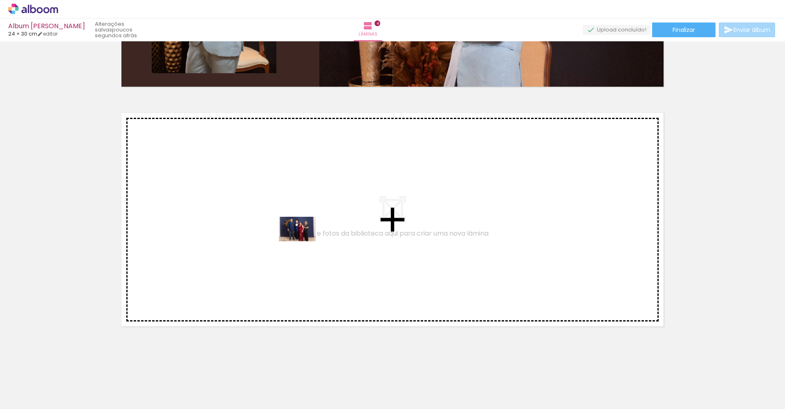
drag, startPoint x: 633, startPoint y: 385, endPoint x: 303, endPoint y: 241, distance: 360.0
click at [303, 241] on quentale-workspace at bounding box center [392, 204] width 785 height 409
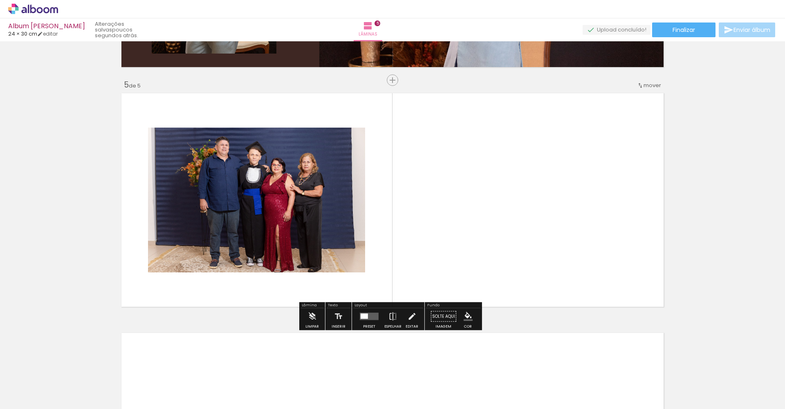
scroll to position [933, 0]
click at [362, 318] on div at bounding box center [363, 315] width 7 height 5
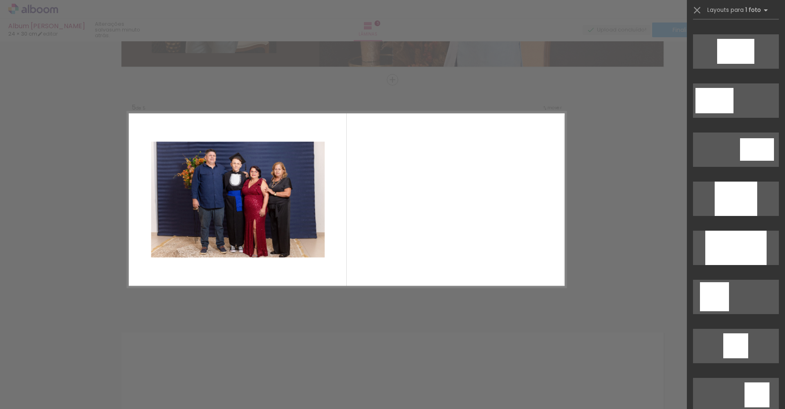
scroll to position [391, 0]
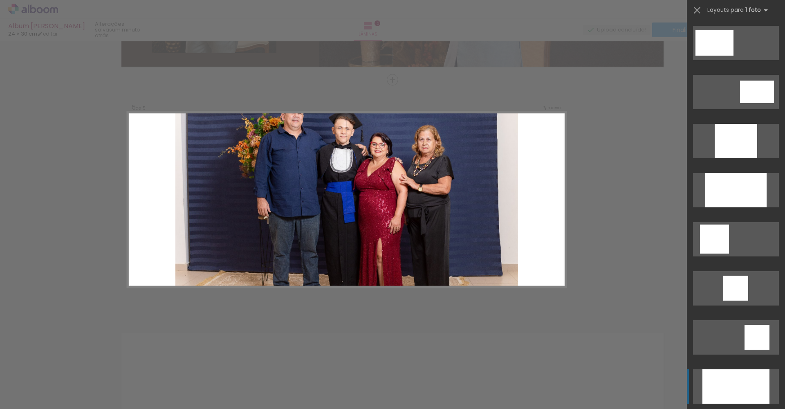
click at [752, 391] on div at bounding box center [735, 386] width 67 height 34
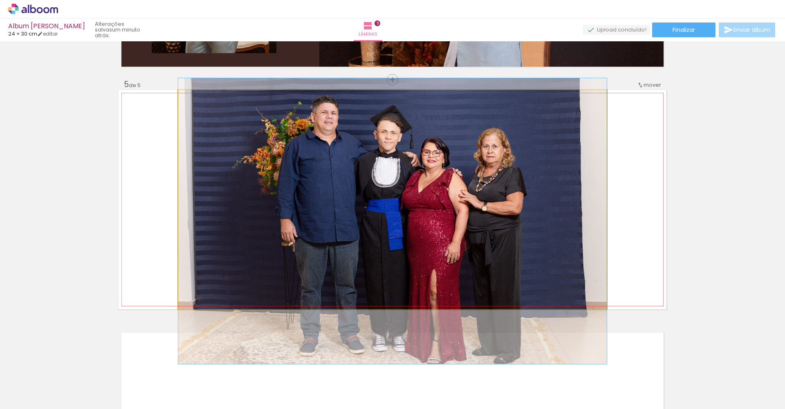
drag, startPoint x: 333, startPoint y: 170, endPoint x: 324, endPoint y: 192, distance: 23.1
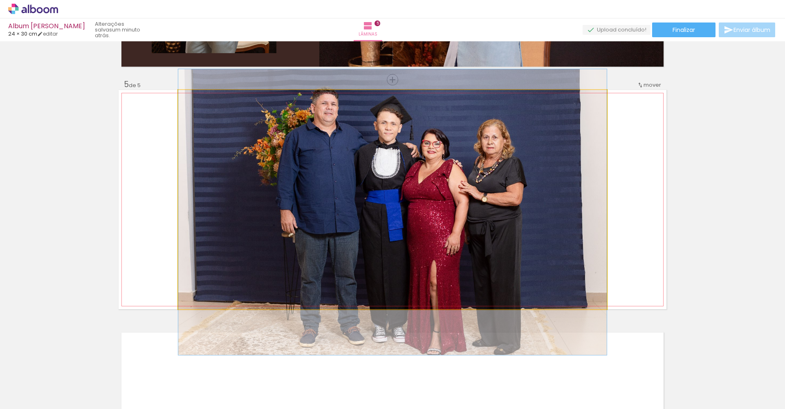
drag, startPoint x: 390, startPoint y: 140, endPoint x: 365, endPoint y: 131, distance: 26.5
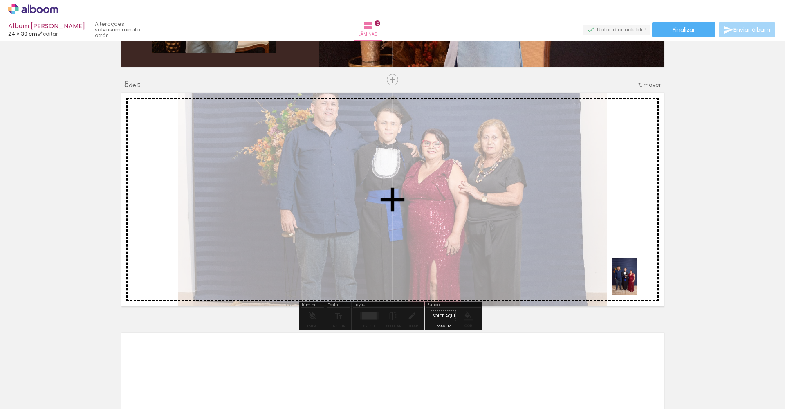
drag, startPoint x: 725, startPoint y: 389, endPoint x: 636, endPoint y: 283, distance: 137.8
click at [636, 283] on quentale-workspace at bounding box center [392, 204] width 785 height 409
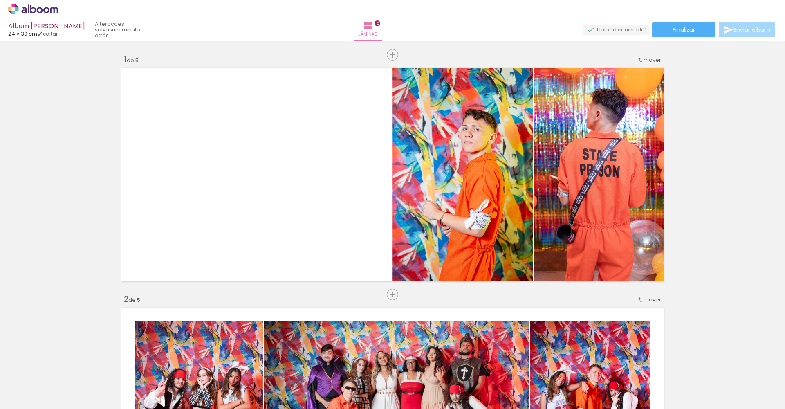
scroll to position [391, 0]
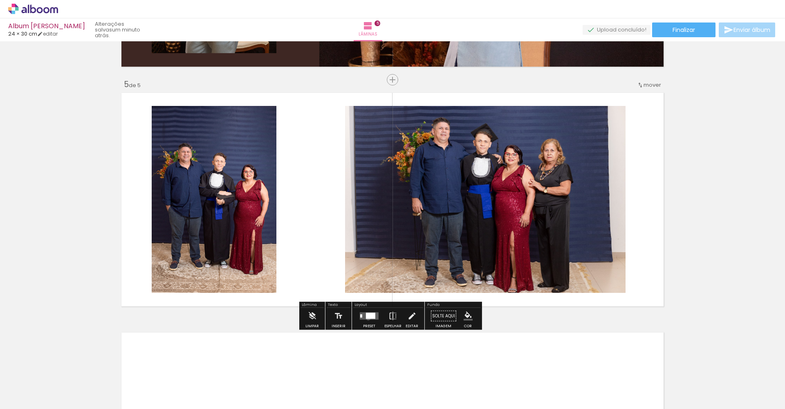
click at [366, 318] on div at bounding box center [370, 316] width 9 height 6
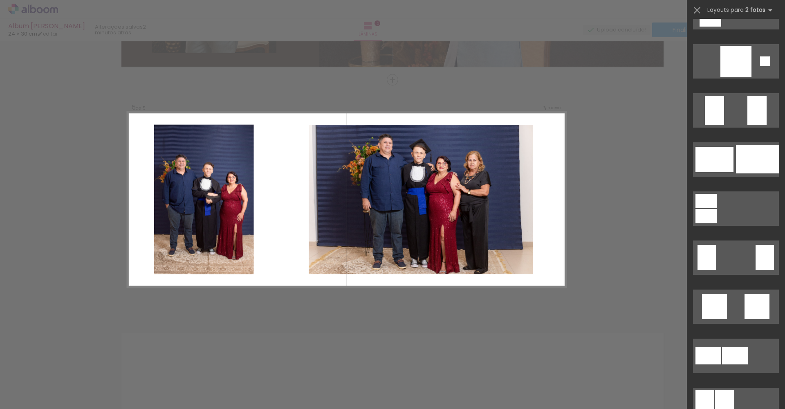
scroll to position [1177, 0]
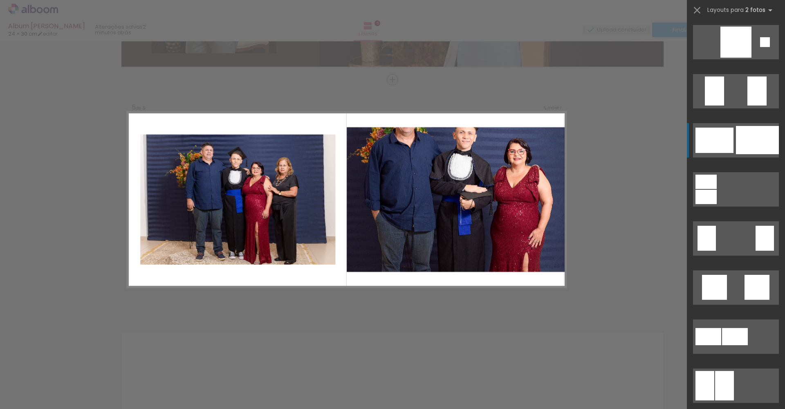
click at [765, 148] on div at bounding box center [757, 140] width 43 height 28
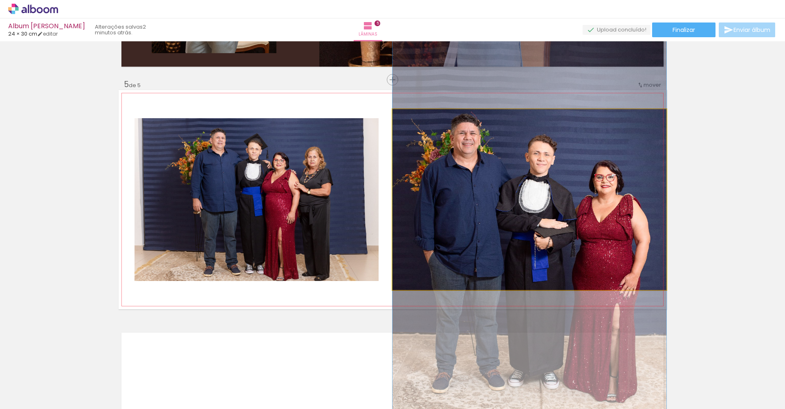
drag, startPoint x: 609, startPoint y: 198, endPoint x: 608, endPoint y: 235, distance: 37.6
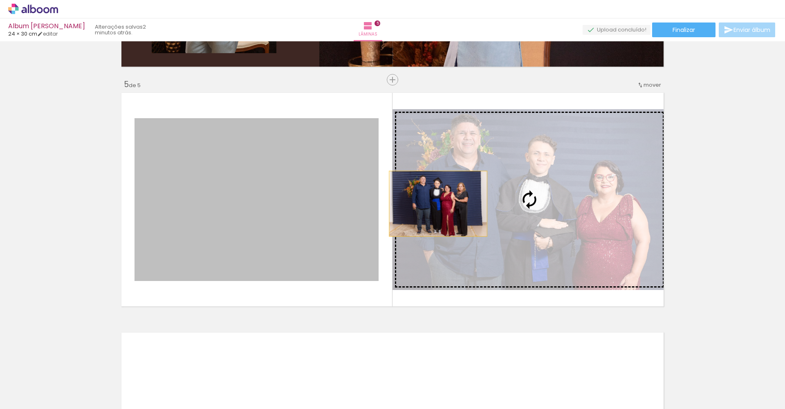
drag, startPoint x: 170, startPoint y: 200, endPoint x: 469, endPoint y: 204, distance: 298.7
click at [0, 0] on slot at bounding box center [0, 0] width 0 height 0
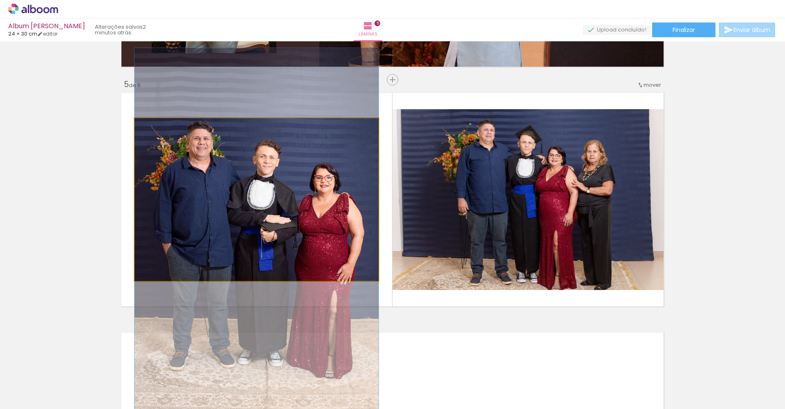
drag, startPoint x: 297, startPoint y: 191, endPoint x: 294, endPoint y: 223, distance: 31.6
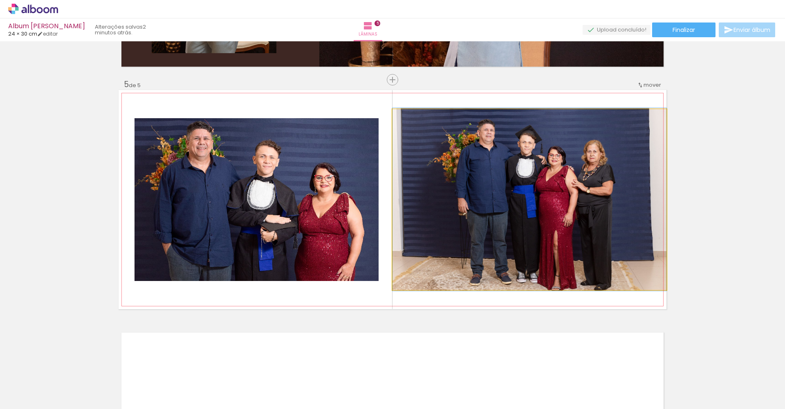
click at [584, 249] on quentale-photo at bounding box center [529, 199] width 274 height 181
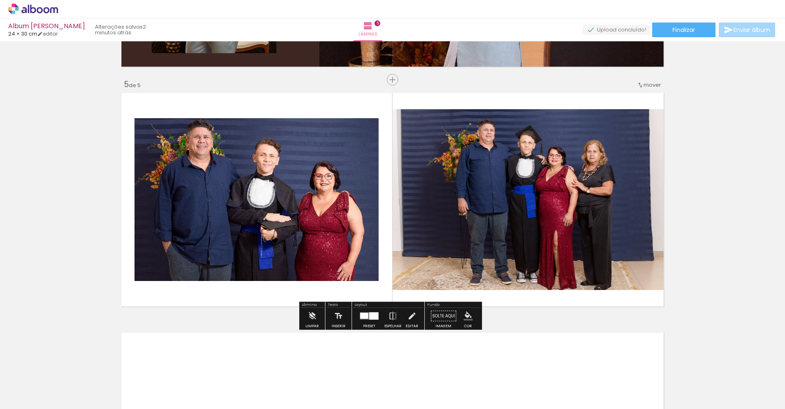
click at [362, 274] on quentale-photo at bounding box center [256, 199] width 244 height 163
click at [501, 255] on quentale-photo at bounding box center [529, 199] width 274 height 181
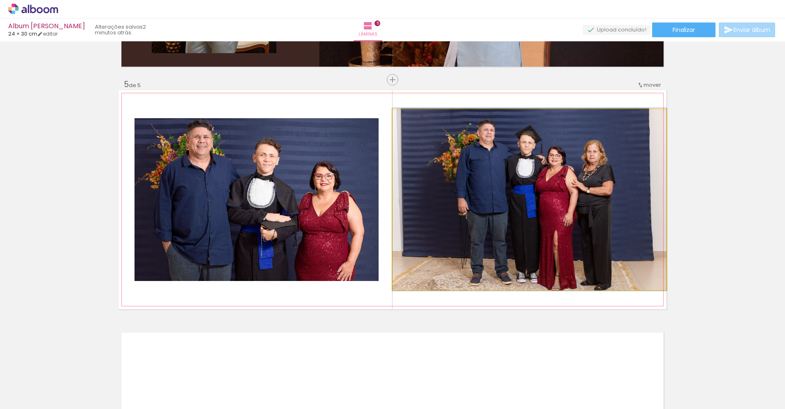
click at [501, 255] on quentale-photo at bounding box center [529, 199] width 274 height 181
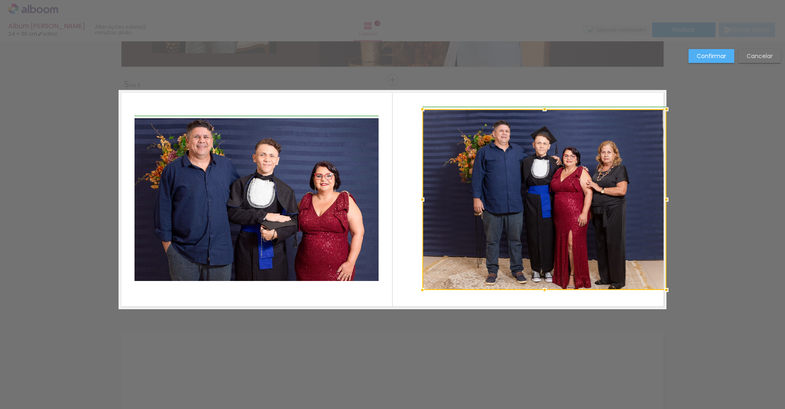
drag, startPoint x: 389, startPoint y: 201, endPoint x: 418, endPoint y: 198, distance: 28.8
click at [418, 198] on div at bounding box center [422, 199] width 16 height 16
click at [478, 230] on div at bounding box center [544, 199] width 244 height 181
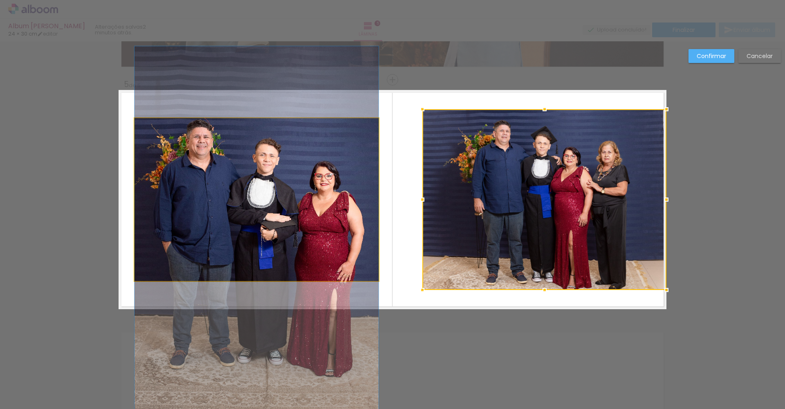
click at [282, 217] on quentale-photo at bounding box center [256, 199] width 244 height 163
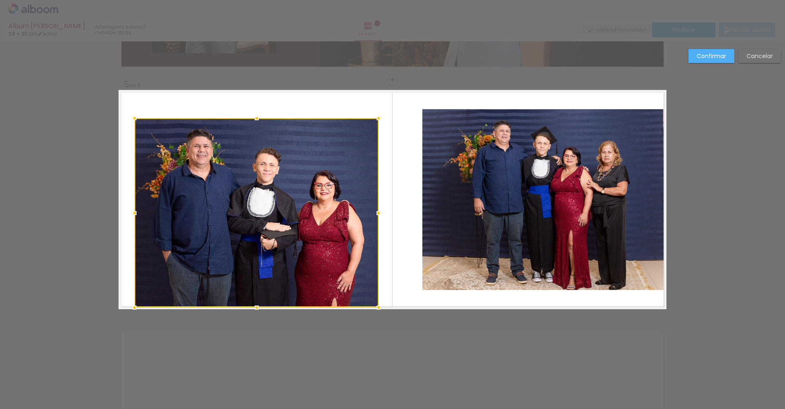
drag, startPoint x: 253, startPoint y: 279, endPoint x: 251, endPoint y: 304, distance: 25.8
click at [251, 304] on div at bounding box center [256, 307] width 16 height 16
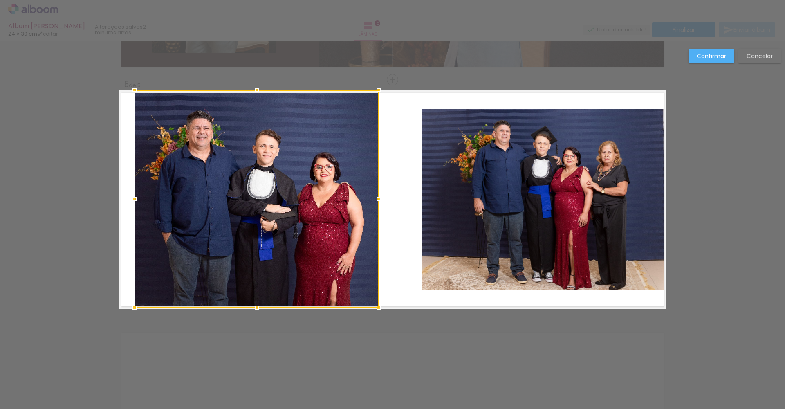
drag, startPoint x: 254, startPoint y: 118, endPoint x: 254, endPoint y: 89, distance: 28.2
click at [254, 89] on div at bounding box center [256, 90] width 16 height 16
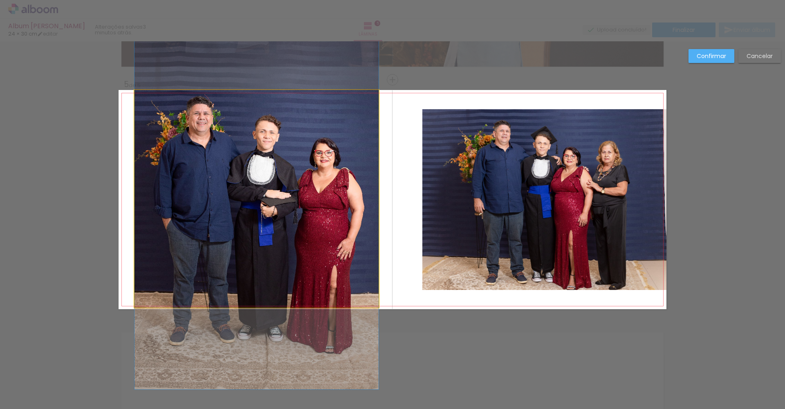
drag, startPoint x: 300, startPoint y: 209, endPoint x: 301, endPoint y: 195, distance: 14.4
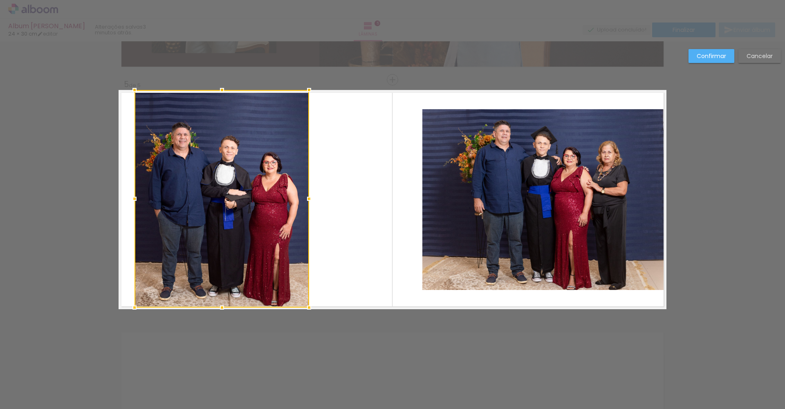
drag, startPoint x: 376, startPoint y: 197, endPoint x: 306, endPoint y: 194, distance: 69.5
click at [306, 194] on div at bounding box center [309, 198] width 16 height 16
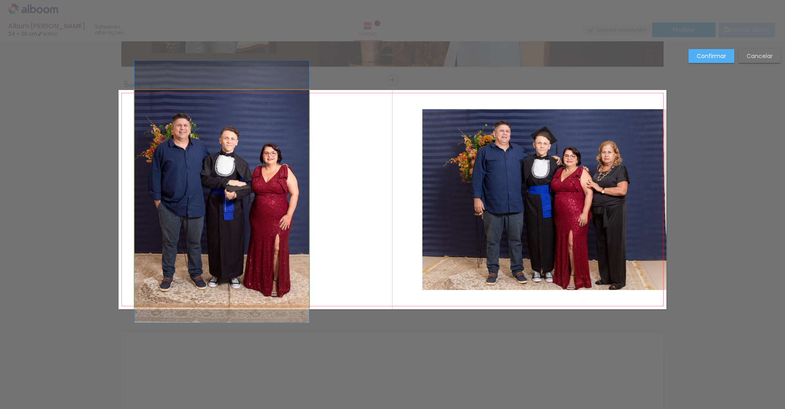
drag, startPoint x: 243, startPoint y: 228, endPoint x: 241, endPoint y: 219, distance: 9.3
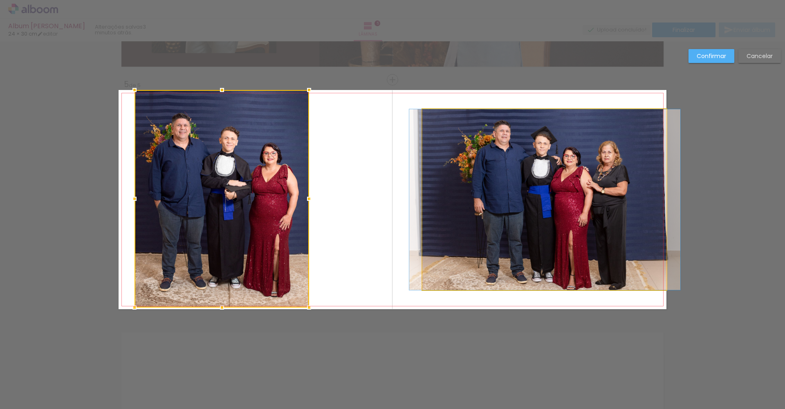
click at [511, 259] on quentale-photo at bounding box center [544, 199] width 244 height 181
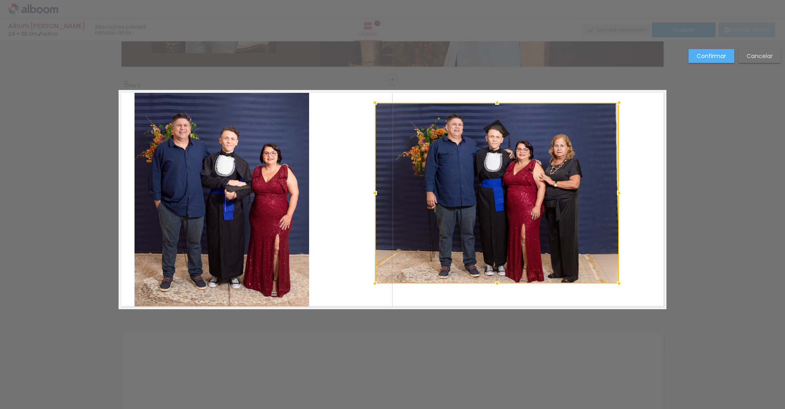
drag, startPoint x: 547, startPoint y: 250, endPoint x: 503, endPoint y: 244, distance: 44.6
click at [503, 244] on div at bounding box center [497, 193] width 244 height 181
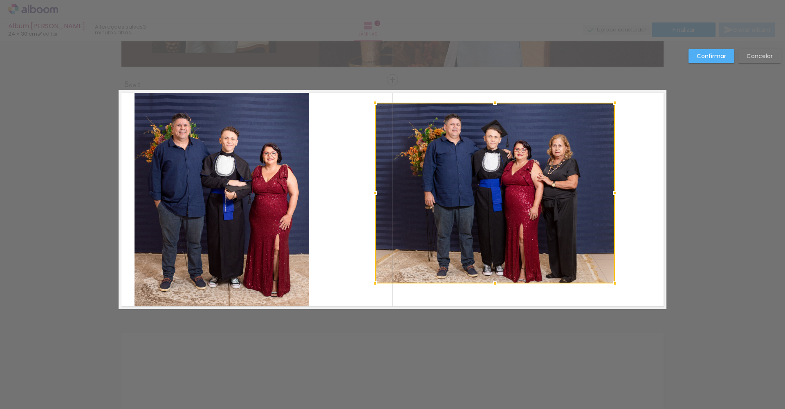
drag, startPoint x: 616, startPoint y: 191, endPoint x: 612, endPoint y: 192, distance: 4.1
click at [612, 192] on div at bounding box center [614, 193] width 16 height 16
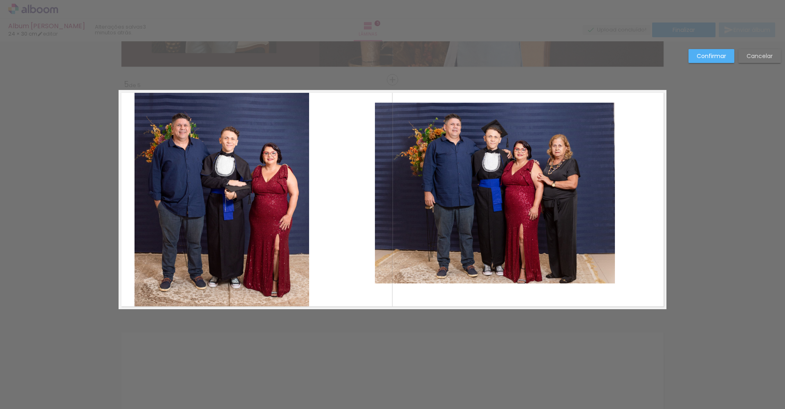
click at [559, 162] on quentale-photo at bounding box center [495, 193] width 240 height 181
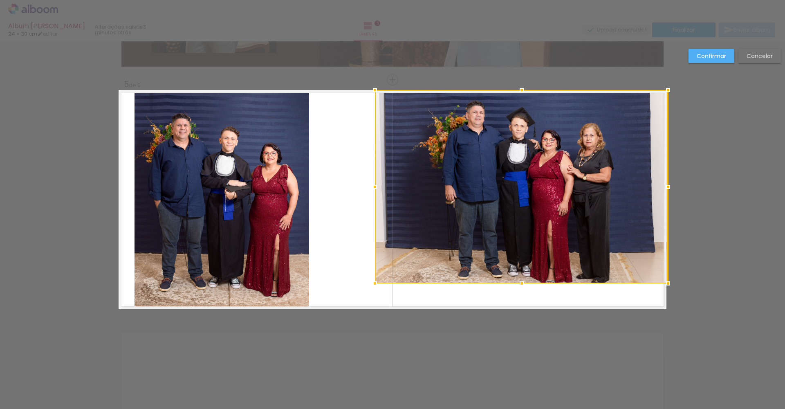
drag, startPoint x: 610, startPoint y: 103, endPoint x: 660, endPoint y: 83, distance: 54.5
click at [660, 83] on div at bounding box center [668, 90] width 16 height 16
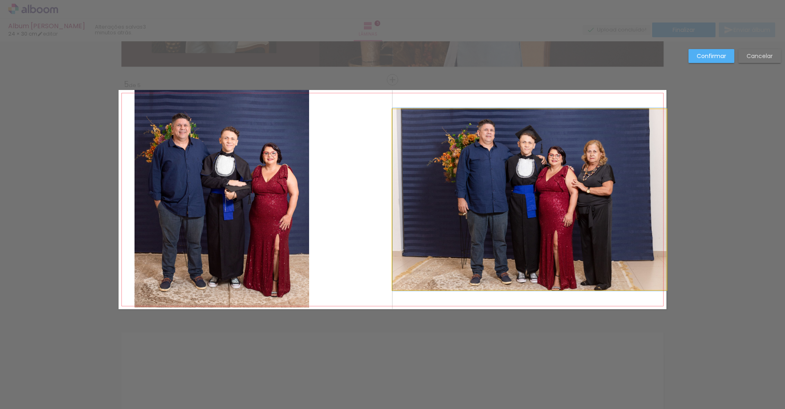
click at [407, 282] on quentale-photo at bounding box center [529, 199] width 274 height 181
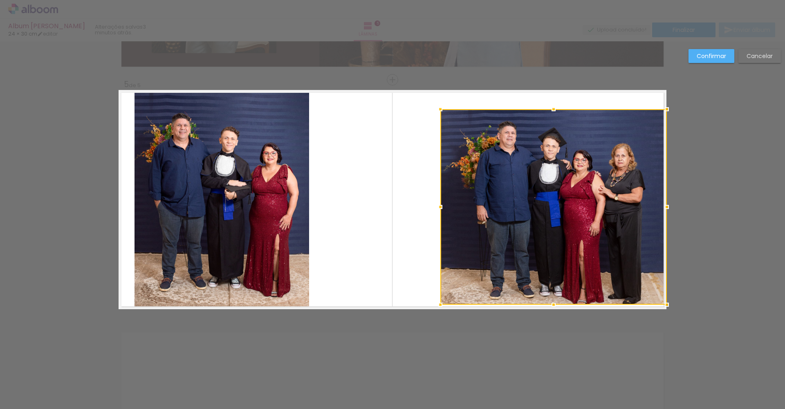
drag, startPoint x: 389, startPoint y: 287, endPoint x: 439, endPoint y: 330, distance: 66.1
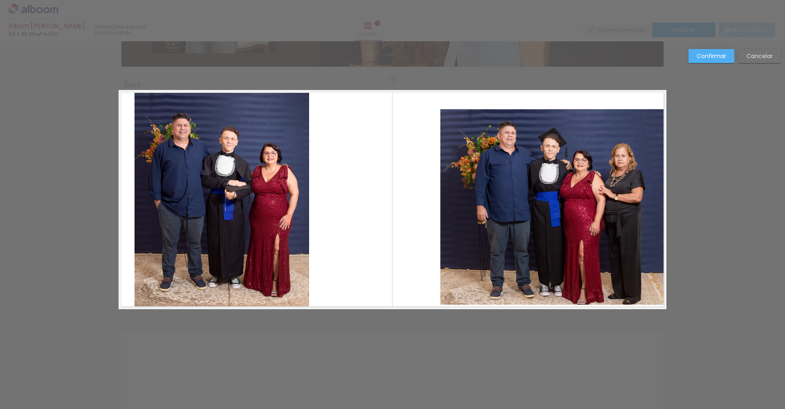
click at [446, 134] on quentale-photo at bounding box center [553, 206] width 226 height 195
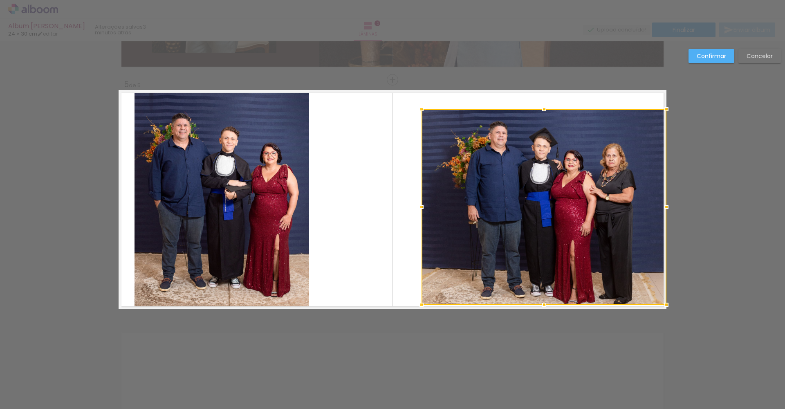
drag, startPoint x: 438, startPoint y: 111, endPoint x: 420, endPoint y: 63, distance: 51.6
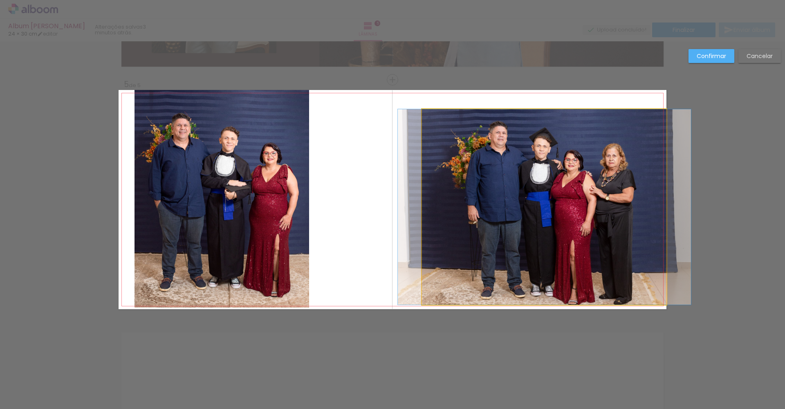
click at [550, 126] on quentale-photo at bounding box center [544, 206] width 245 height 195
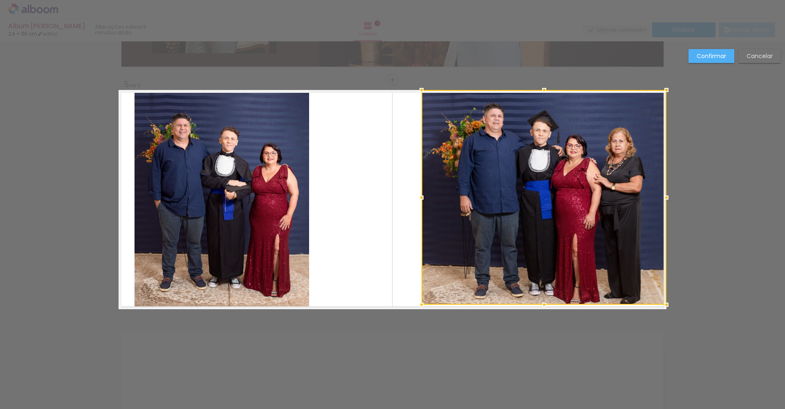
drag, startPoint x: 539, startPoint y: 110, endPoint x: 536, endPoint y: 119, distance: 8.8
click at [536, 119] on div at bounding box center [543, 197] width 245 height 215
click at [350, 208] on quentale-layouter at bounding box center [393, 199] width 548 height 219
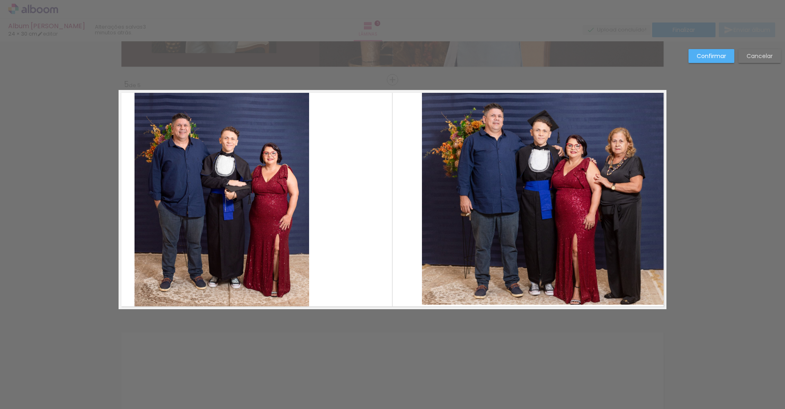
click at [749, 62] on paper-button "Cancelar" at bounding box center [759, 56] width 42 height 14
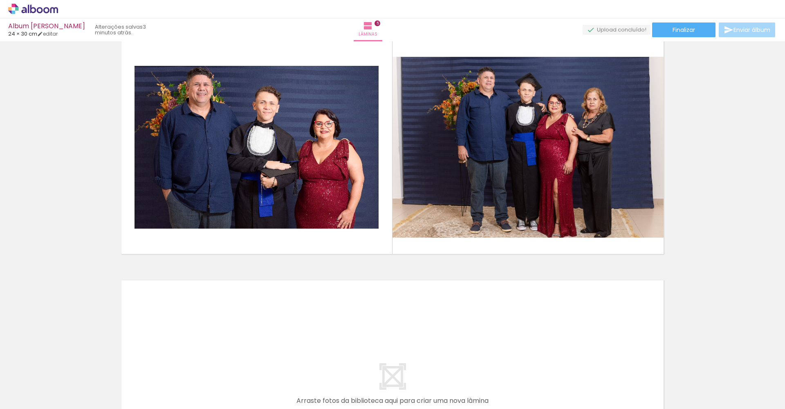
scroll to position [987, 0]
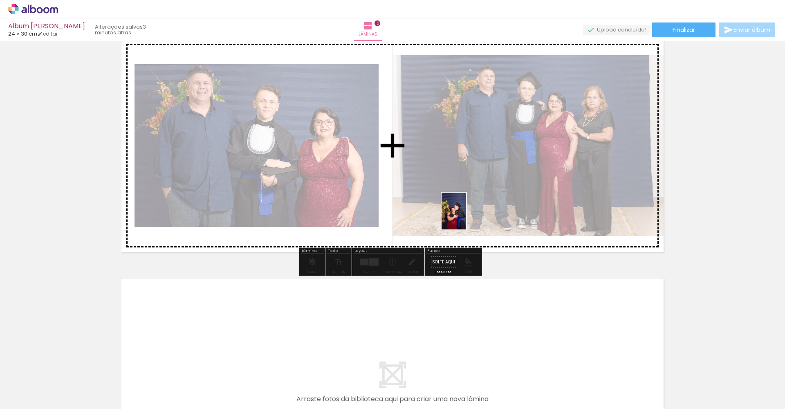
drag, startPoint x: 774, startPoint y: 376, endPoint x: 466, endPoint y: 217, distance: 346.9
click at [466, 217] on quentale-workspace at bounding box center [392, 204] width 785 height 409
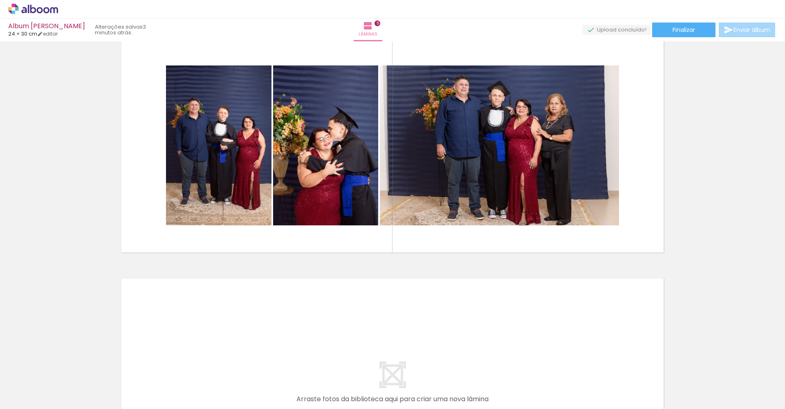
scroll to position [0, 323]
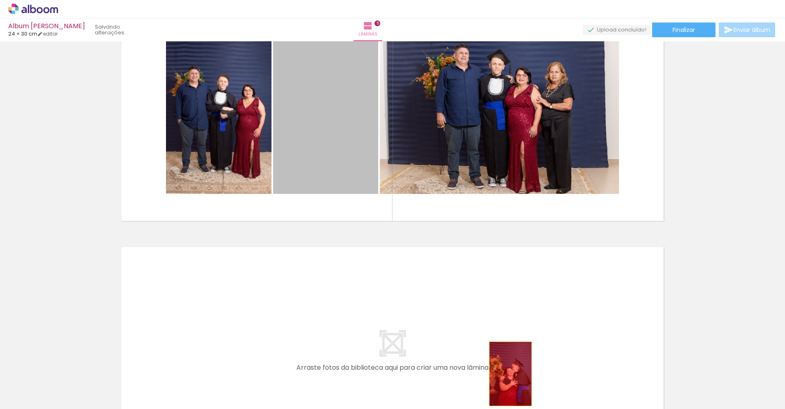
drag, startPoint x: 319, startPoint y: 177, endPoint x: 507, endPoint y: 405, distance: 295.5
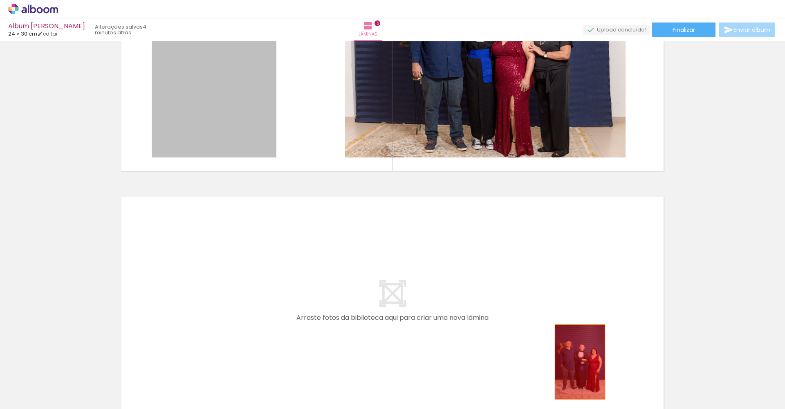
scroll to position [1082, 0]
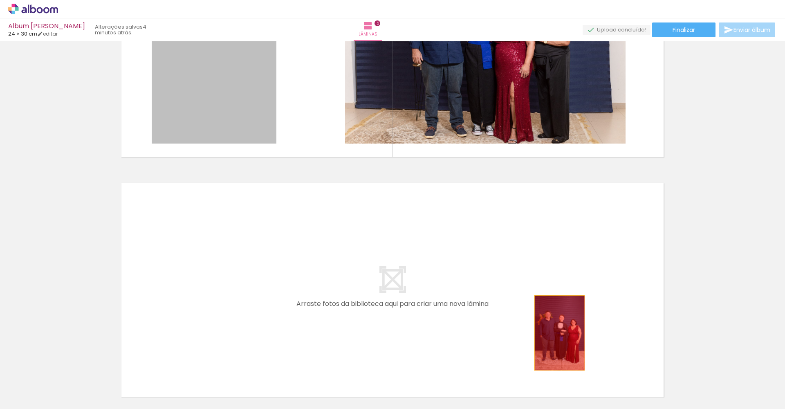
drag, startPoint x: 239, startPoint y: 163, endPoint x: 556, endPoint y: 393, distance: 391.5
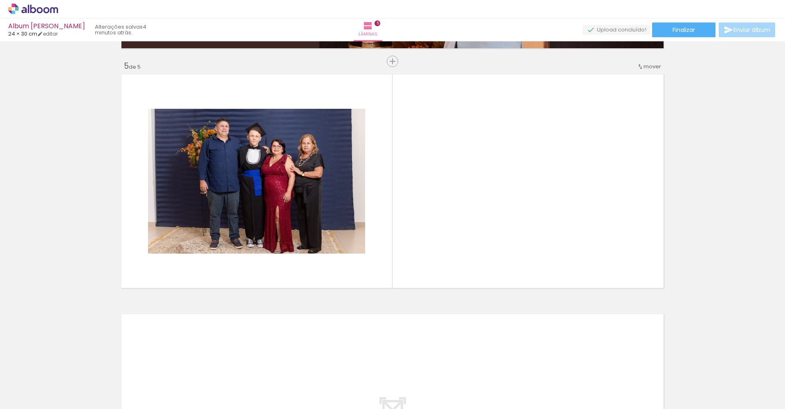
scroll to position [948, 0]
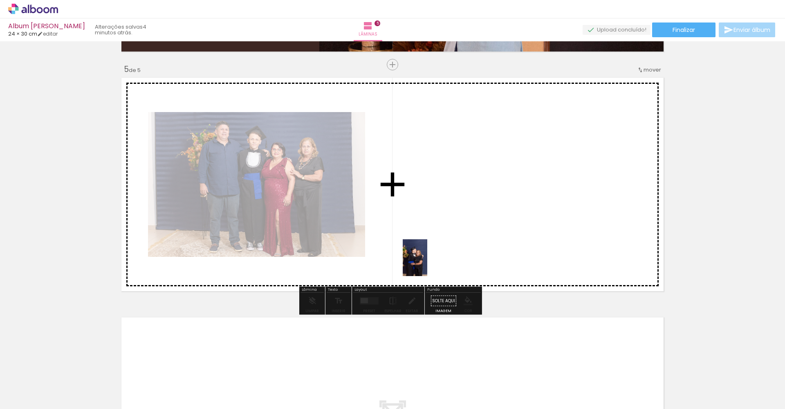
drag, startPoint x: 352, startPoint y: 388, endPoint x: 427, endPoint y: 264, distance: 145.0
click at [427, 264] on quentale-workspace at bounding box center [392, 204] width 785 height 409
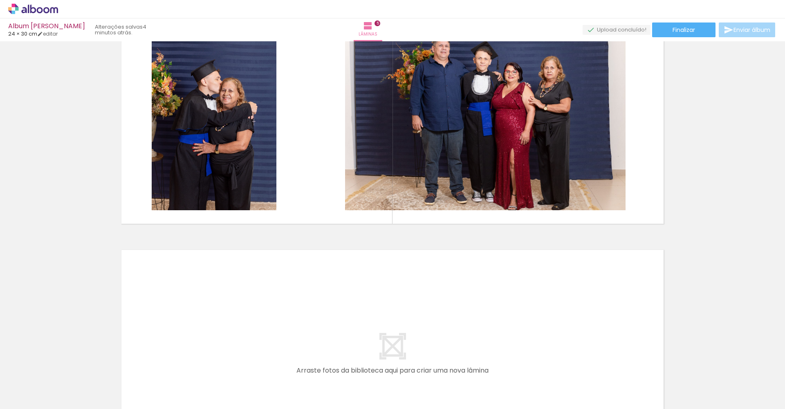
scroll to position [1026, 0]
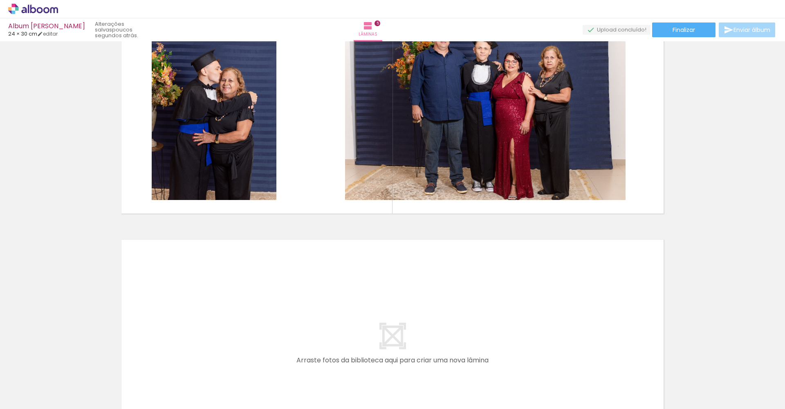
click at [489, 390] on div at bounding box center [490, 381] width 27 height 40
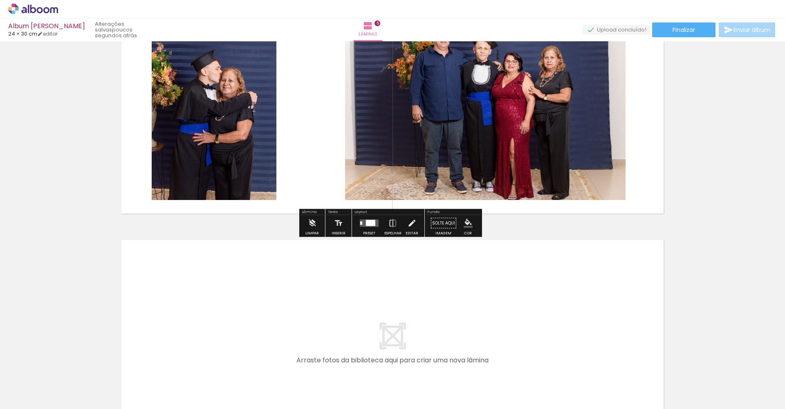
click at [682, 382] on div at bounding box center [673, 381] width 27 height 40
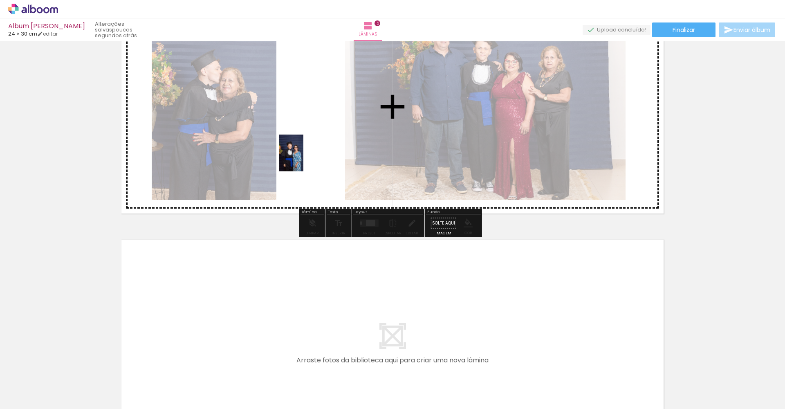
drag, startPoint x: 675, startPoint y: 371, endPoint x: 303, endPoint y: 159, distance: 427.9
click at [303, 159] on quentale-workspace at bounding box center [392, 204] width 785 height 409
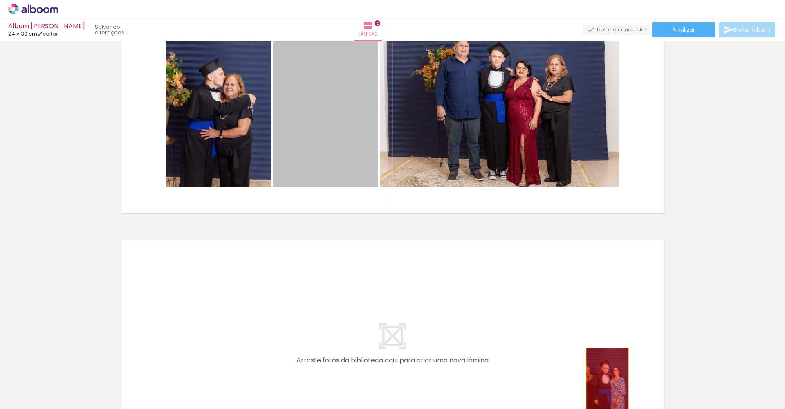
drag, startPoint x: 343, startPoint y: 152, endPoint x: 607, endPoint y: 381, distance: 349.6
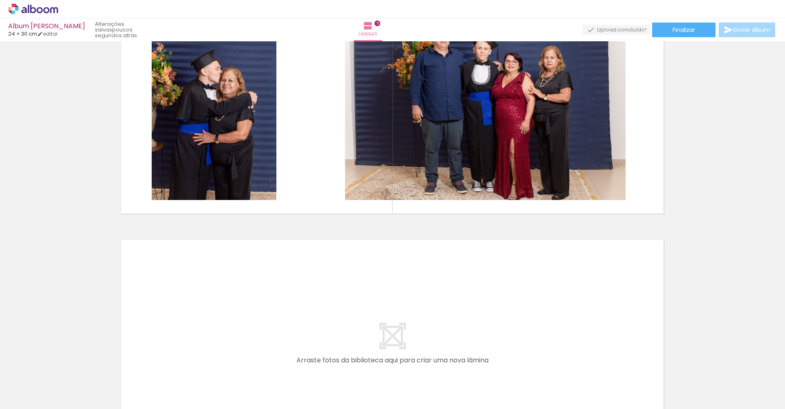
scroll to position [0, 619]
drag, startPoint x: 385, startPoint y: 406, endPoint x: 541, endPoint y: 408, distance: 156.1
click at [67, 407] on iron-horizontal-list at bounding box center [59, 383] width 16 height 51
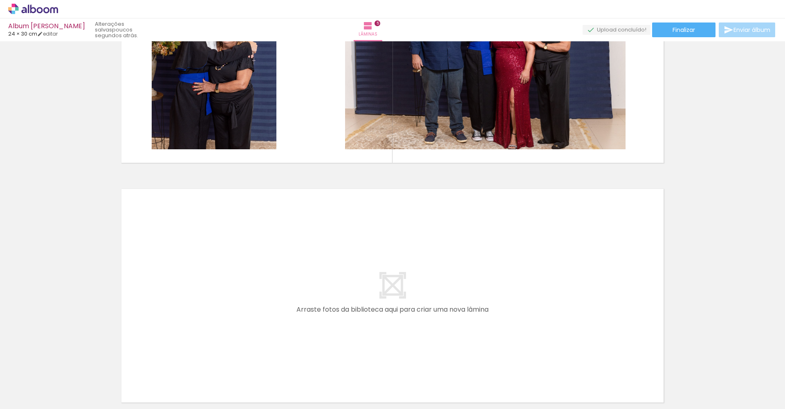
scroll to position [1069, 0]
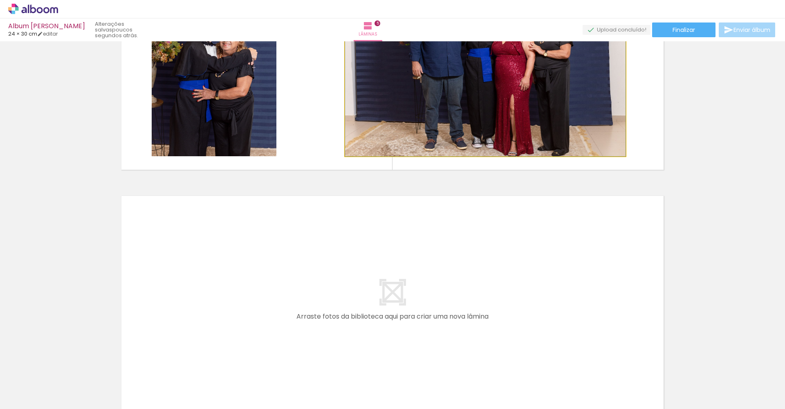
click at [602, 146] on quentale-photo at bounding box center [485, 62] width 280 height 187
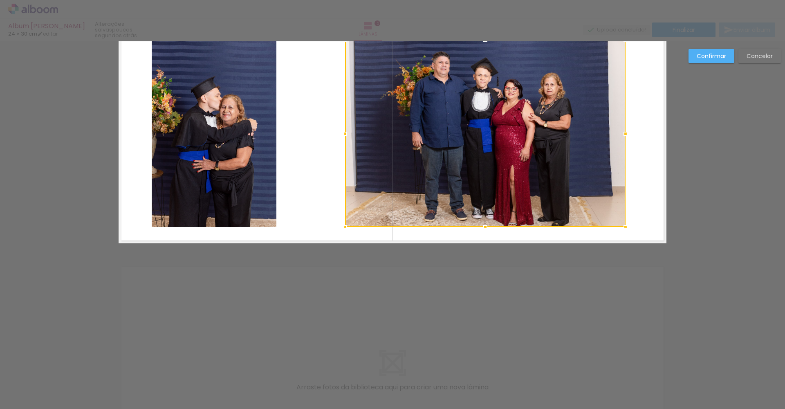
scroll to position [933, 0]
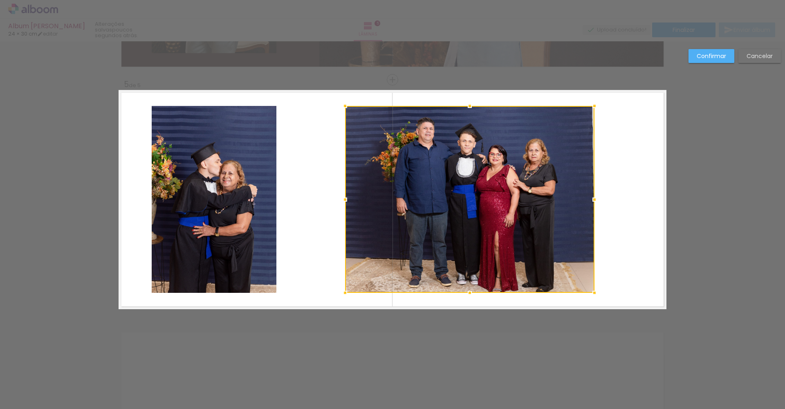
drag, startPoint x: 621, startPoint y: 197, endPoint x: 590, endPoint y: 193, distance: 31.3
click at [590, 193] on div at bounding box center [594, 199] width 16 height 16
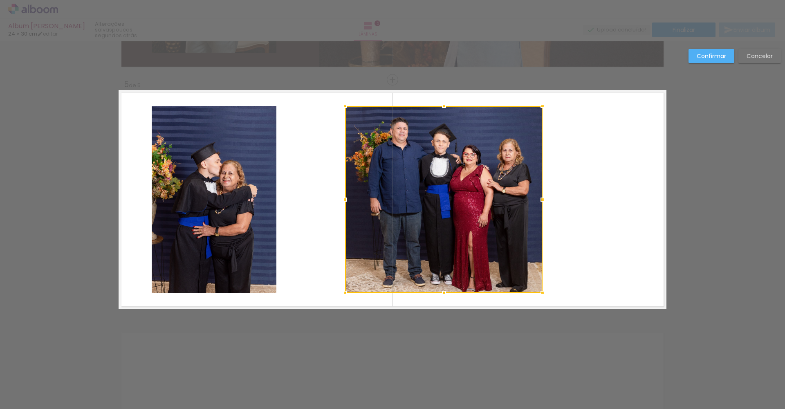
drag, startPoint x: 589, startPoint y: 198, endPoint x: 538, endPoint y: 207, distance: 51.9
click at [538, 207] on div at bounding box center [542, 199] width 16 height 16
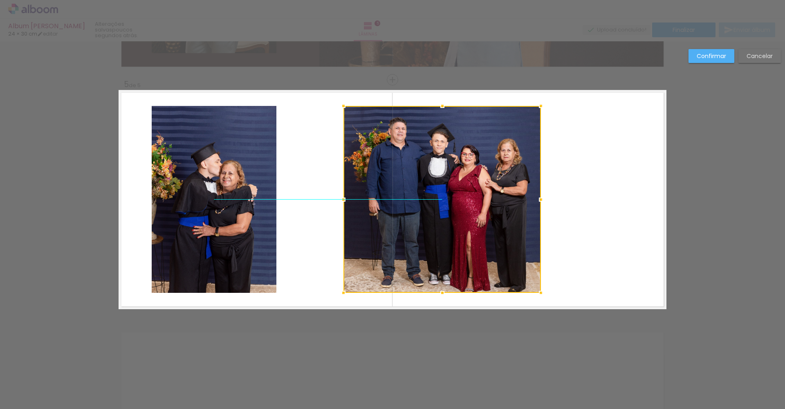
click at [485, 178] on div at bounding box center [441, 199] width 197 height 187
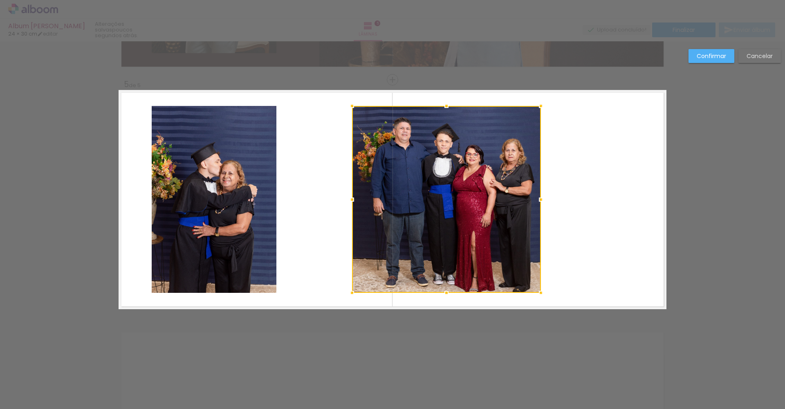
drag, startPoint x: 341, startPoint y: 198, endPoint x: 349, endPoint y: 201, distance: 8.3
click at [349, 201] on div at bounding box center [352, 199] width 16 height 16
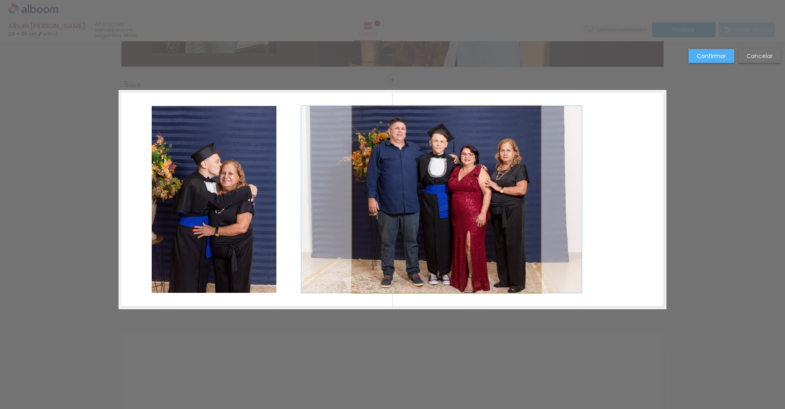
drag, startPoint x: 422, startPoint y: 166, endPoint x: 417, endPoint y: 166, distance: 4.9
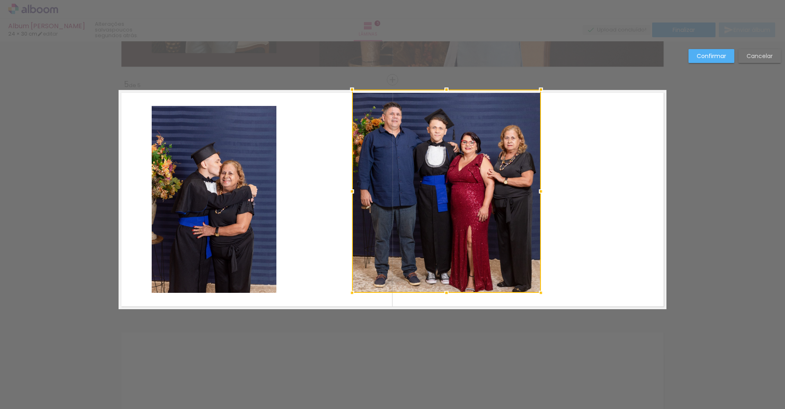
drag, startPoint x: 443, startPoint y: 106, endPoint x: 444, endPoint y: 89, distance: 16.8
click at [444, 89] on div at bounding box center [446, 89] width 16 height 16
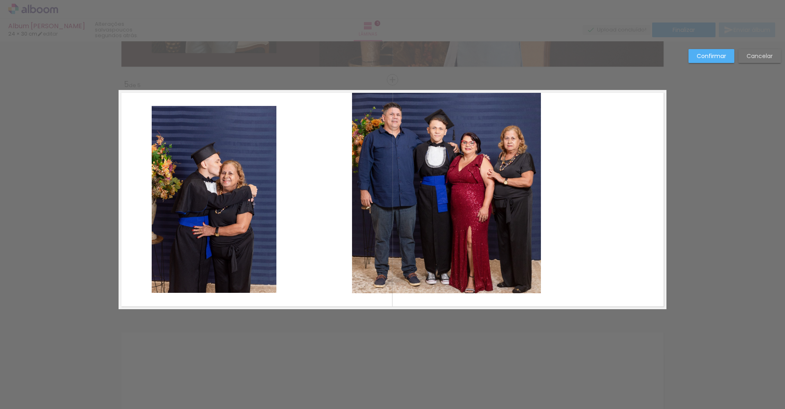
click at [461, 280] on quentale-photo at bounding box center [446, 191] width 189 height 203
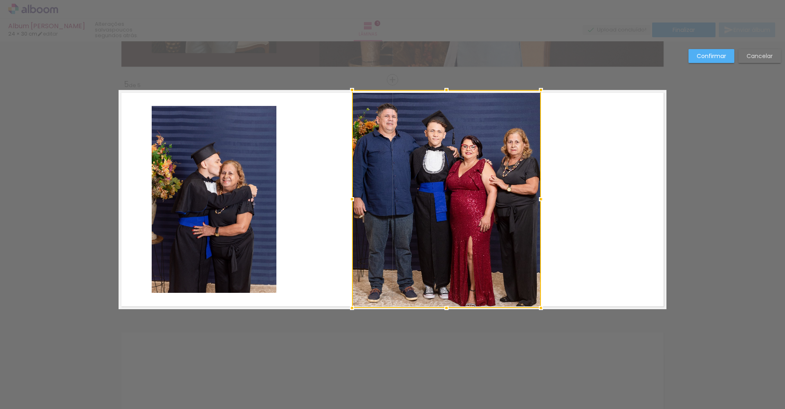
drag, startPoint x: 443, startPoint y: 292, endPoint x: 445, endPoint y: 299, distance: 7.5
click at [445, 299] on div at bounding box center [446, 199] width 189 height 218
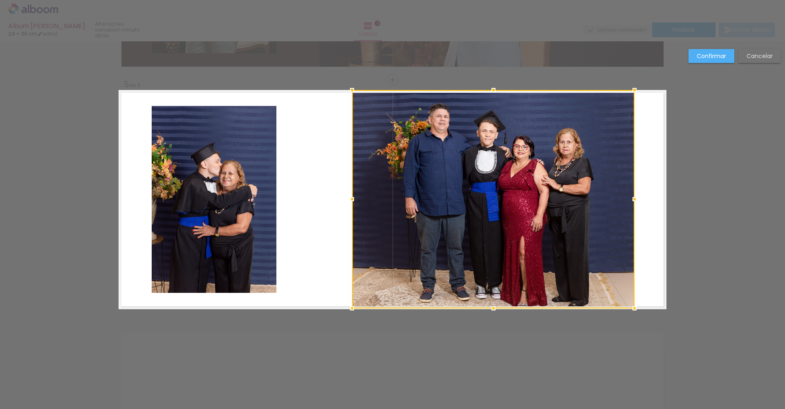
drag, startPoint x: 537, startPoint y: 199, endPoint x: 630, endPoint y: 204, distance: 93.7
click at [630, 204] on div at bounding box center [634, 199] width 16 height 16
click at [248, 206] on quentale-photo at bounding box center [214, 199] width 125 height 187
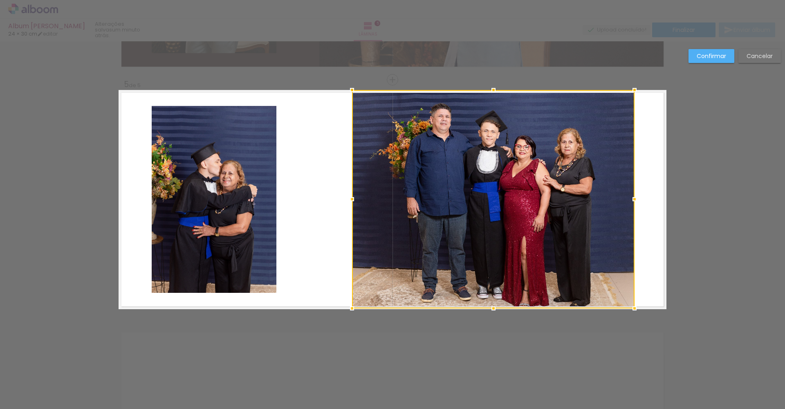
click at [306, 153] on quentale-layouter at bounding box center [393, 199] width 548 height 219
click at [729, 51] on paper-button "Confirmar" at bounding box center [711, 56] width 46 height 14
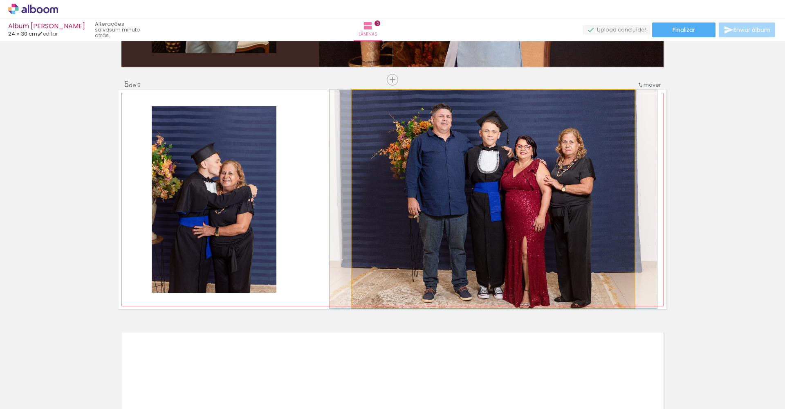
click at [610, 146] on quentale-photo at bounding box center [493, 199] width 282 height 218
click at [577, 158] on quentale-photo at bounding box center [493, 199] width 282 height 218
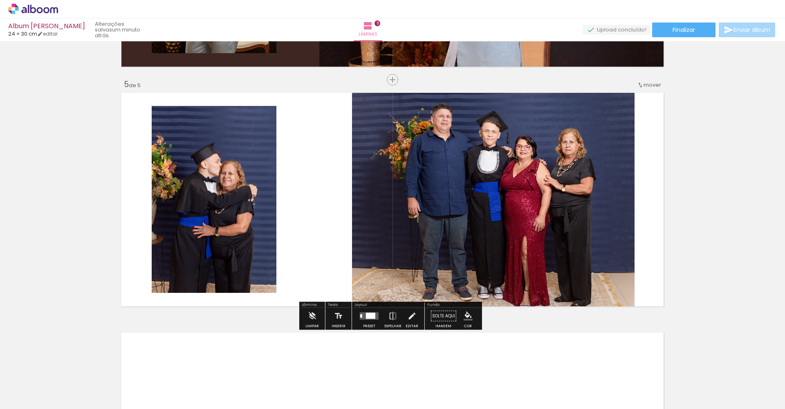
click at [565, 164] on quentale-photo at bounding box center [493, 199] width 282 height 218
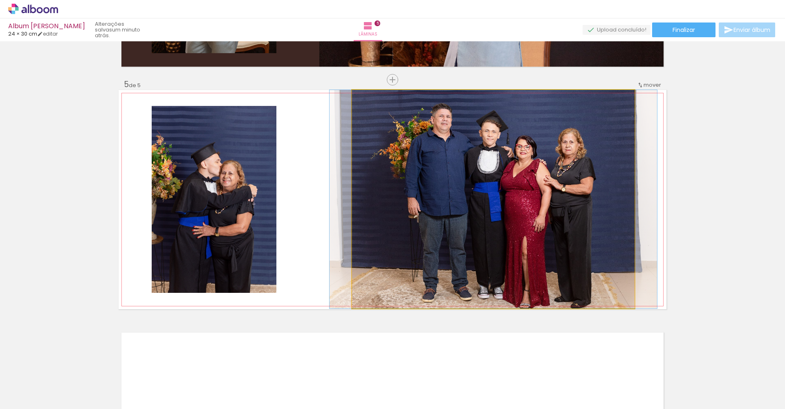
click at [565, 164] on quentale-photo at bounding box center [493, 199] width 282 height 218
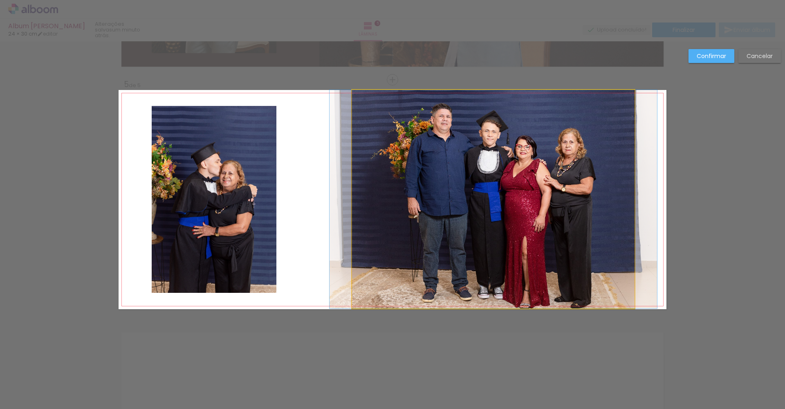
click at [552, 168] on quentale-photo at bounding box center [493, 199] width 282 height 218
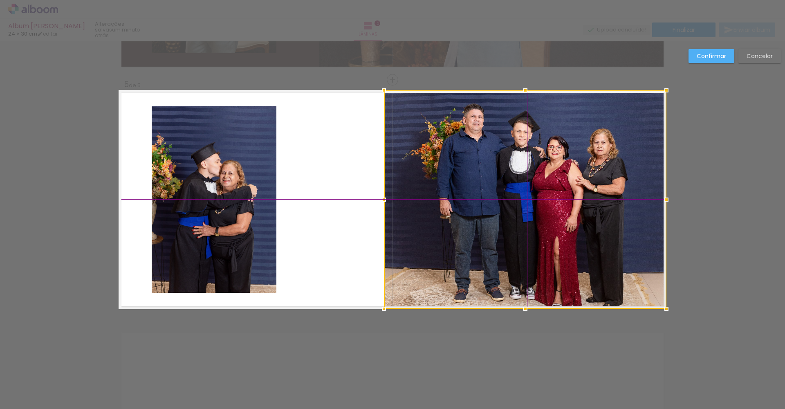
drag, startPoint x: 545, startPoint y: 170, endPoint x: 573, endPoint y: 168, distance: 28.7
click at [573, 168] on div at bounding box center [525, 199] width 282 height 218
click at [313, 173] on quentale-layouter at bounding box center [393, 199] width 548 height 219
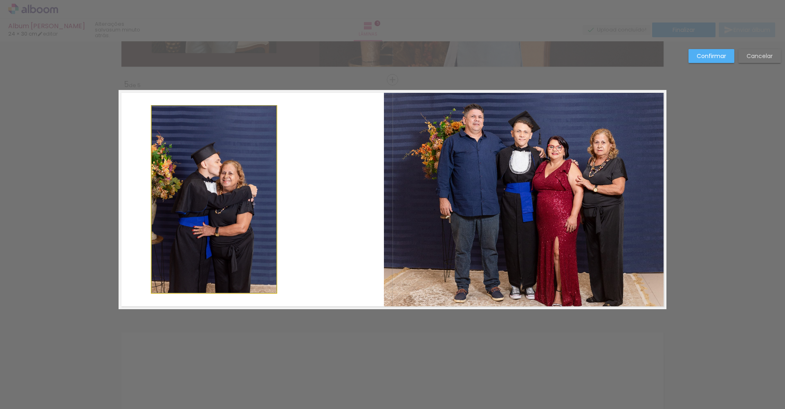
click at [259, 184] on quentale-photo at bounding box center [214, 199] width 125 height 187
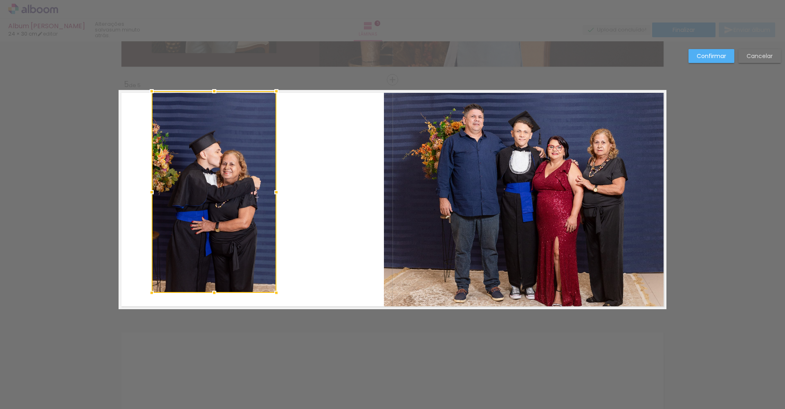
drag, startPoint x: 210, startPoint y: 106, endPoint x: 217, endPoint y: 94, distance: 14.4
click at [217, 94] on div at bounding box center [214, 91] width 16 height 16
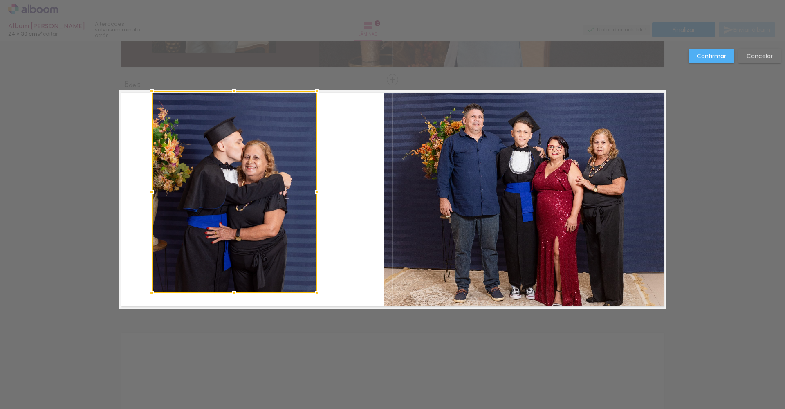
drag, startPoint x: 271, startPoint y: 190, endPoint x: 311, endPoint y: 192, distance: 40.6
click at [311, 192] on div at bounding box center [317, 192] width 16 height 16
click at [250, 120] on div at bounding box center [234, 191] width 165 height 201
click at [334, 140] on quentale-layouter at bounding box center [393, 199] width 548 height 219
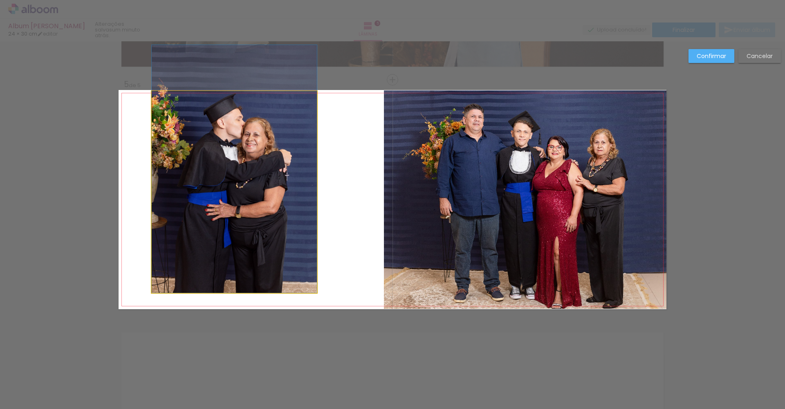
drag, startPoint x: 277, startPoint y: 161, endPoint x: 282, endPoint y: 134, distance: 28.3
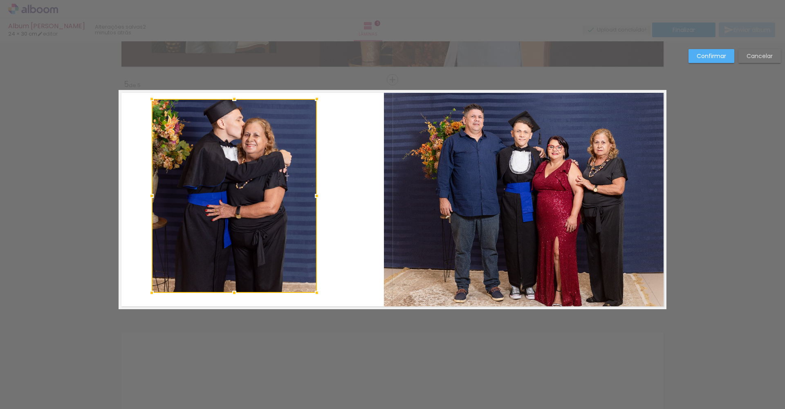
drag, startPoint x: 233, startPoint y: 91, endPoint x: 233, endPoint y: 99, distance: 7.8
click at [233, 99] on div at bounding box center [234, 99] width 16 height 16
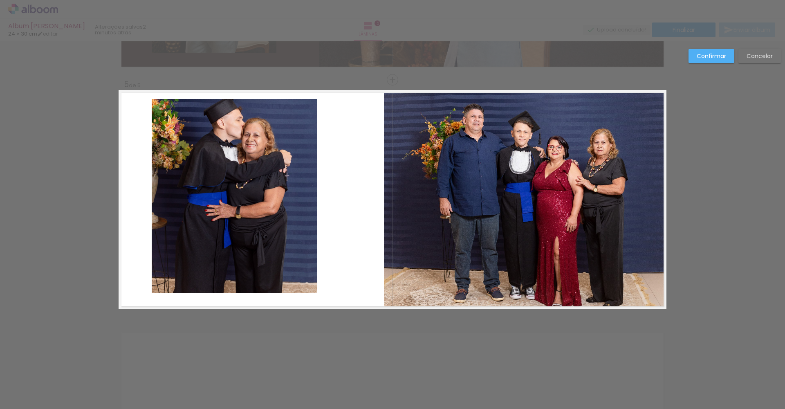
click at [232, 120] on quentale-photo at bounding box center [234, 196] width 165 height 194
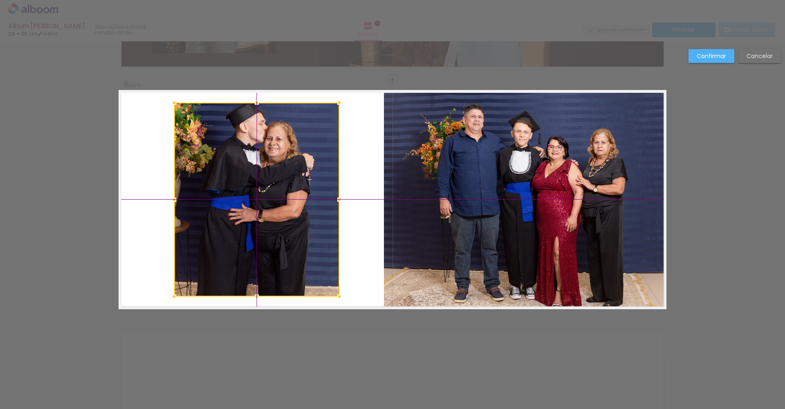
drag, startPoint x: 235, startPoint y: 126, endPoint x: 236, endPoint y: 140, distance: 14.4
click at [236, 140] on div at bounding box center [256, 200] width 165 height 194
click at [261, 168] on div at bounding box center [256, 200] width 165 height 194
click at [339, 178] on quentale-layouter at bounding box center [393, 199] width 548 height 219
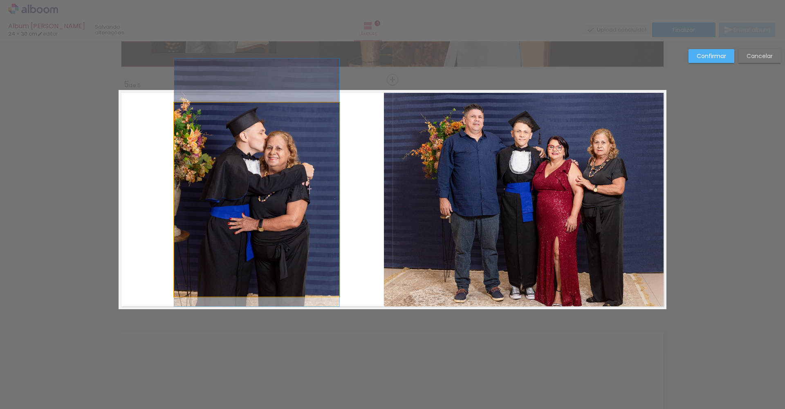
drag, startPoint x: 264, startPoint y: 185, endPoint x: 262, endPoint y: 194, distance: 9.5
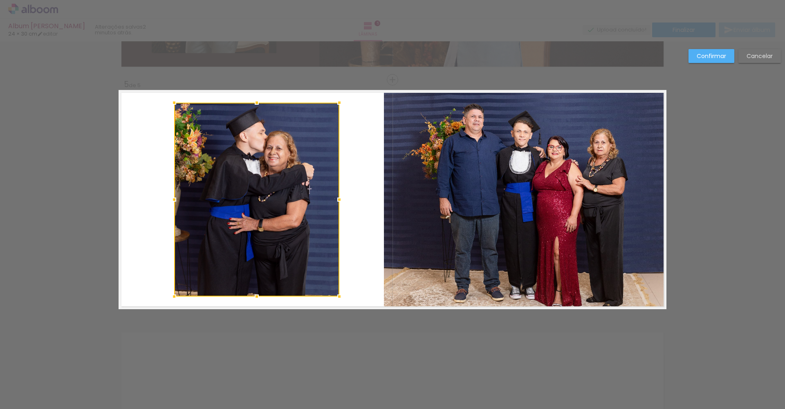
click at [0, 0] on slot "Confirmar" at bounding box center [0, 0] width 0 height 0
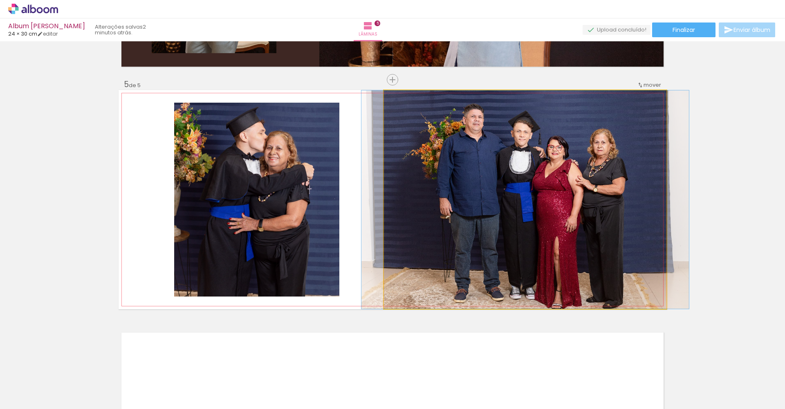
click at [488, 188] on quentale-photo at bounding box center [525, 199] width 282 height 218
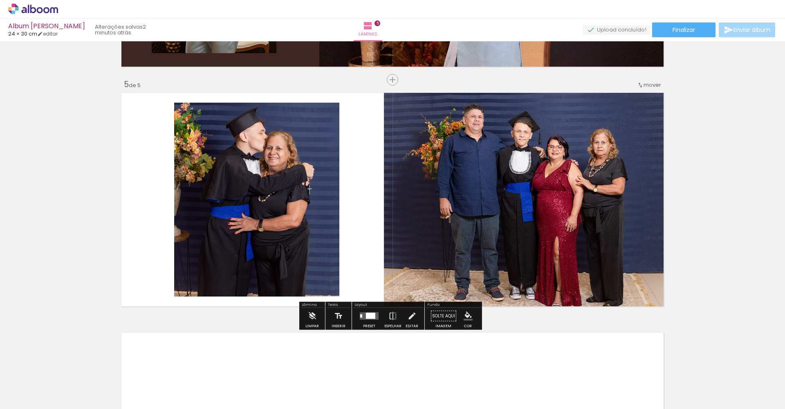
click at [486, 197] on quentale-photo at bounding box center [525, 199] width 282 height 218
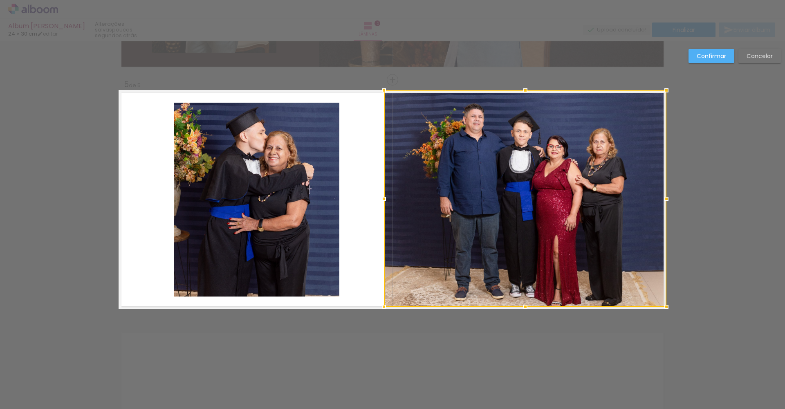
drag, startPoint x: 521, startPoint y: 311, endPoint x: 521, endPoint y: 298, distance: 12.7
click at [520, 298] on div at bounding box center [525, 198] width 282 height 216
click at [0, 0] on slot "Confirmar" at bounding box center [0, 0] width 0 height 0
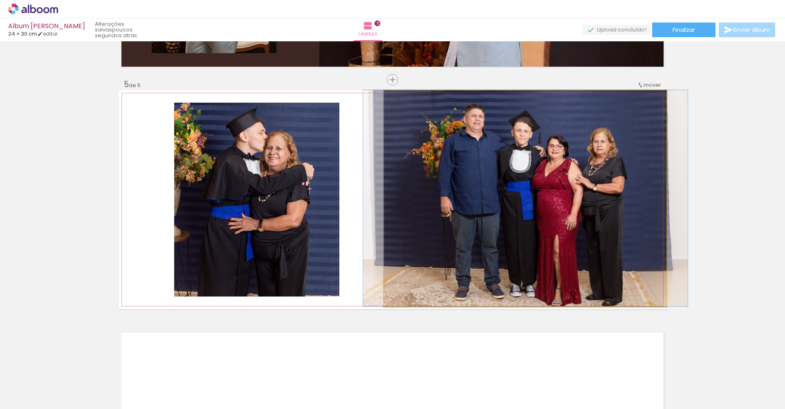
drag, startPoint x: 612, startPoint y: 223, endPoint x: 613, endPoint y: 210, distance: 12.7
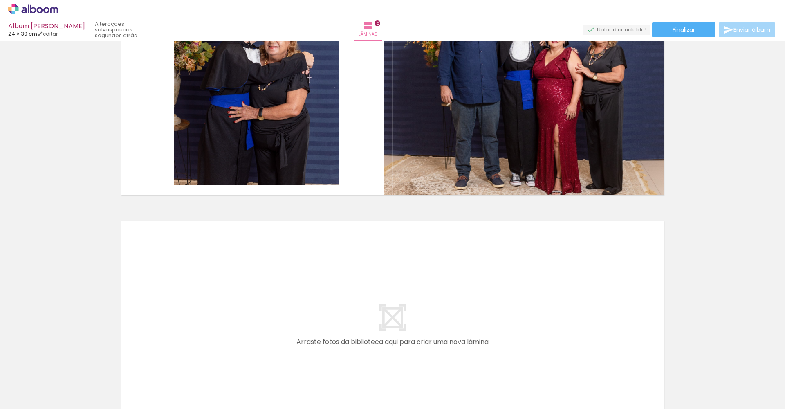
scroll to position [1152, 0]
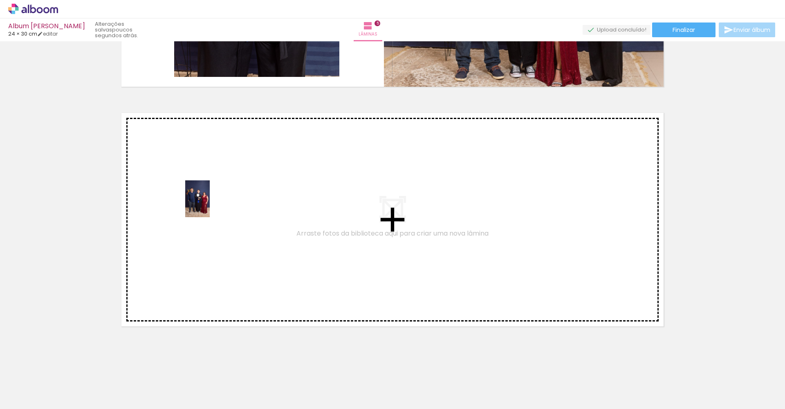
drag, startPoint x: 559, startPoint y: 381, endPoint x: 210, endPoint y: 205, distance: 390.9
click at [210, 205] on quentale-workspace at bounding box center [392, 204] width 785 height 409
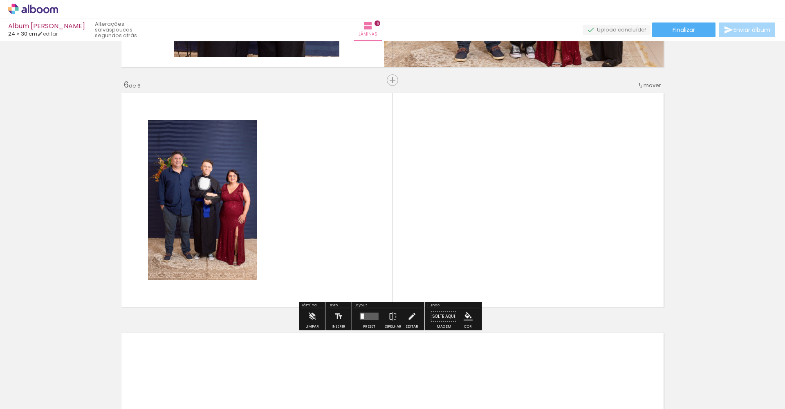
scroll to position [1172, 0]
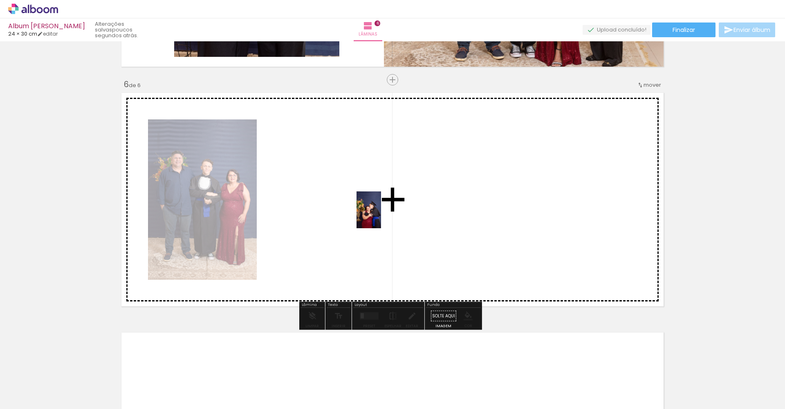
drag, startPoint x: 611, startPoint y: 384, endPoint x: 381, endPoint y: 216, distance: 285.4
click at [381, 216] on quentale-workspace at bounding box center [392, 204] width 785 height 409
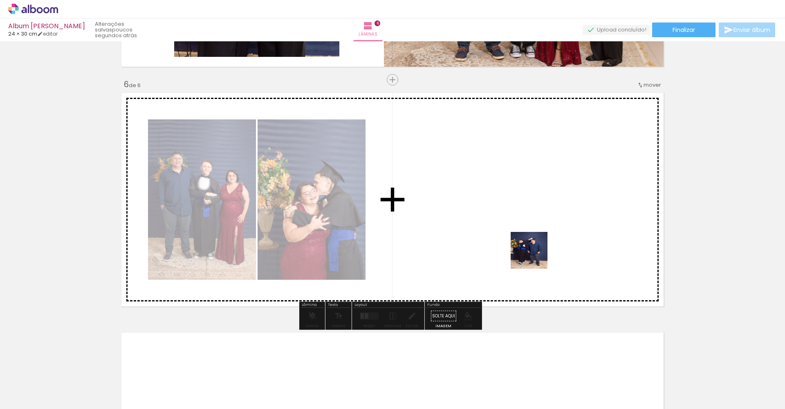
drag, startPoint x: 701, startPoint y: 387, endPoint x: 516, endPoint y: 227, distance: 244.6
click at [516, 227] on quentale-workspace at bounding box center [392, 204] width 785 height 409
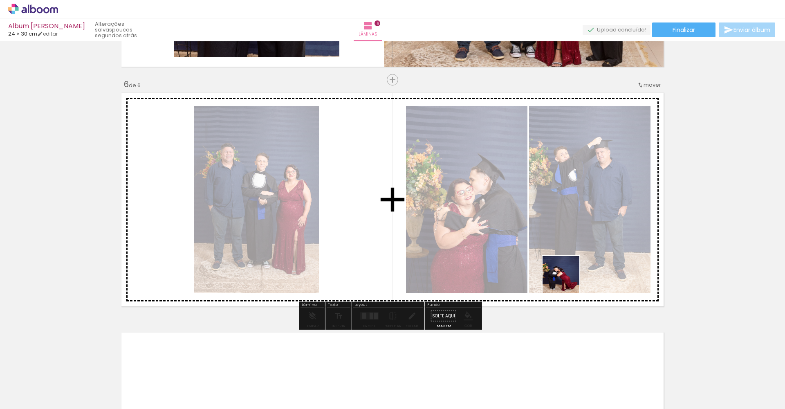
drag, startPoint x: 651, startPoint y: 385, endPoint x: 552, endPoint y: 259, distance: 161.0
click at [552, 259] on quentale-workspace at bounding box center [392, 204] width 785 height 409
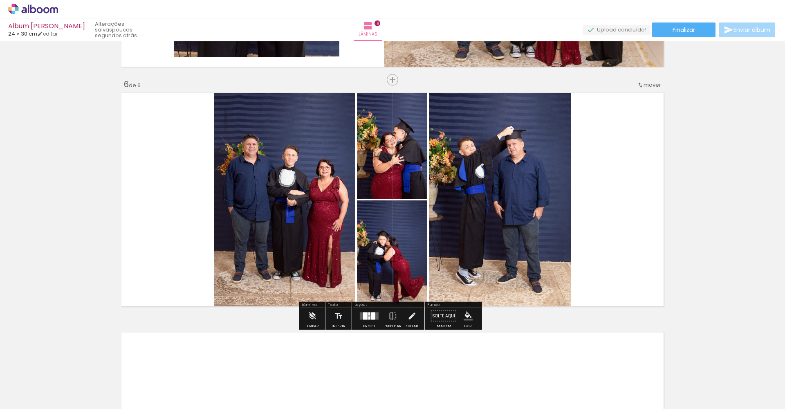
click at [371, 317] on div at bounding box center [373, 315] width 4 height 7
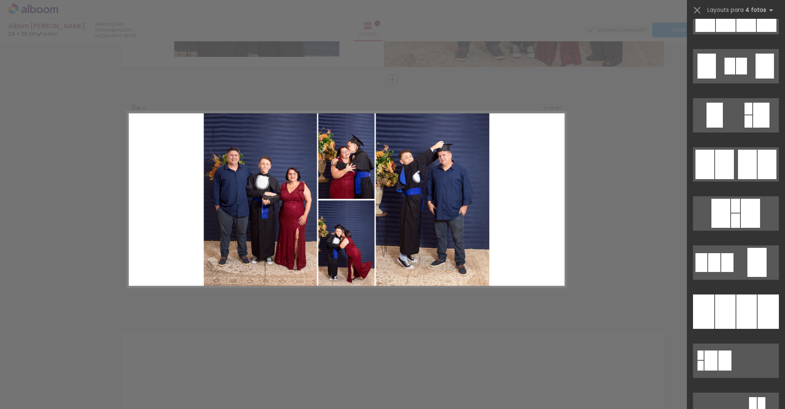
scroll to position [652, 0]
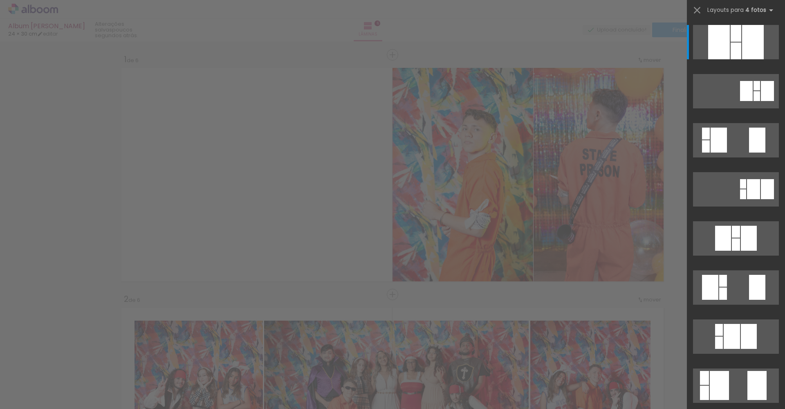
scroll to position [0, 162]
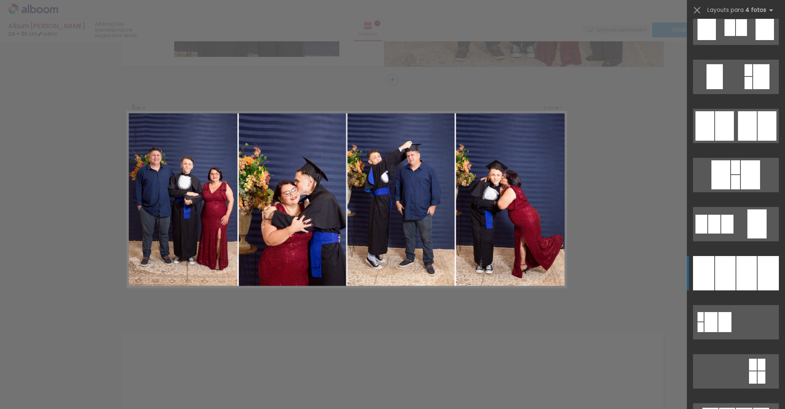
click at [751, 269] on div at bounding box center [746, 273] width 20 height 34
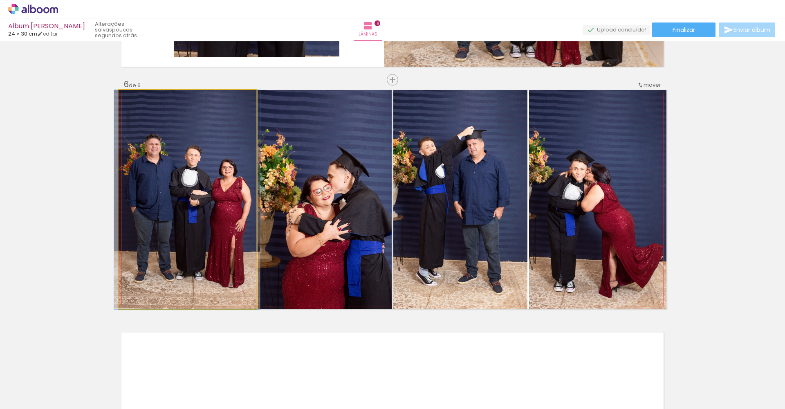
click at [195, 248] on quentale-photo at bounding box center [187, 199] width 137 height 219
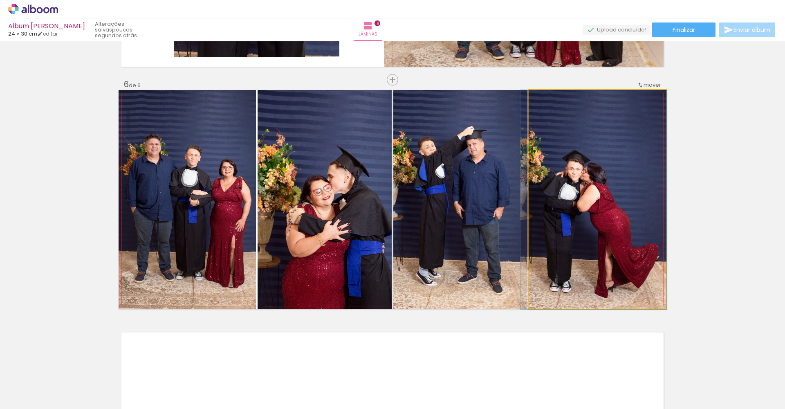
drag, startPoint x: 557, startPoint y: 231, endPoint x: 552, endPoint y: 231, distance: 4.5
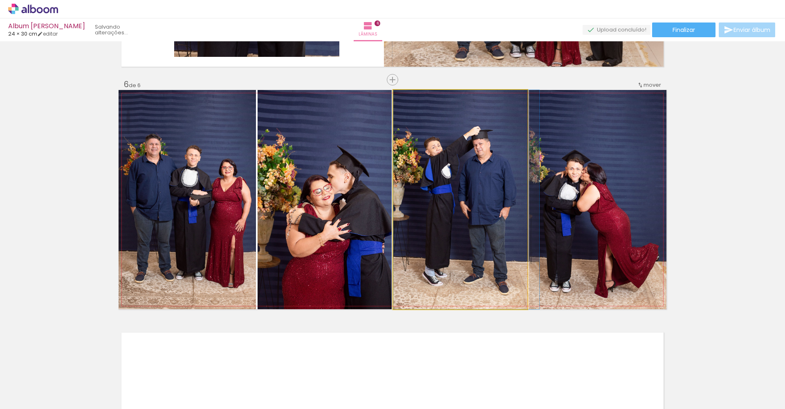
drag, startPoint x: 447, startPoint y: 243, endPoint x: 458, endPoint y: 250, distance: 13.0
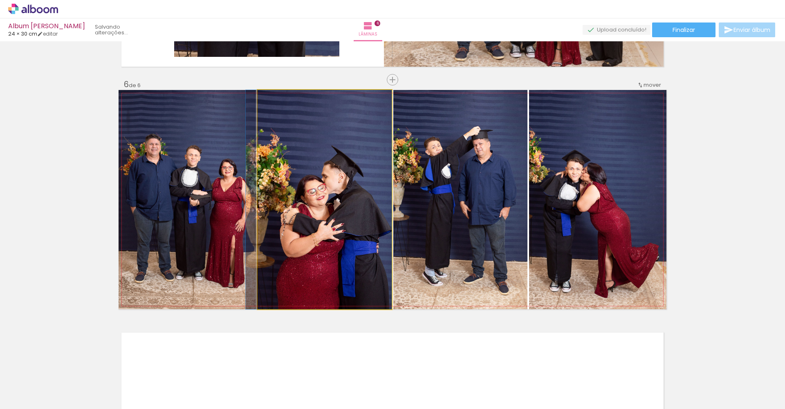
drag, startPoint x: 327, startPoint y: 266, endPoint x: 311, endPoint y: 265, distance: 15.9
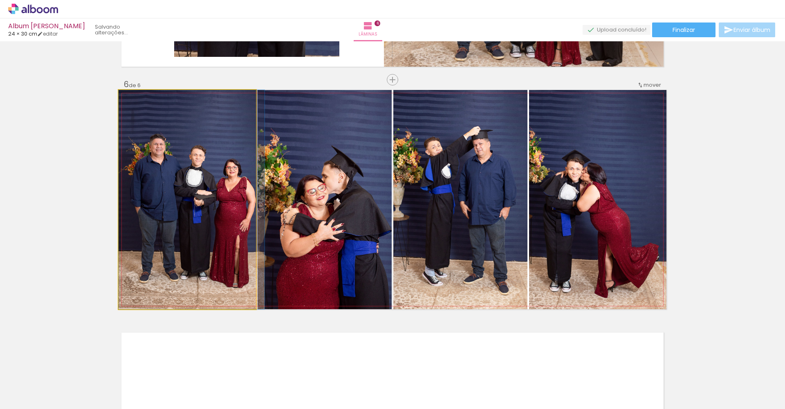
drag, startPoint x: 180, startPoint y: 250, endPoint x: 186, endPoint y: 251, distance: 5.3
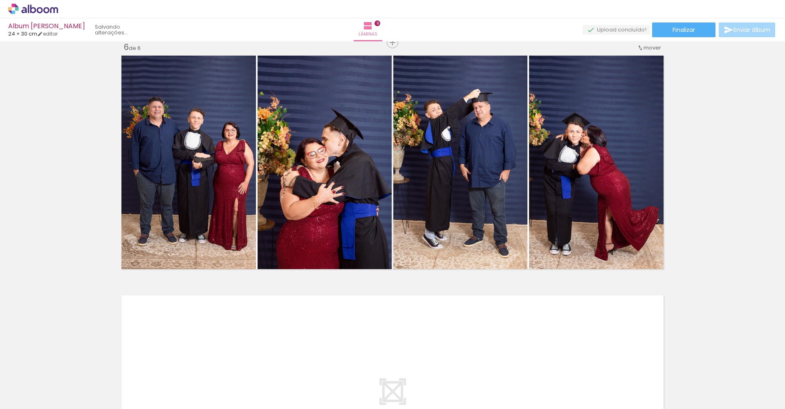
scroll to position [1212, 0]
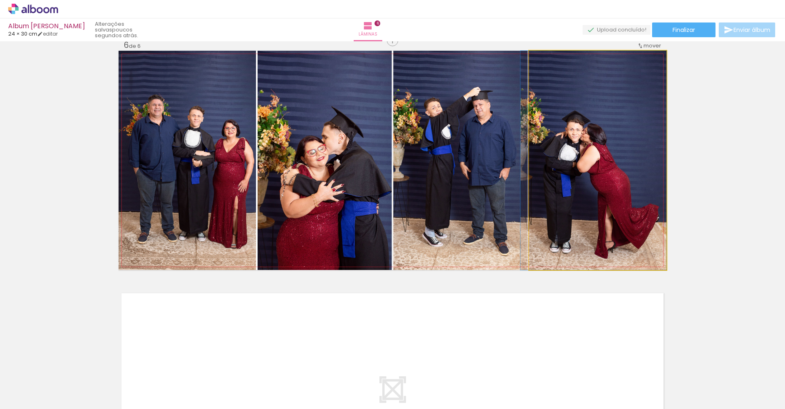
click at [645, 211] on quentale-photo at bounding box center [597, 160] width 137 height 219
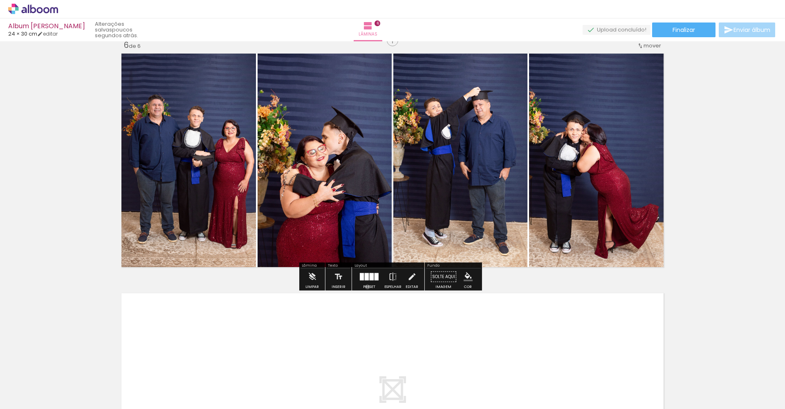
click at [365, 286] on div "Preset" at bounding box center [369, 287] width 12 height 4
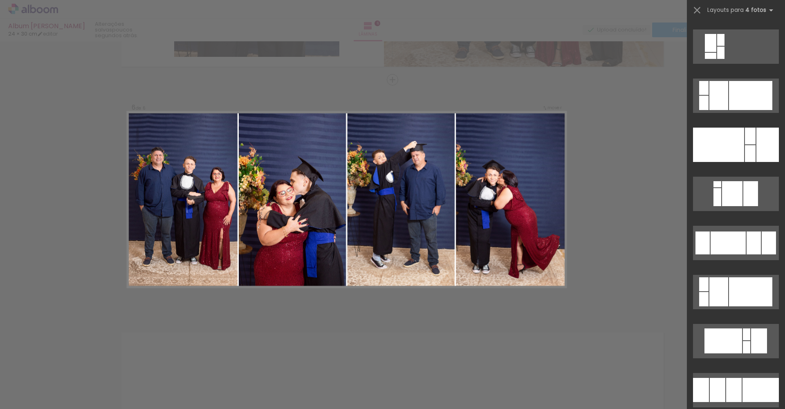
scroll to position [3987, 0]
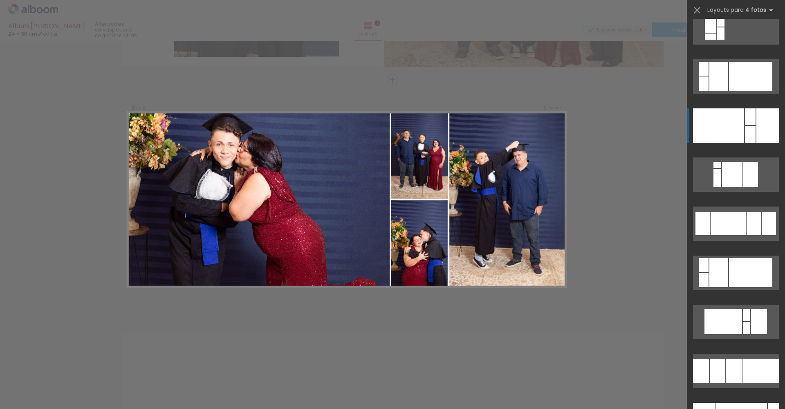
click at [756, 119] on div at bounding box center [767, 125] width 22 height 34
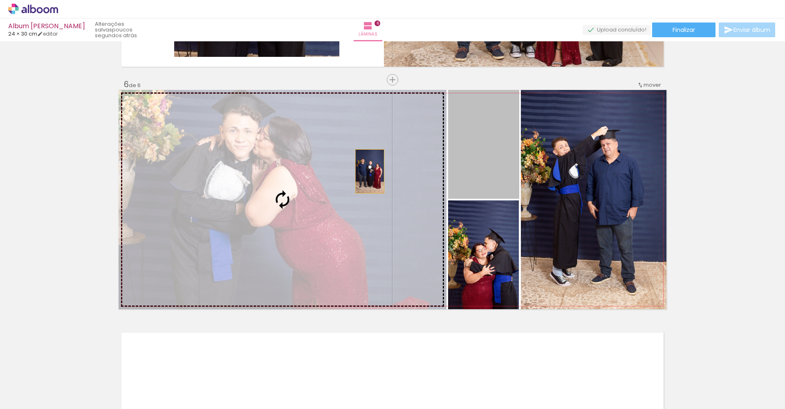
drag, startPoint x: 492, startPoint y: 171, endPoint x: 358, endPoint y: 172, distance: 134.0
click at [0, 0] on slot at bounding box center [0, 0] width 0 height 0
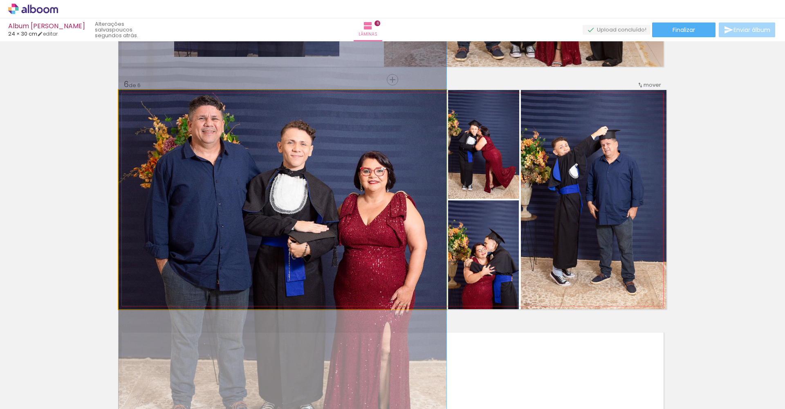
drag, startPoint x: 377, startPoint y: 189, endPoint x: 378, endPoint y: 233, distance: 43.3
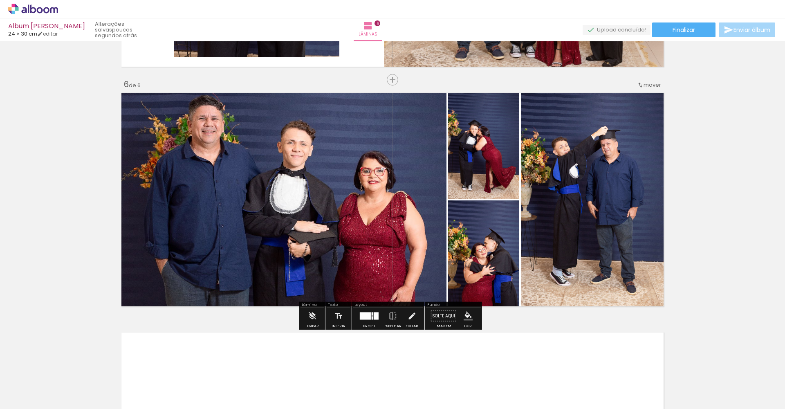
click at [368, 315] on div at bounding box center [365, 315] width 11 height 7
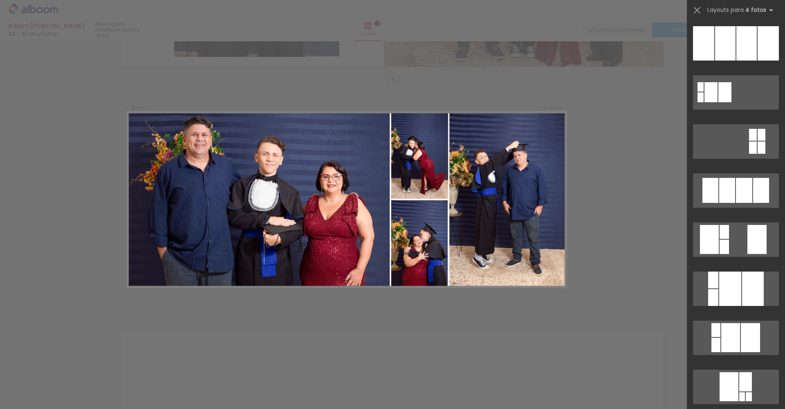
scroll to position [767, 0]
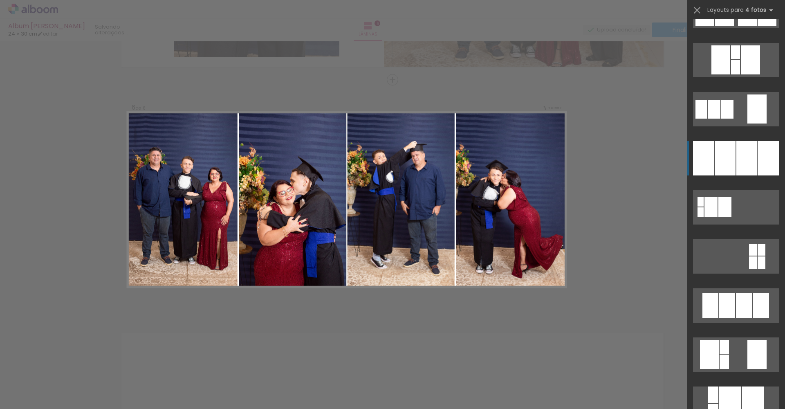
click at [748, 152] on div at bounding box center [746, 158] width 20 height 34
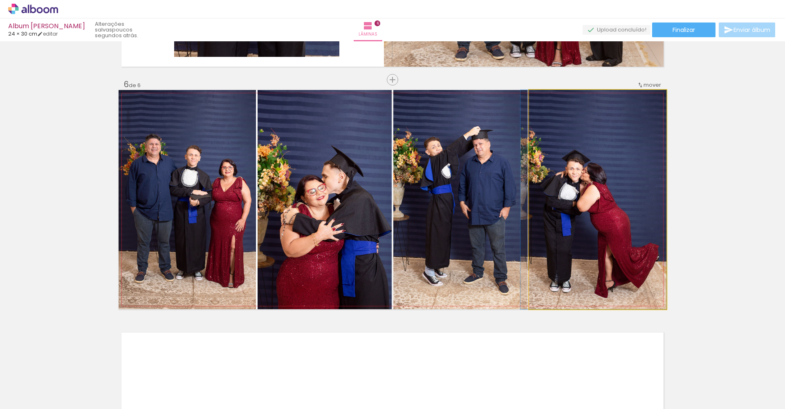
drag, startPoint x: 566, startPoint y: 220, endPoint x: 549, endPoint y: 224, distance: 17.2
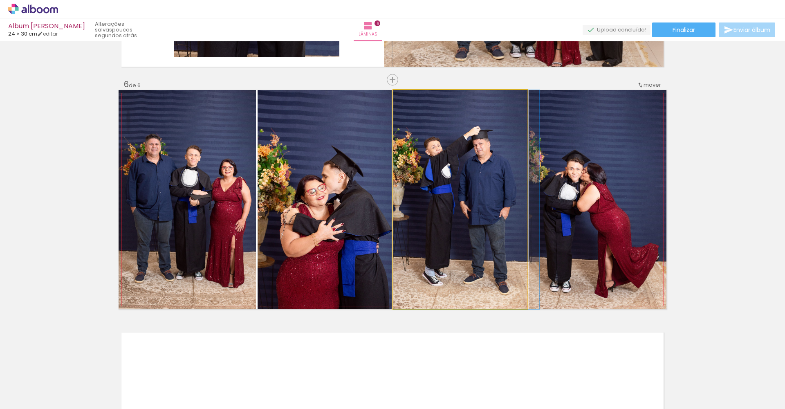
drag, startPoint x: 482, startPoint y: 233, endPoint x: 491, endPoint y: 234, distance: 8.6
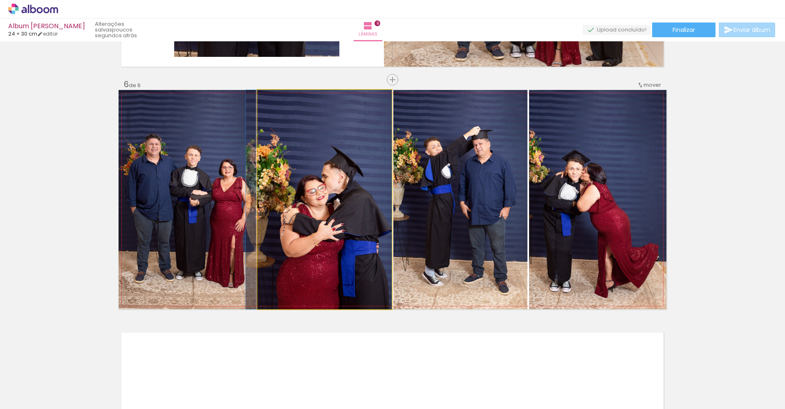
drag, startPoint x: 308, startPoint y: 240, endPoint x: 284, endPoint y: 238, distance: 24.6
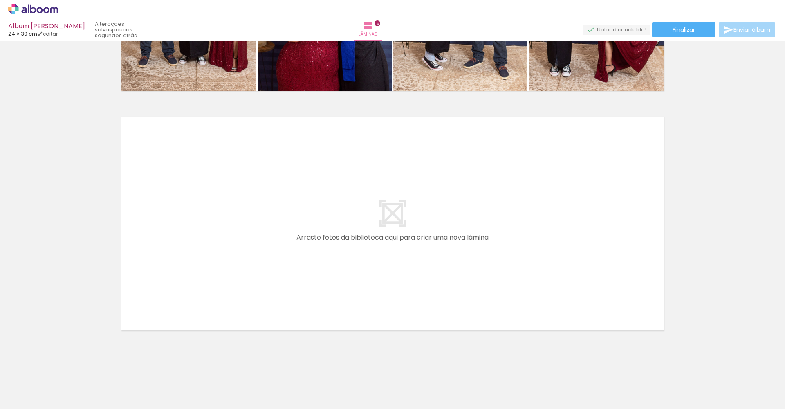
scroll to position [1392, 0]
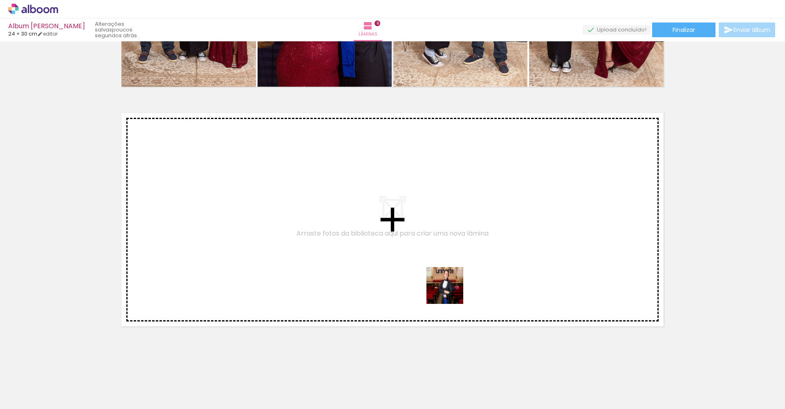
drag, startPoint x: 751, startPoint y: 378, endPoint x: 445, endPoint y: 291, distance: 318.2
click at [445, 291] on quentale-workspace at bounding box center [392, 204] width 785 height 409
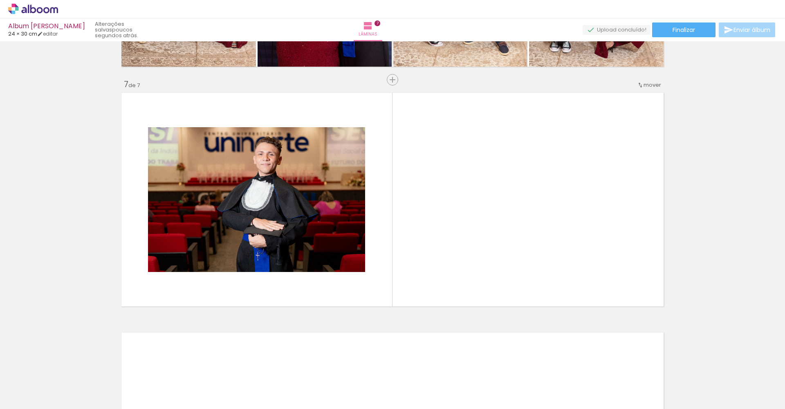
scroll to position [0, 534]
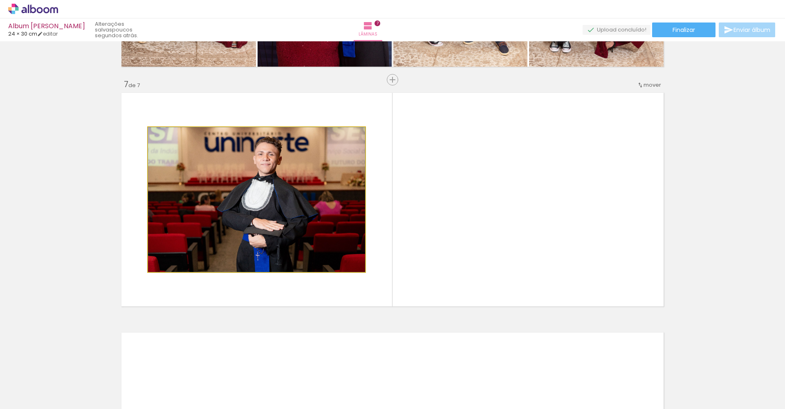
click at [292, 246] on quentale-photo at bounding box center [256, 199] width 217 height 145
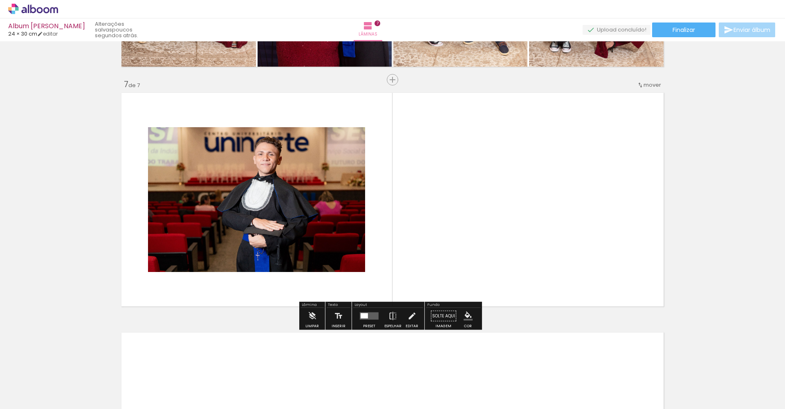
click at [362, 315] on div at bounding box center [363, 315] width 7 height 5
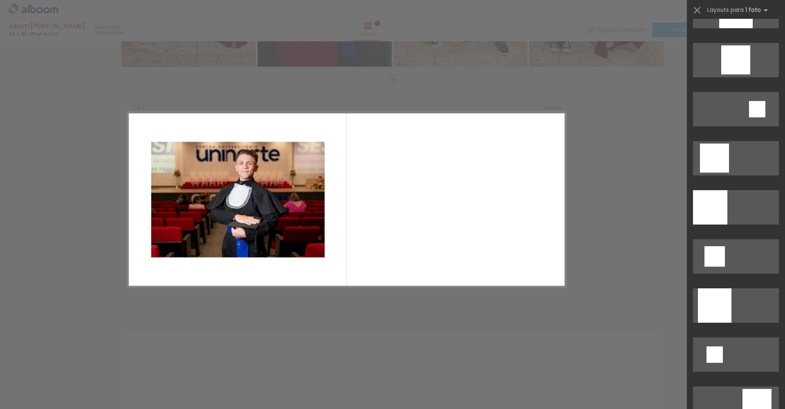
scroll to position [0, 0]
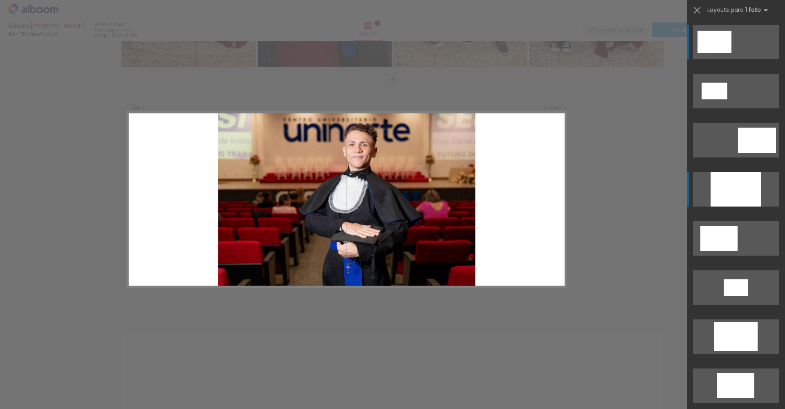
click at [720, 182] on div at bounding box center [735, 189] width 50 height 34
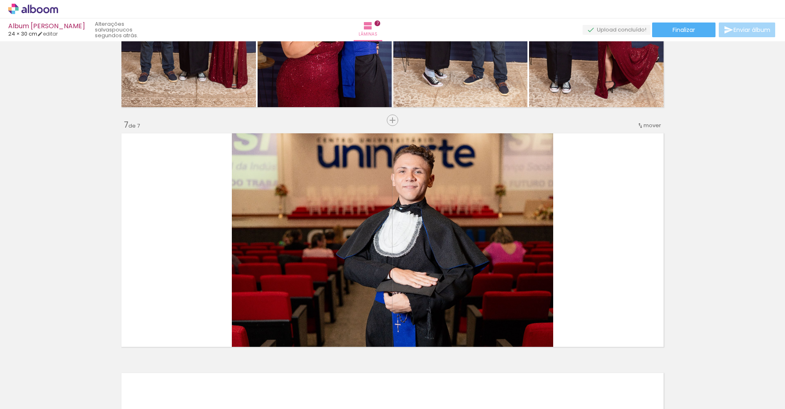
scroll to position [1425, 0]
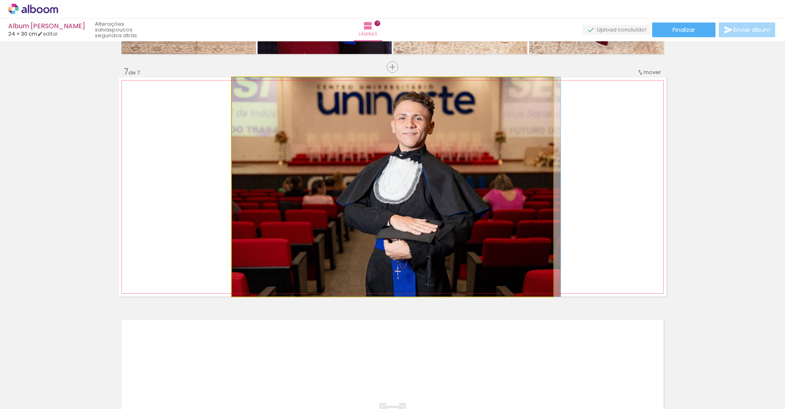
drag, startPoint x: 488, startPoint y: 208, endPoint x: 494, endPoint y: 209, distance: 6.2
drag, startPoint x: 479, startPoint y: 206, endPoint x: 490, endPoint y: 204, distance: 11.7
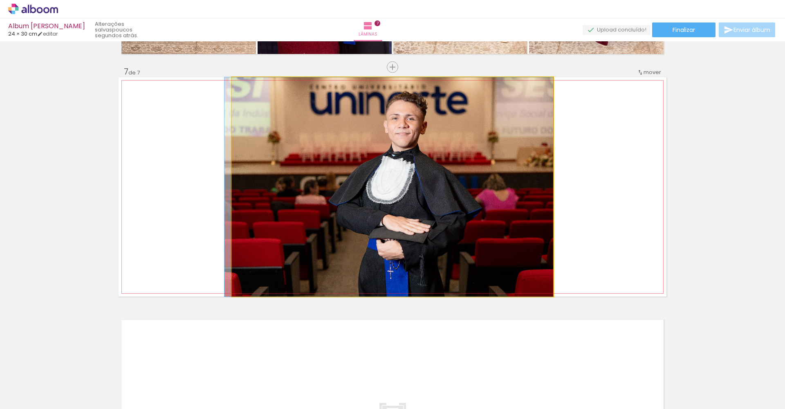
drag, startPoint x: 490, startPoint y: 204, endPoint x: 474, endPoint y: 206, distance: 16.6
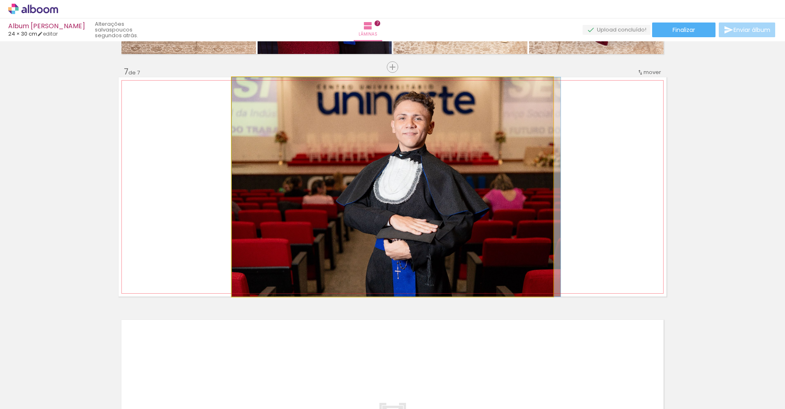
drag, startPoint x: 474, startPoint y: 206, endPoint x: 499, endPoint y: 208, distance: 25.4
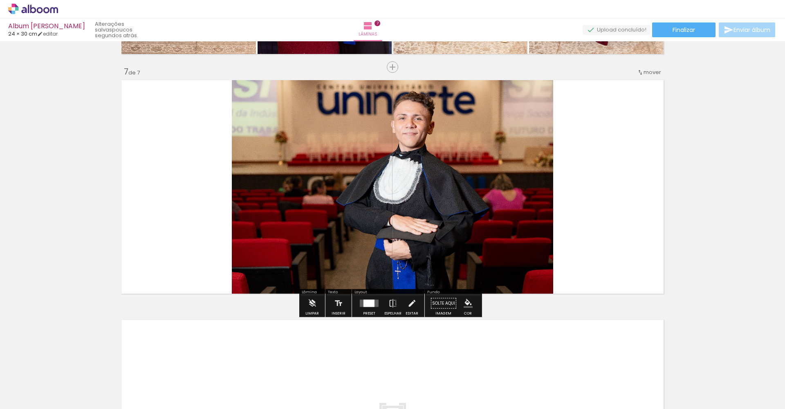
click at [643, 214] on quentale-layouter at bounding box center [393, 186] width 548 height 219
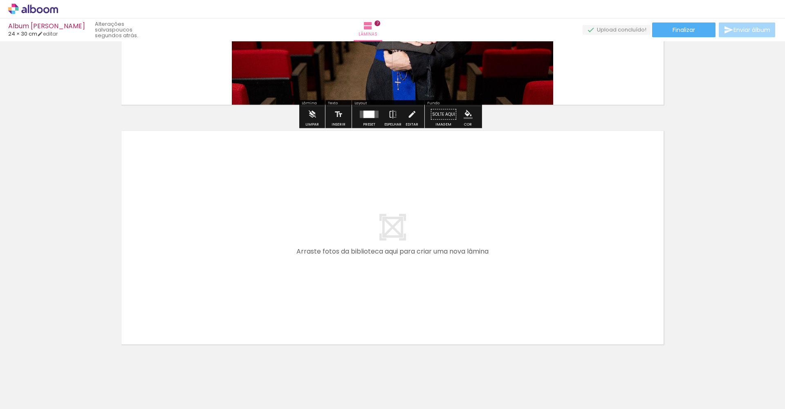
scroll to position [1631, 0]
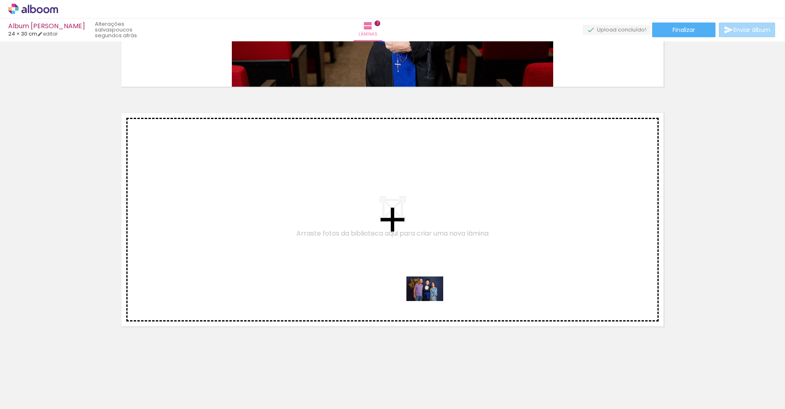
drag, startPoint x: 430, startPoint y: 375, endPoint x: 431, endPoint y: 301, distance: 74.0
click at [431, 301] on quentale-workspace at bounding box center [392, 204] width 785 height 409
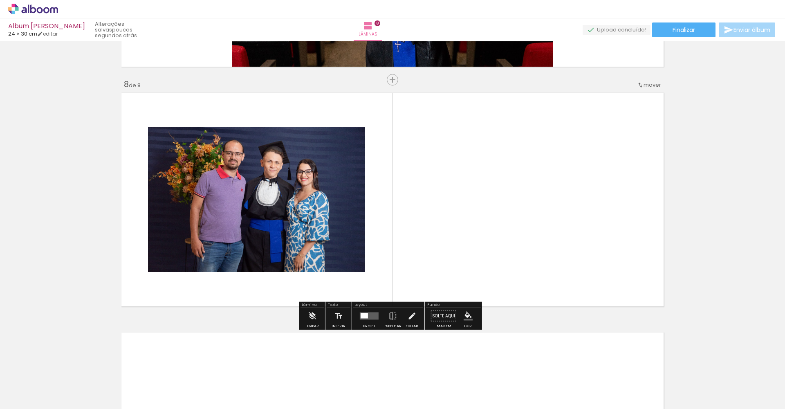
scroll to position [1651, 0]
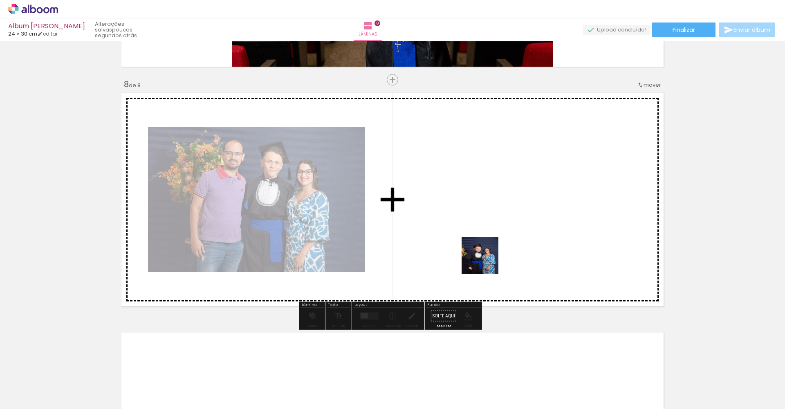
drag, startPoint x: 465, startPoint y: 389, endPoint x: 486, endPoint y: 262, distance: 128.9
click at [486, 262] on quentale-workspace at bounding box center [392, 204] width 785 height 409
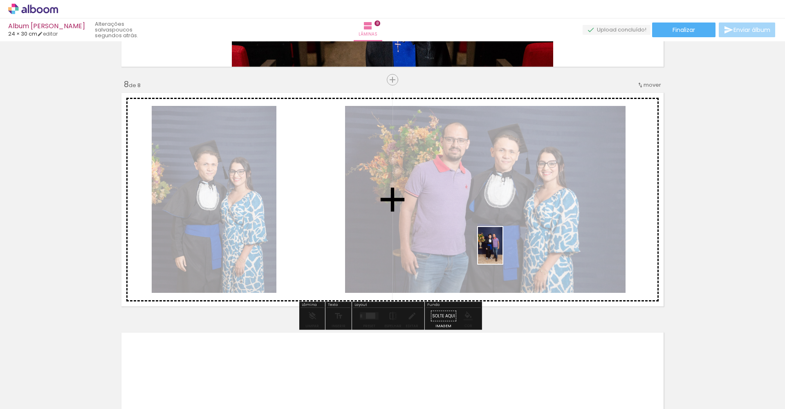
drag, startPoint x: 510, startPoint y: 379, endPoint x: 502, endPoint y: 251, distance: 128.1
click at [502, 251] on quentale-workspace at bounding box center [392, 204] width 785 height 409
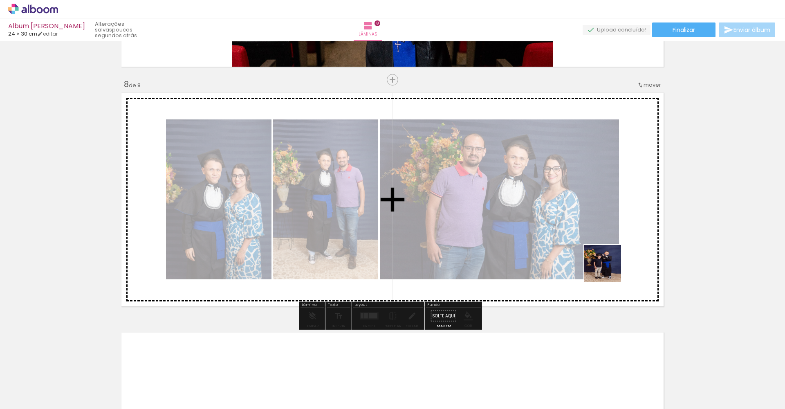
drag, startPoint x: 559, startPoint y: 378, endPoint x: 608, endPoint y: 269, distance: 120.0
click at [608, 269] on quentale-workspace at bounding box center [392, 204] width 785 height 409
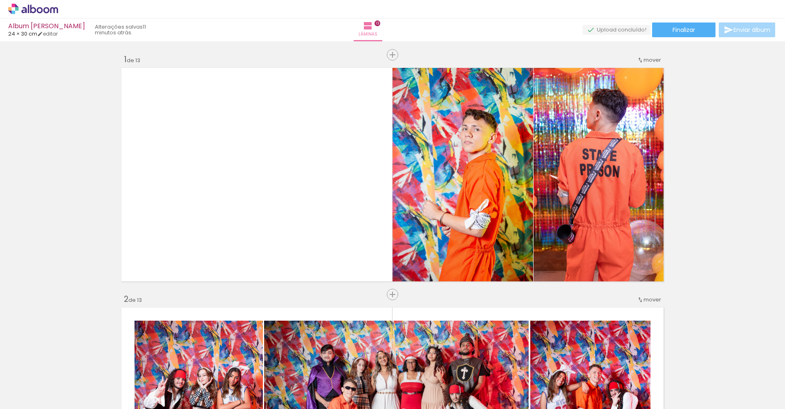
scroll to position [0, 1229]
